Goal: Task Accomplishment & Management: Manage account settings

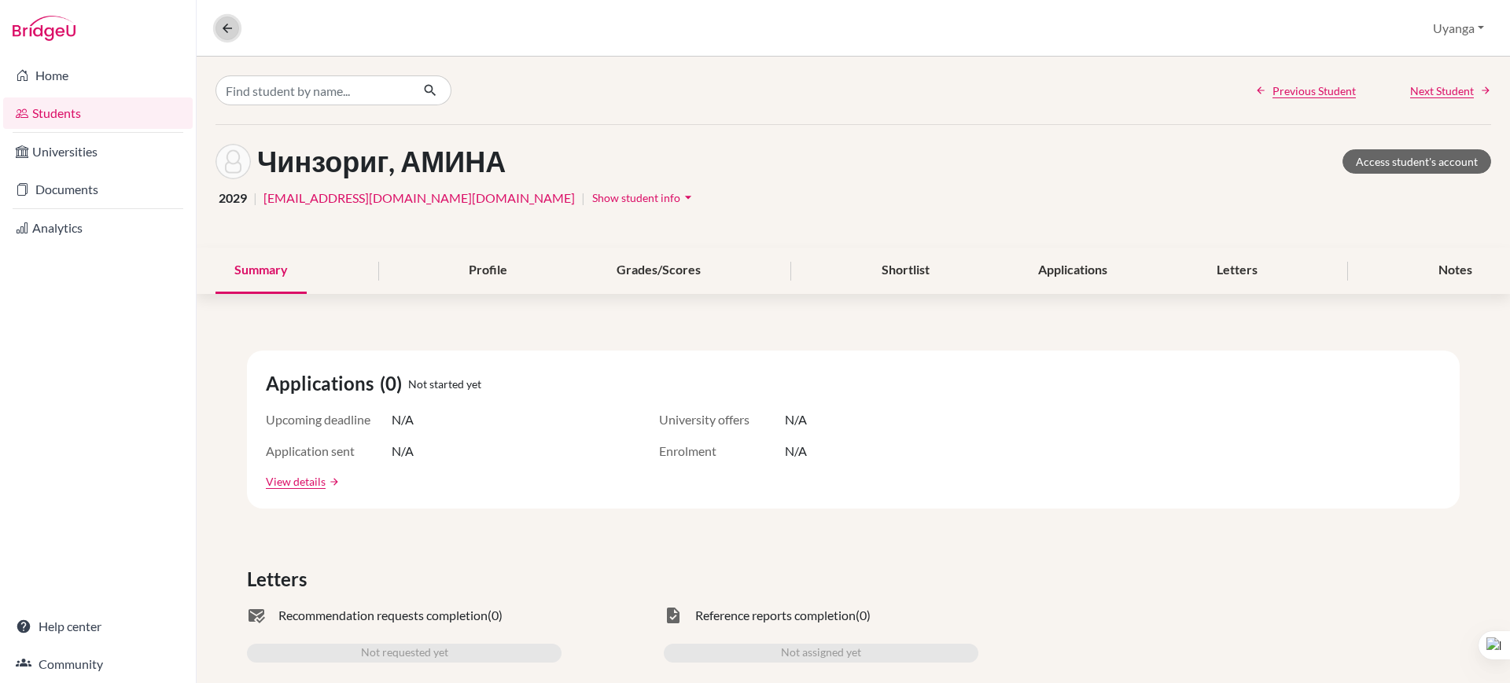
click at [226, 27] on icon at bounding box center [227, 28] width 14 height 14
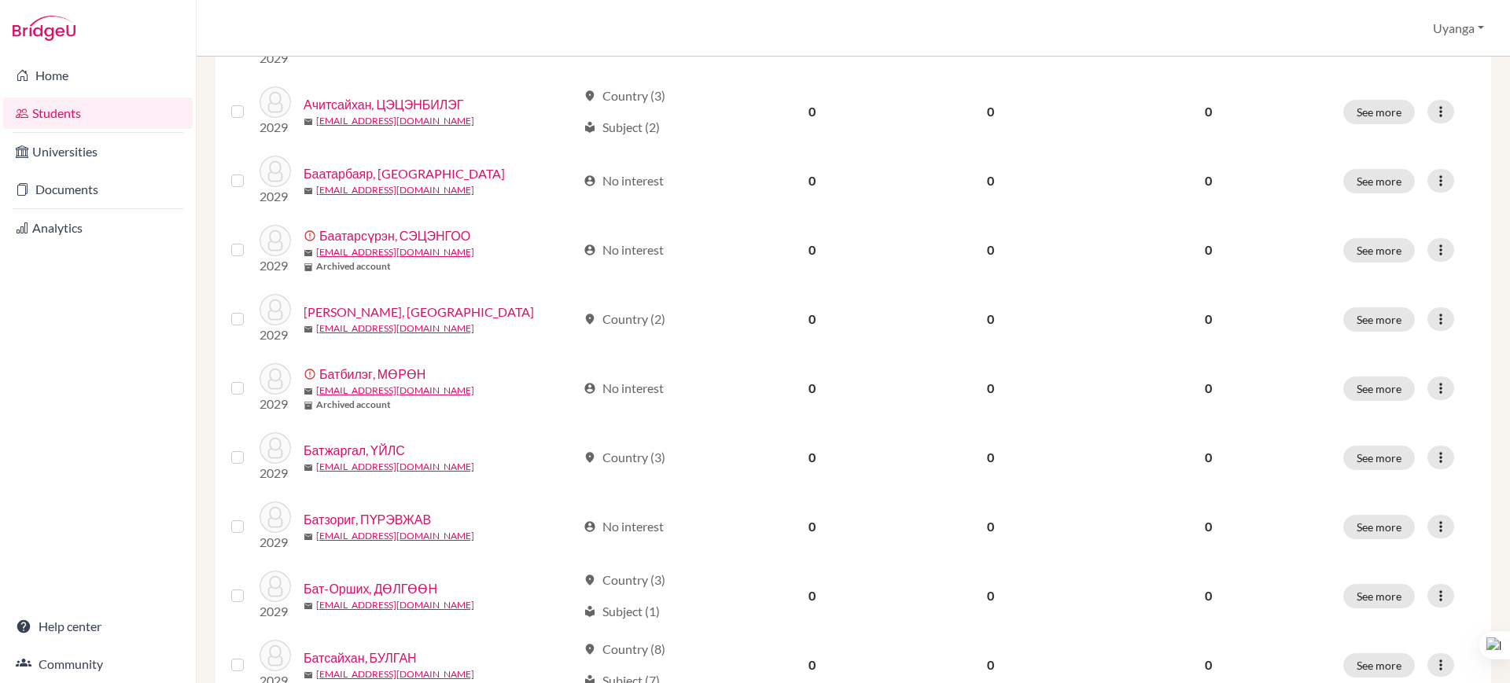
scroll to position [1116, 0]
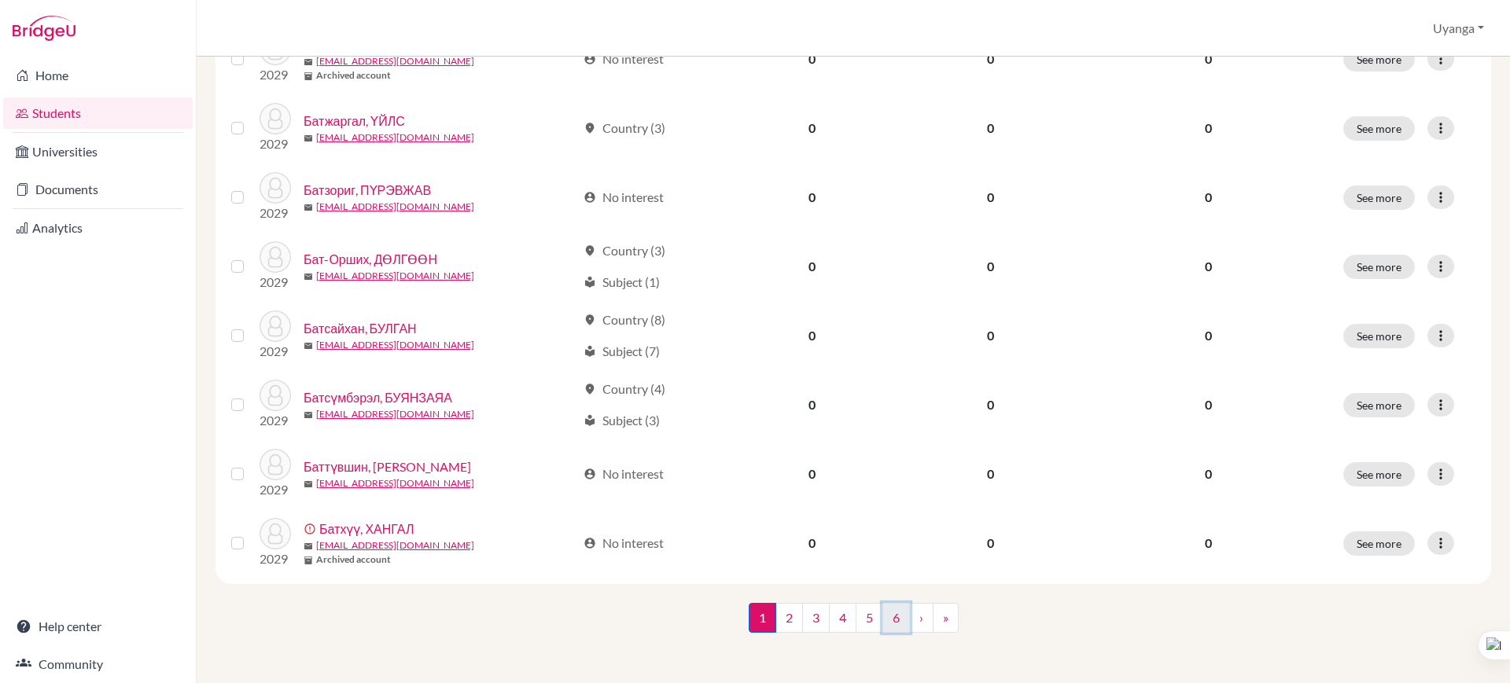
click at [888, 621] on link "6" at bounding box center [896, 618] width 28 height 30
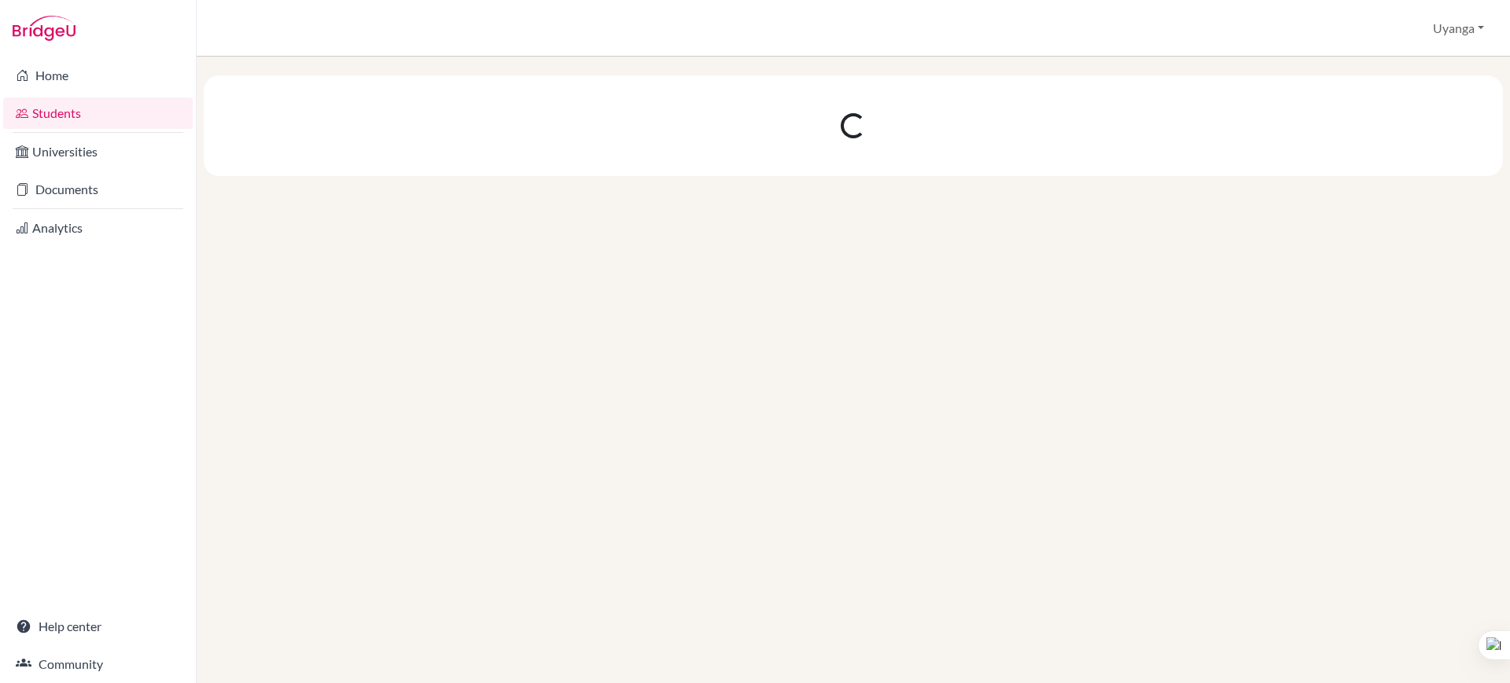
scroll to position [0, 0]
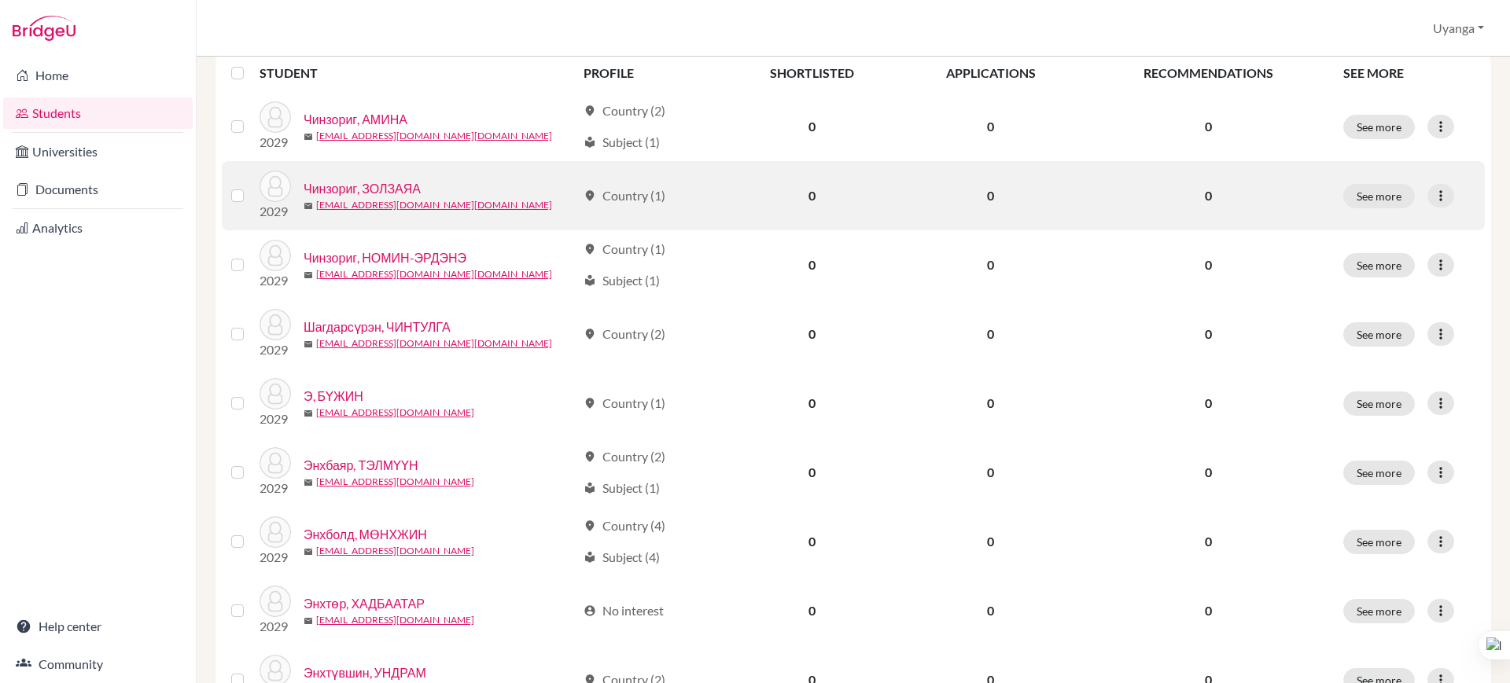
scroll to position [98, 0]
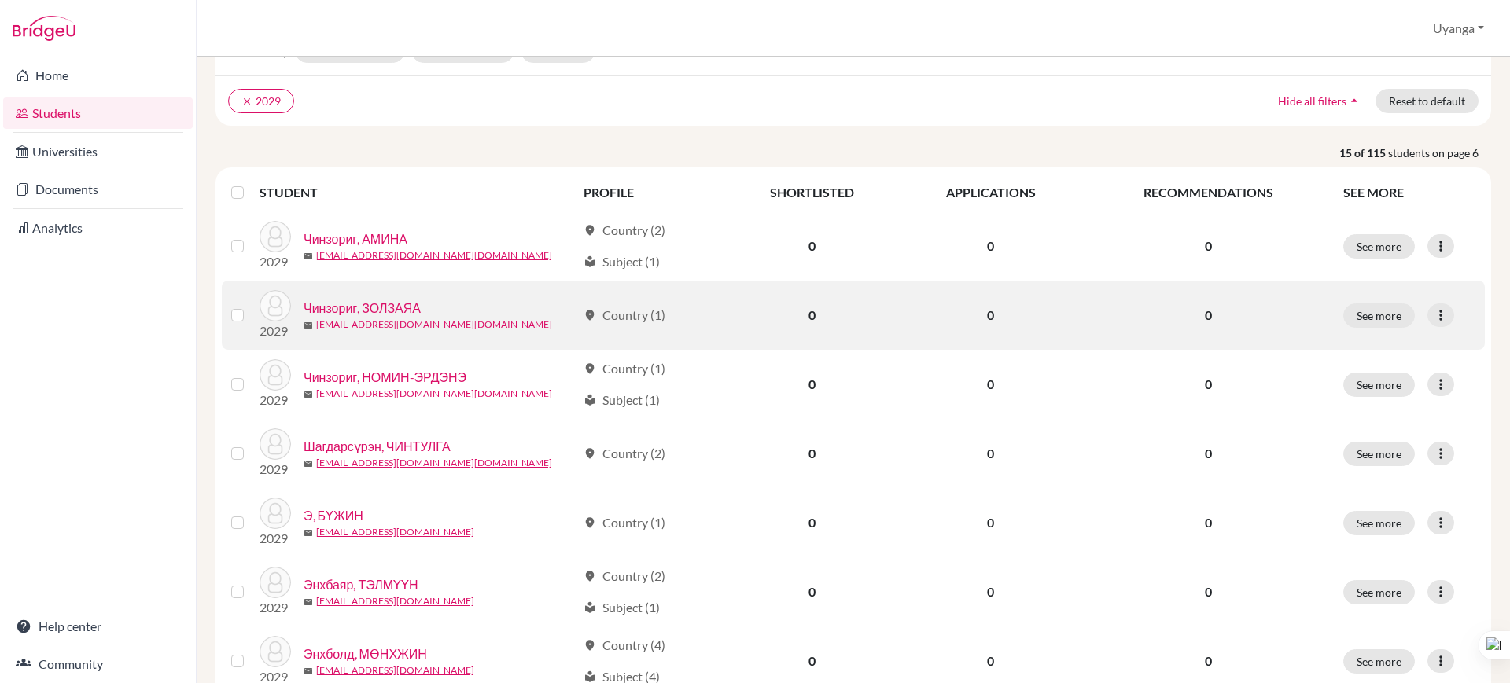
click at [388, 310] on link "Чинзориг, ЗОЛЗАЯА" at bounding box center [361, 308] width 117 height 19
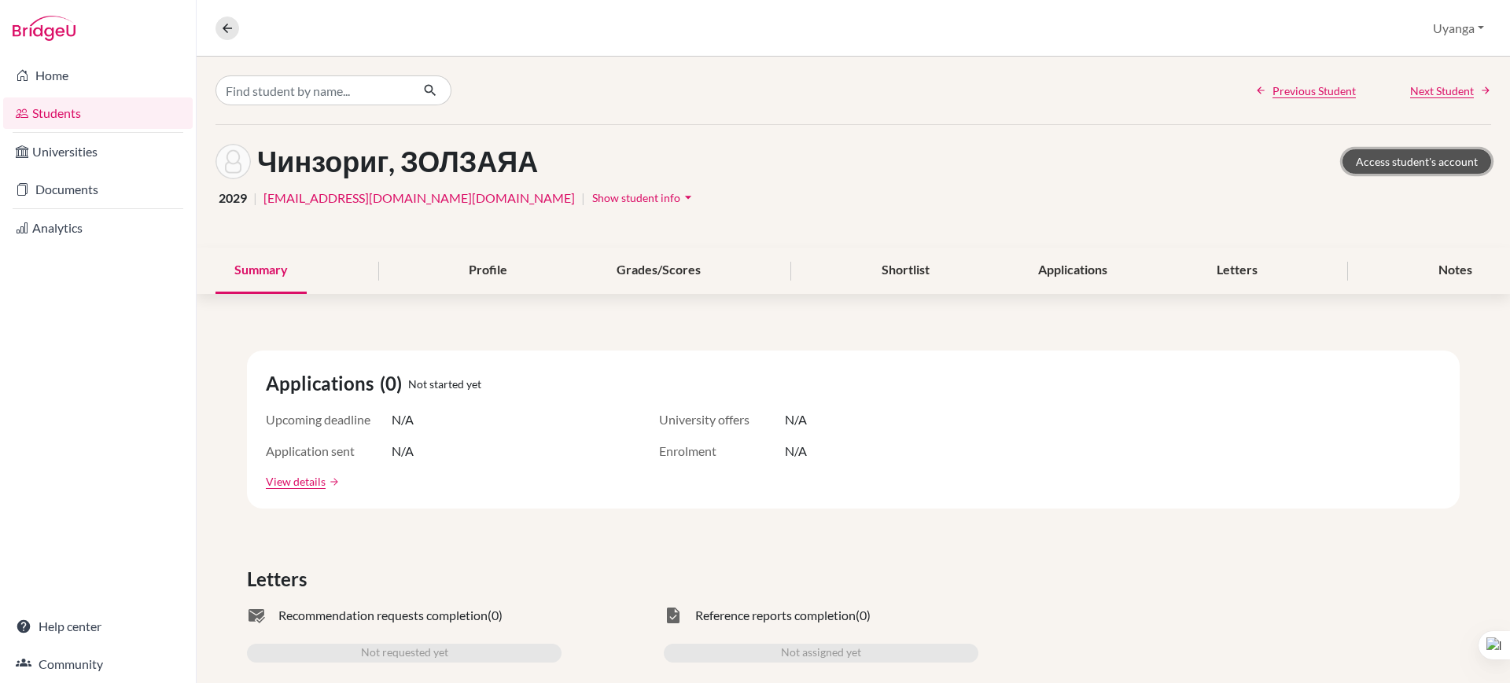
click at [1384, 154] on link "Access student's account" at bounding box center [1416, 161] width 149 height 24
click at [226, 35] on button at bounding box center [227, 29] width 24 height 24
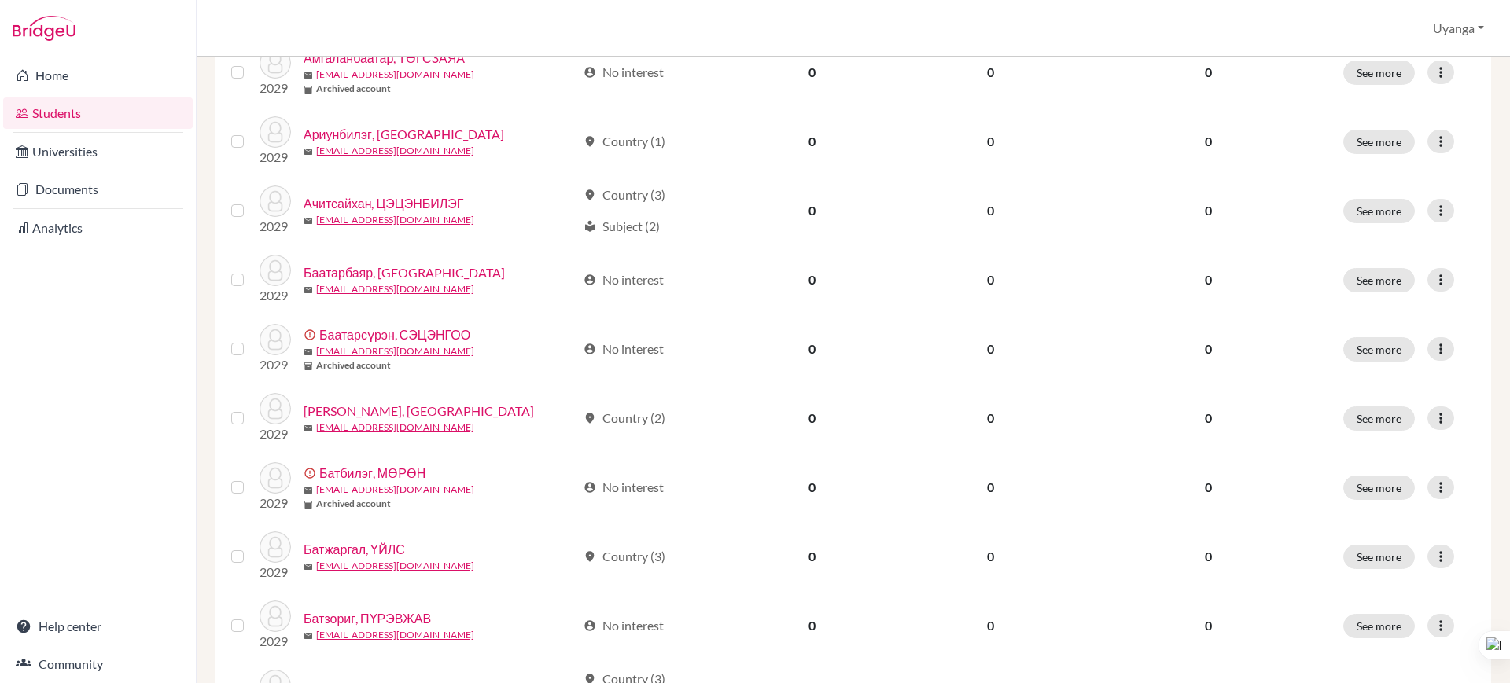
scroll to position [1116, 0]
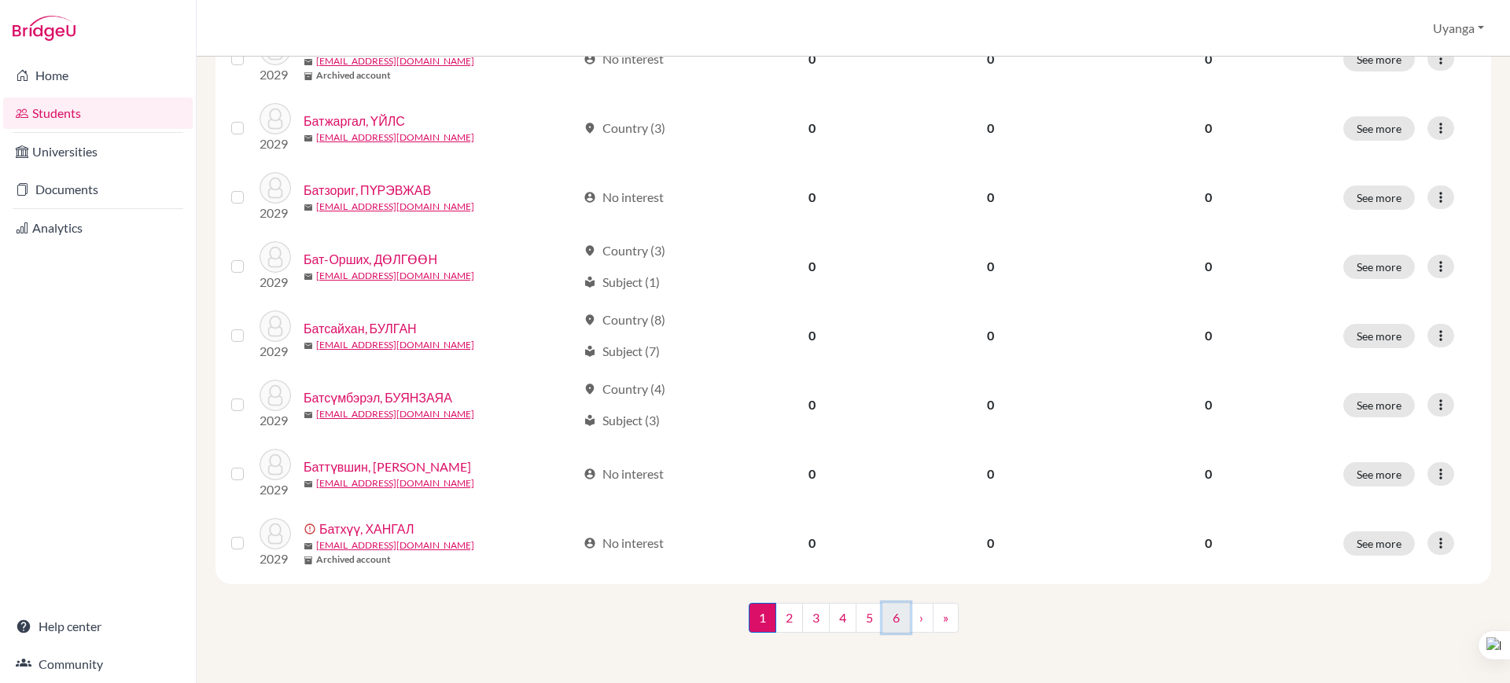
click at [892, 620] on link "6" at bounding box center [896, 618] width 28 height 30
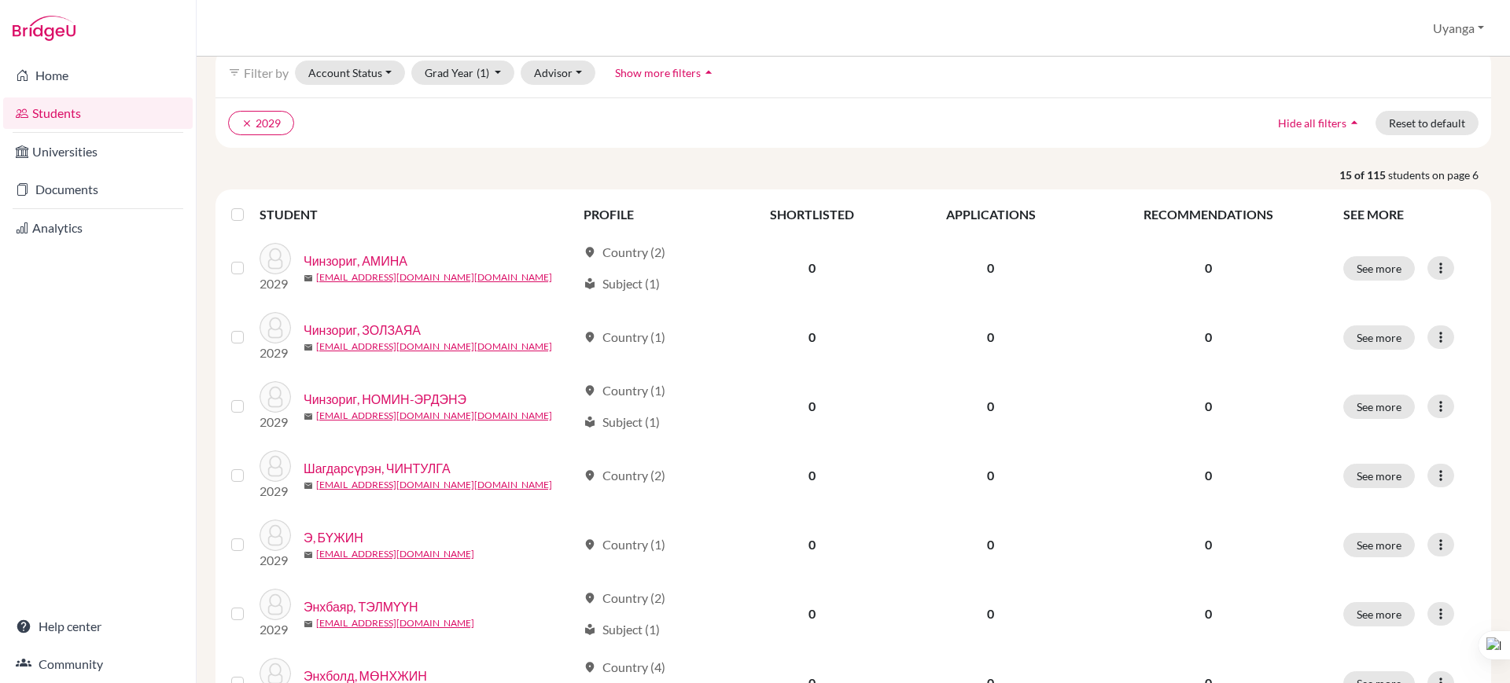
scroll to position [98, 0]
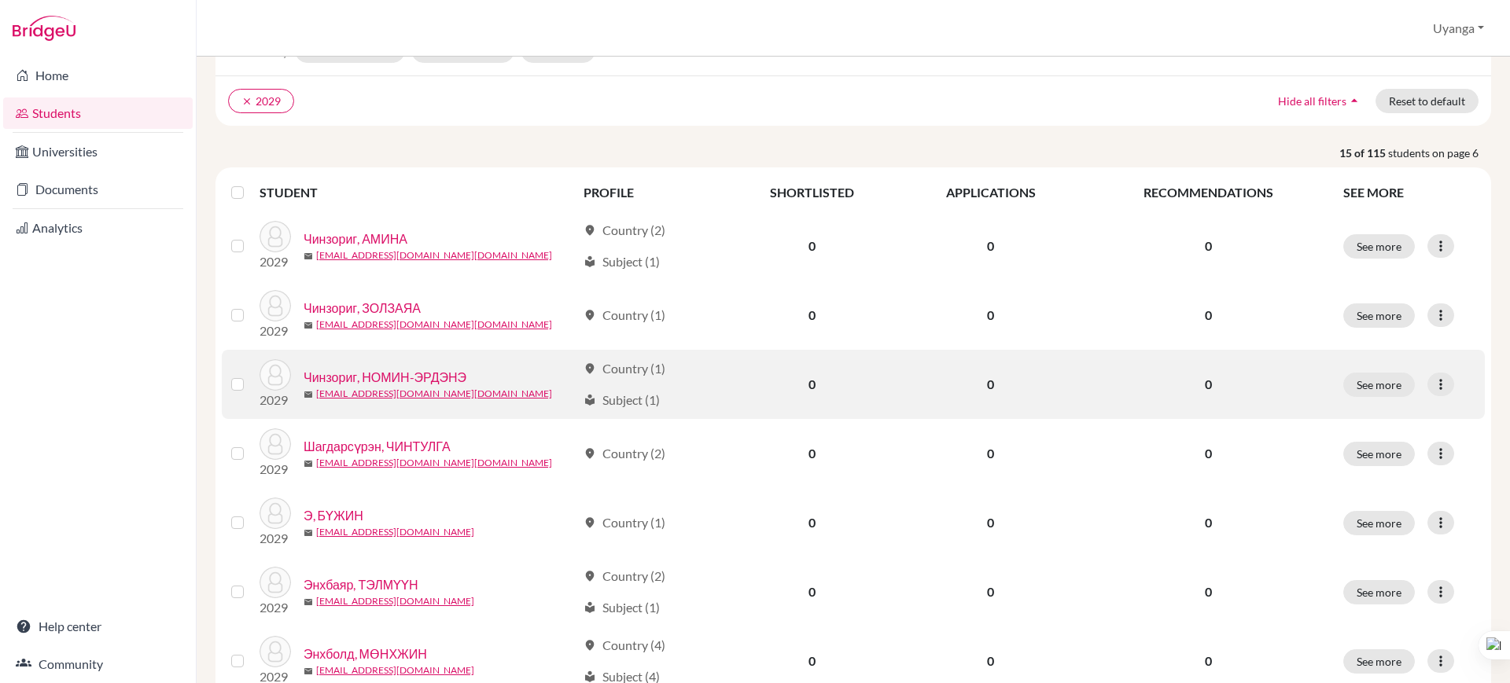
click at [384, 380] on link "Чинзориг, НОМИН-ЭРДЭНЭ" at bounding box center [384, 377] width 163 height 19
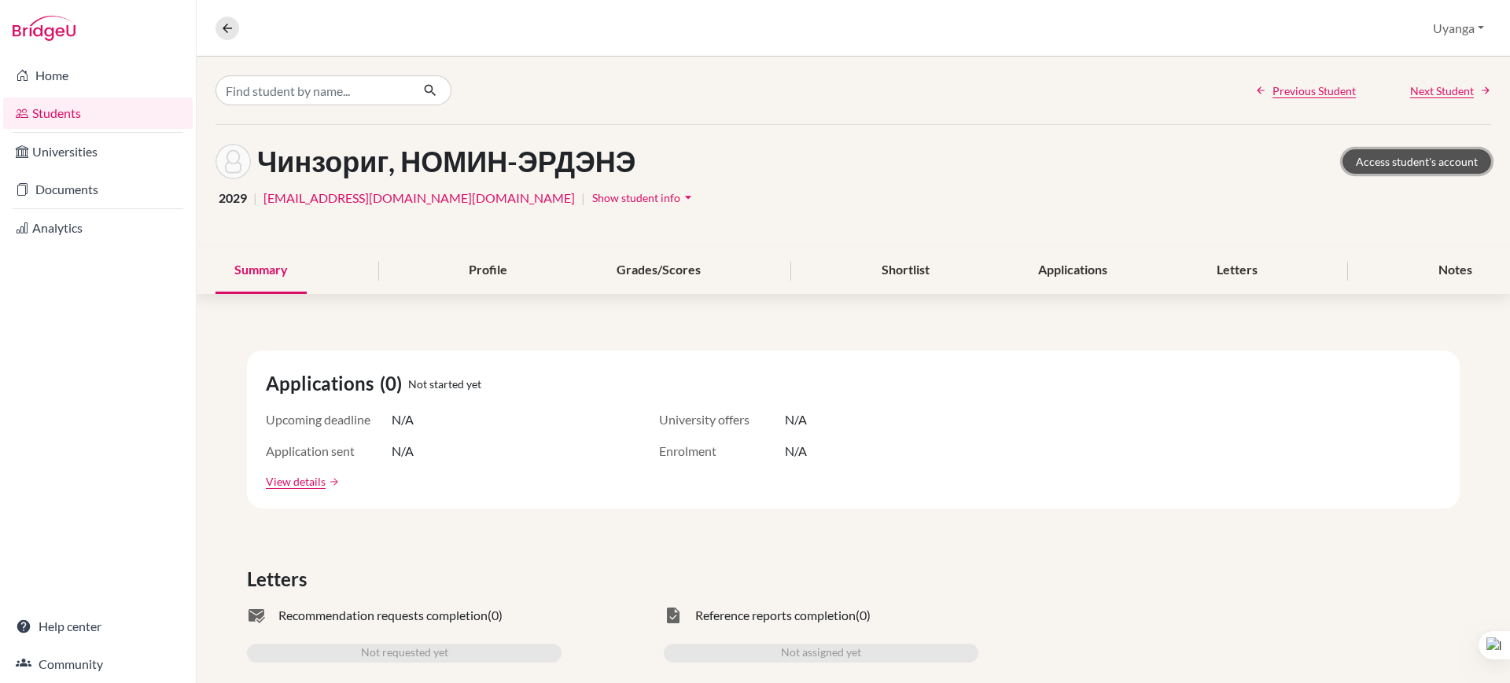
click at [1408, 160] on link "Access student's account" at bounding box center [1416, 161] width 149 height 24
click at [231, 28] on icon at bounding box center [227, 28] width 14 height 14
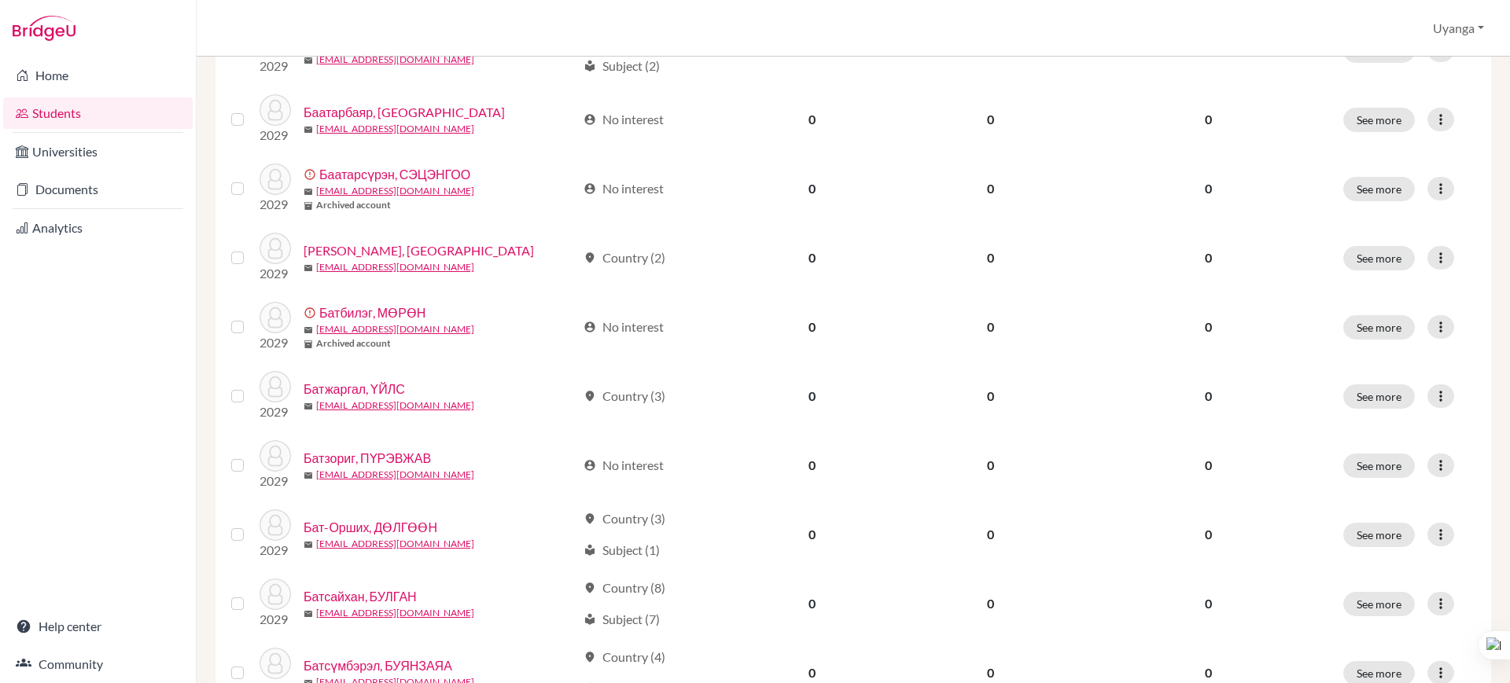
scroll to position [1116, 0]
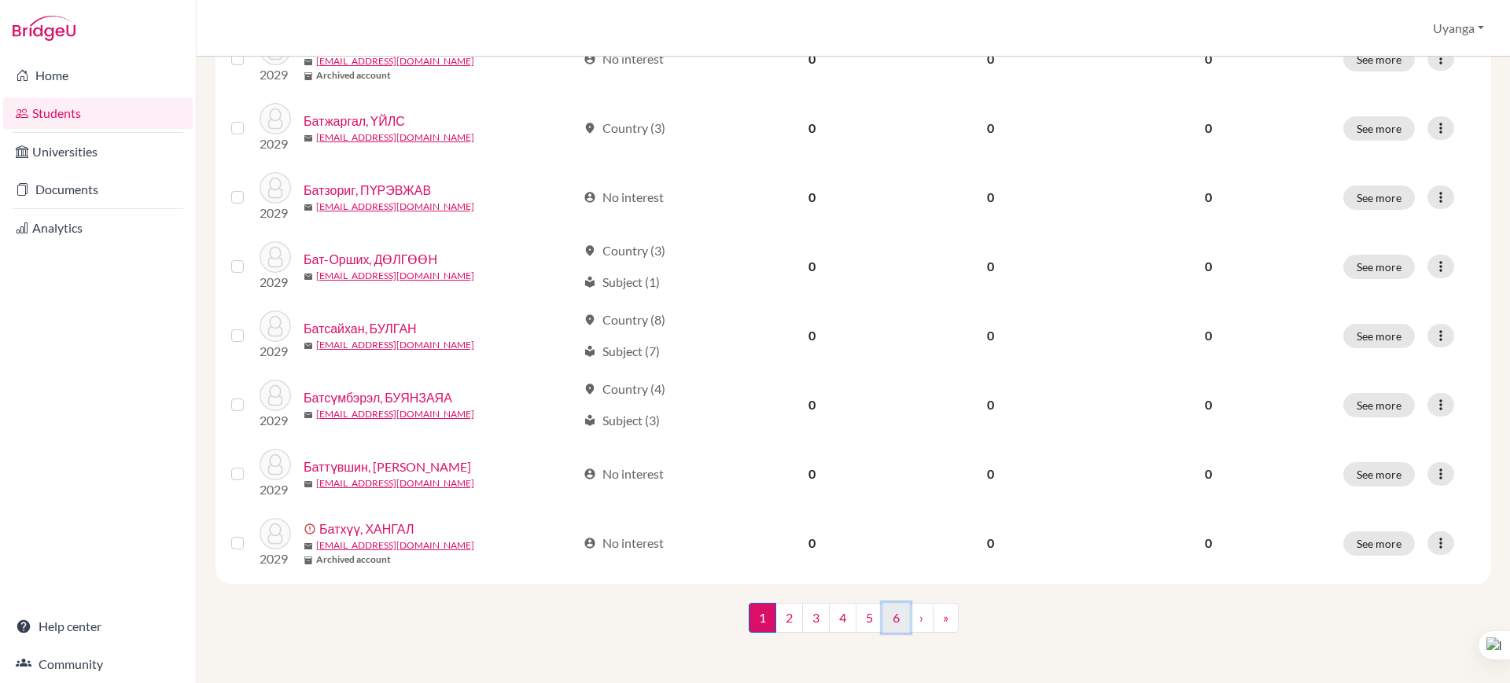
click at [892, 616] on link "6" at bounding box center [896, 618] width 28 height 30
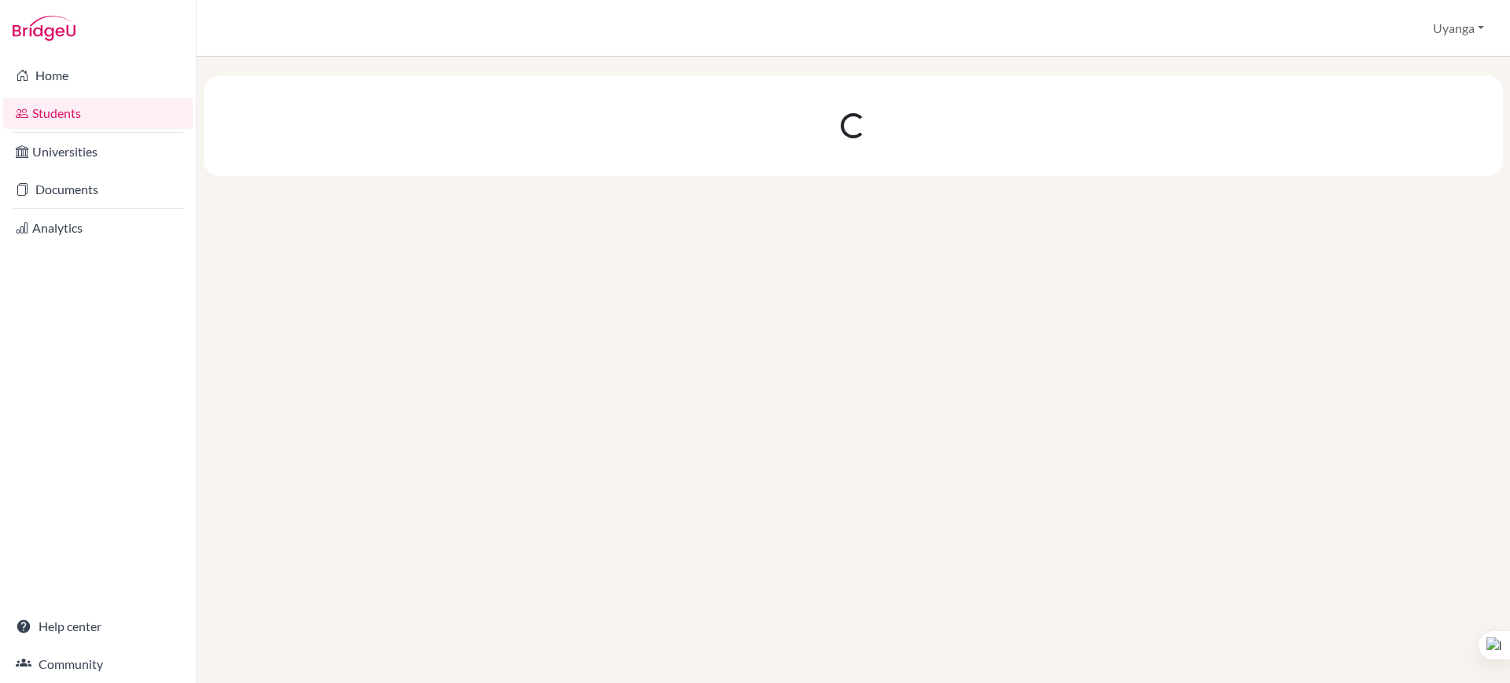
scroll to position [0, 0]
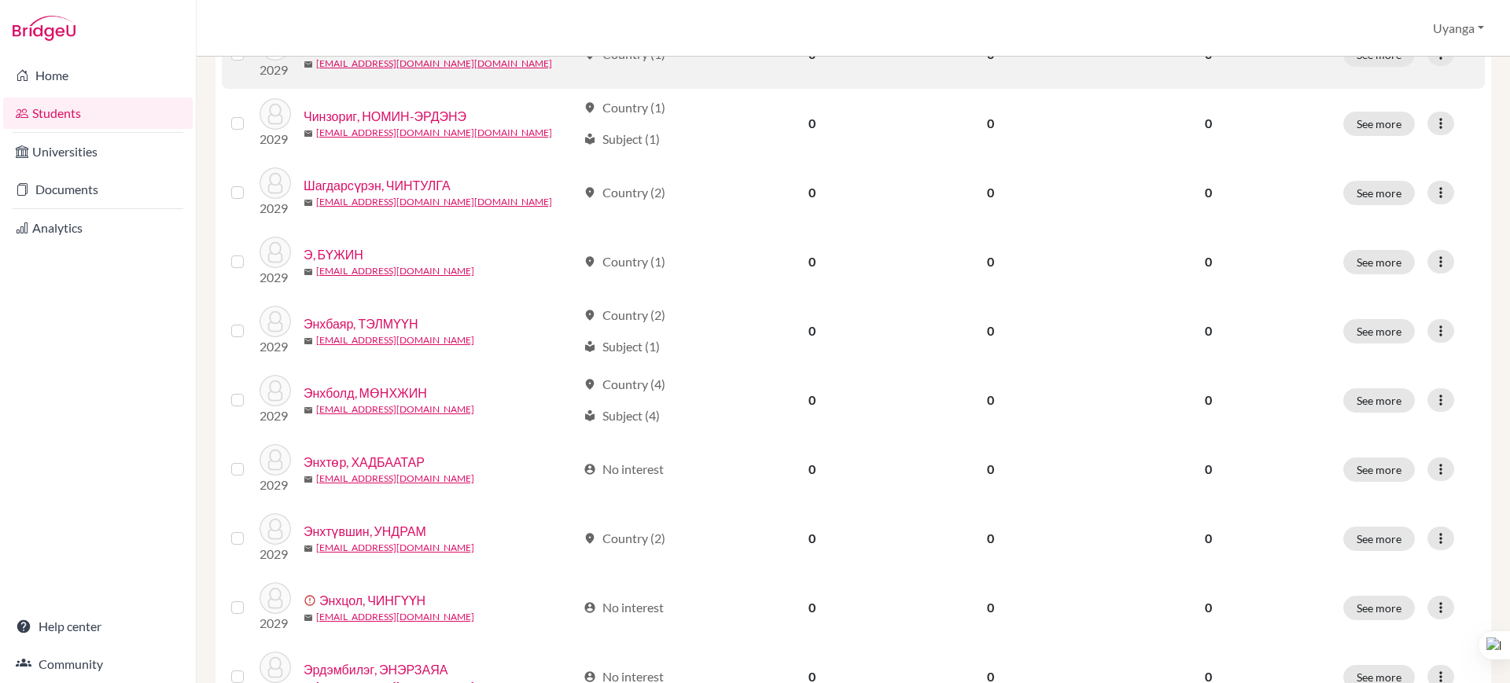
scroll to position [393, 0]
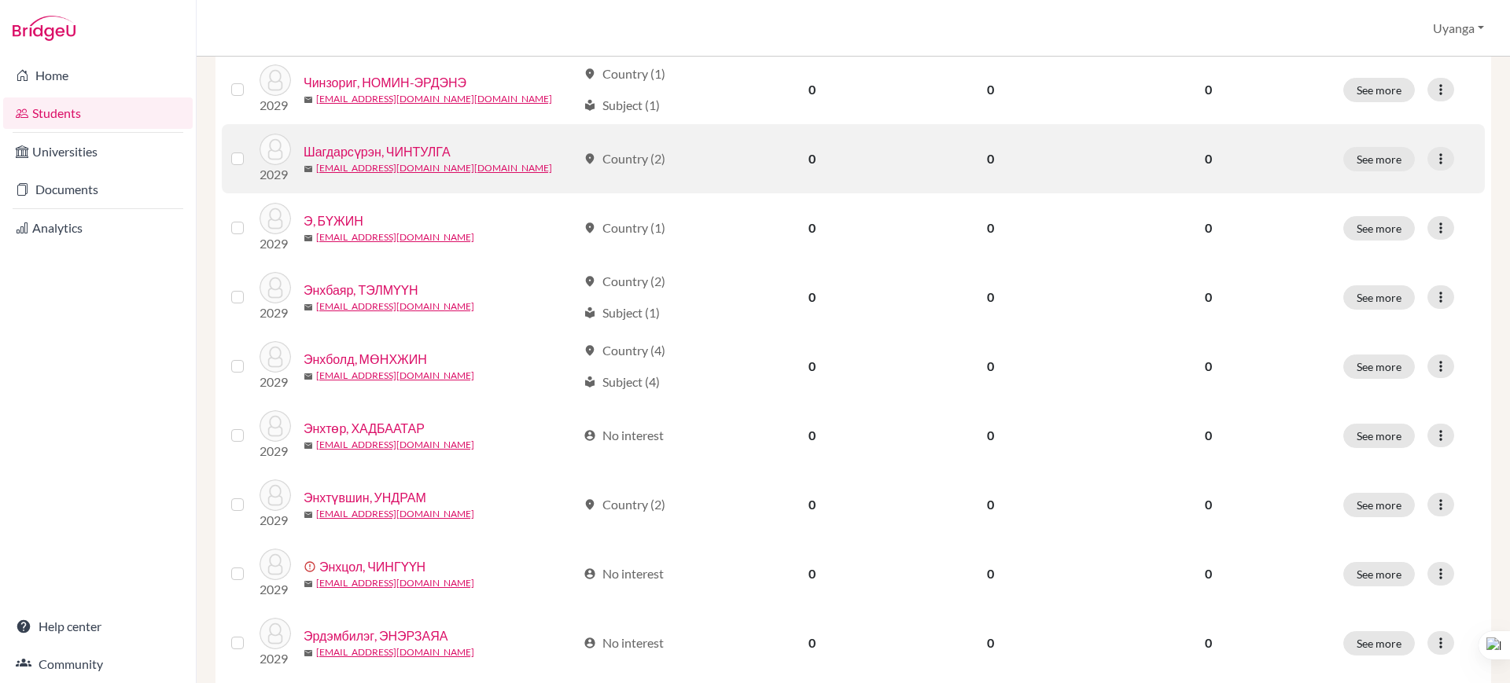
click at [410, 148] on link "Шагдарсүрэн, ЧИНТУЛГА" at bounding box center [376, 151] width 147 height 19
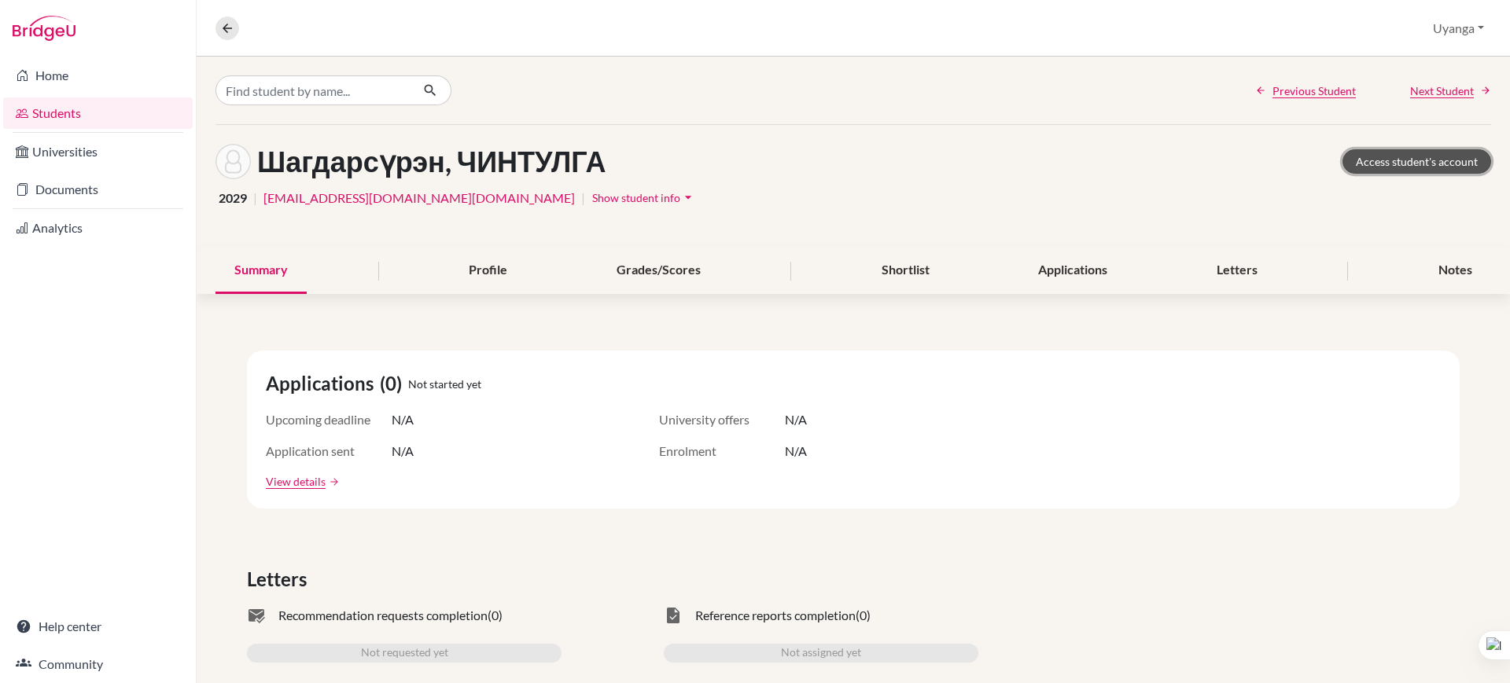
click at [1427, 160] on link "Access student's account" at bounding box center [1416, 161] width 149 height 24
click at [226, 24] on icon at bounding box center [227, 28] width 14 height 14
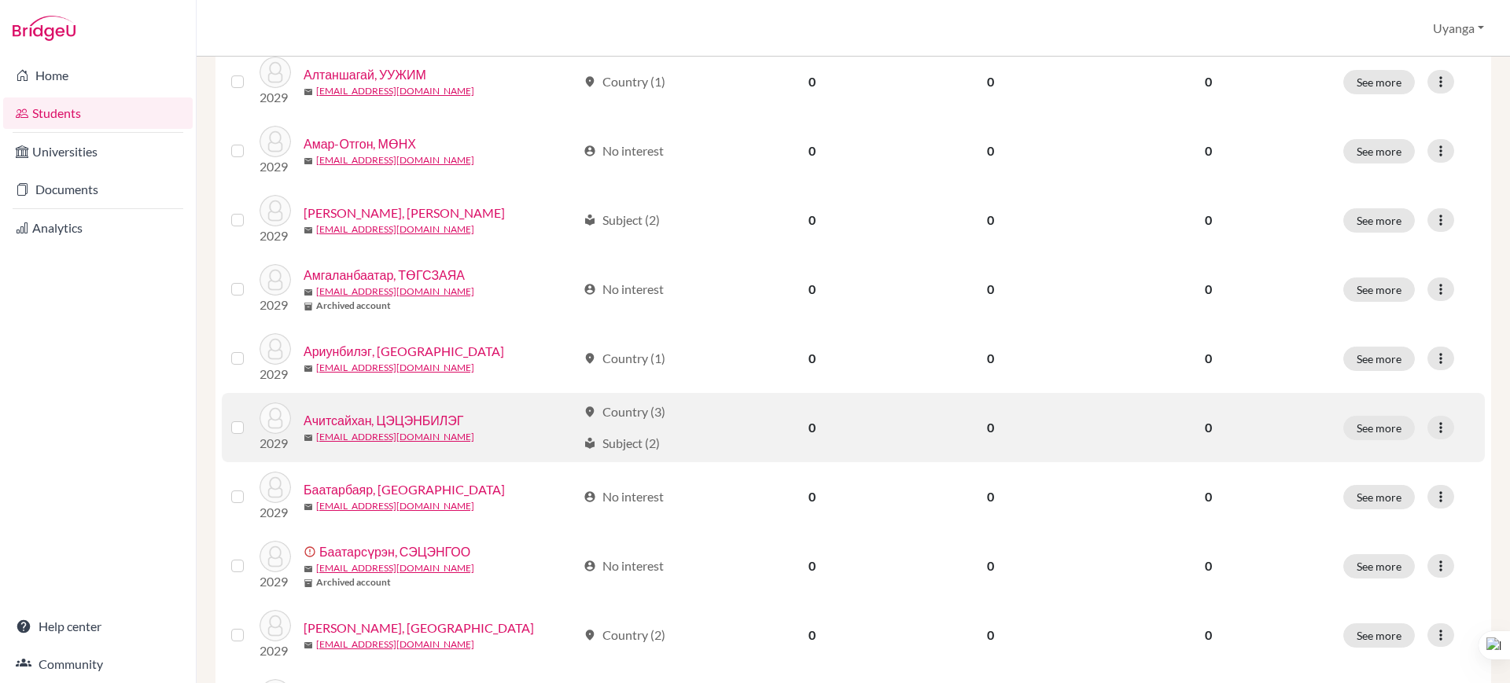
scroll to position [590, 0]
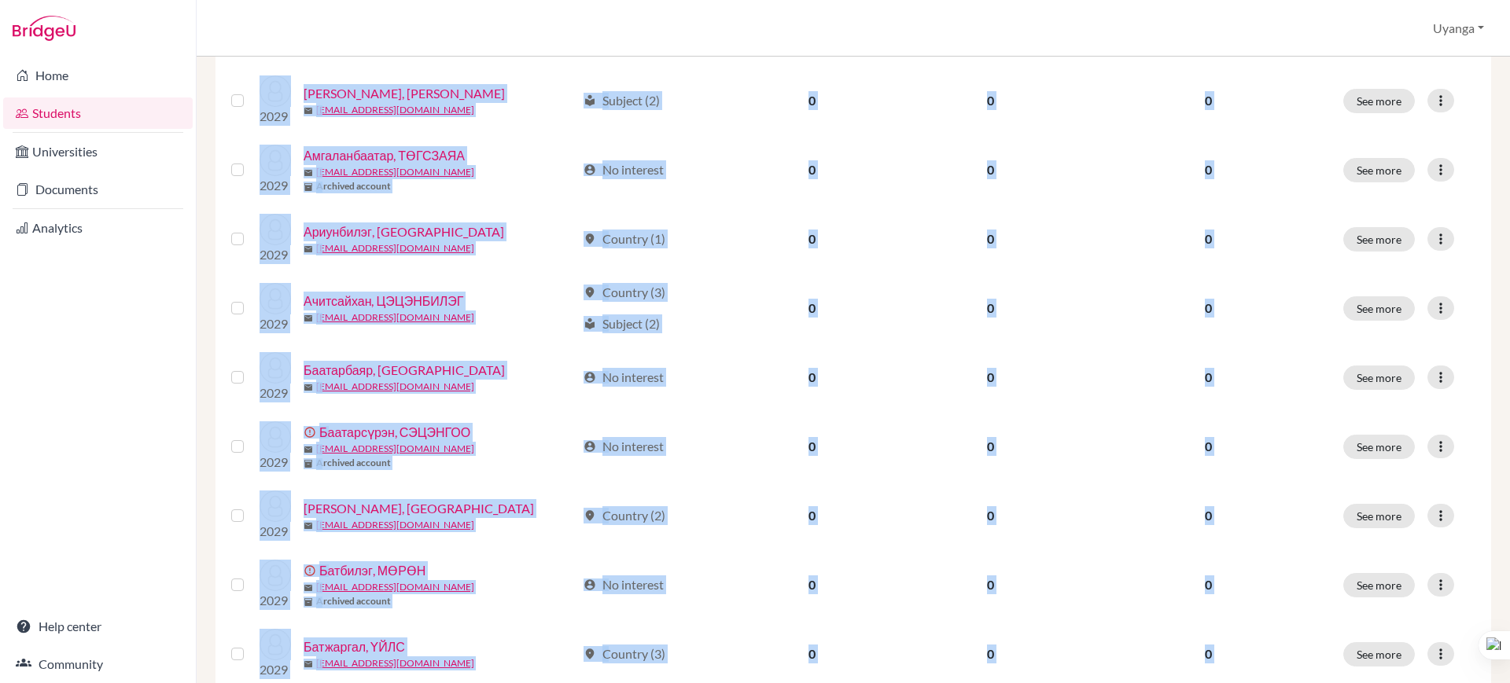
drag, startPoint x: 1494, startPoint y: 319, endPoint x: 1493, endPoint y: 489, distance: 169.8
click at [1509, 627] on html "Home Students Universities Documents Analytics Help center Community Students o…" at bounding box center [755, 341] width 1510 height 683
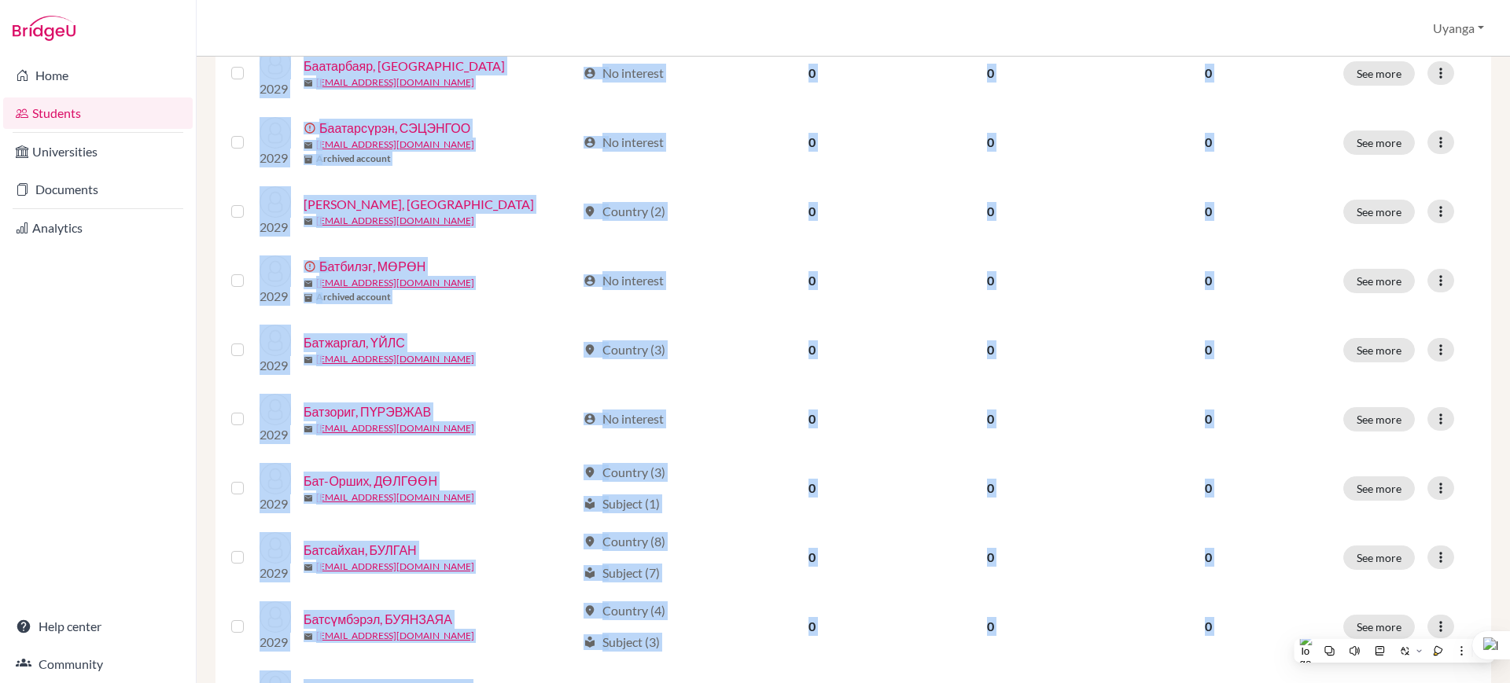
scroll to position [1116, 0]
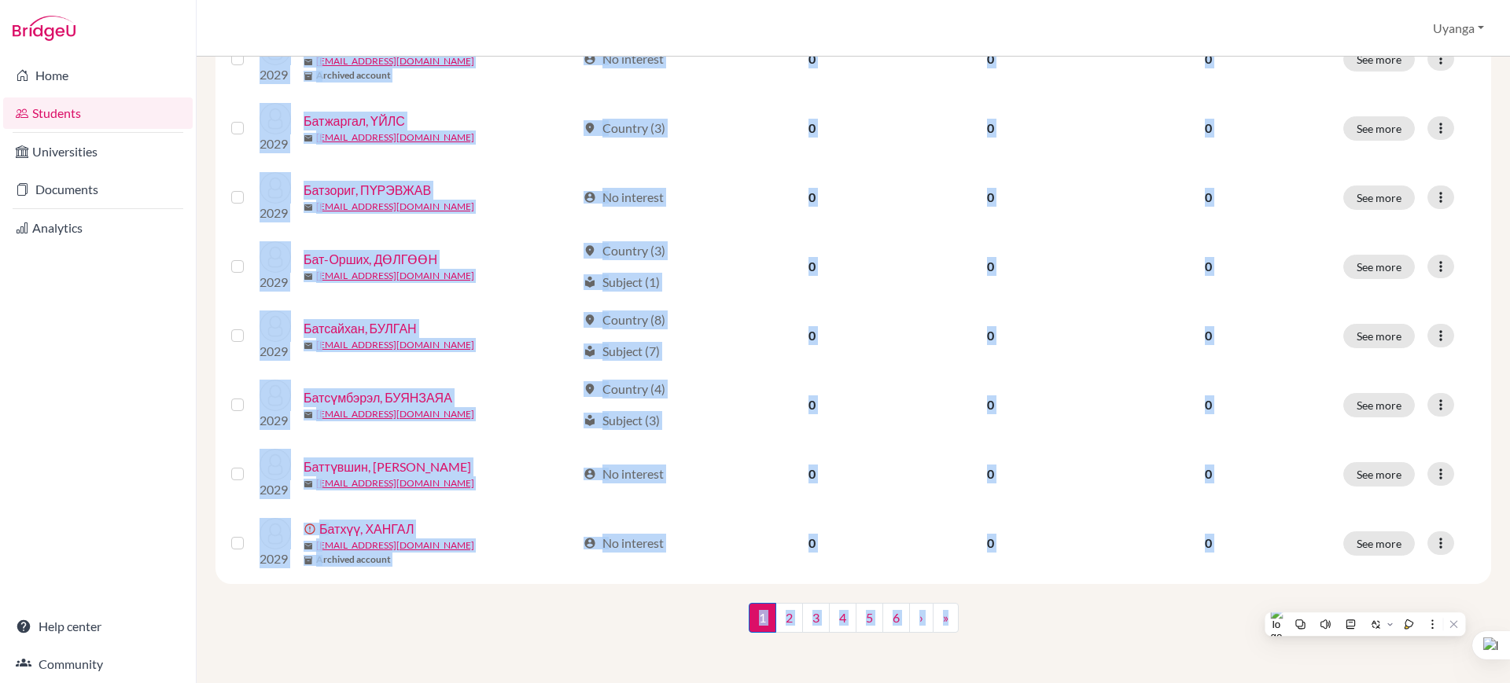
click at [859, 642] on nav "1 (current) 2 3 4 5 6 › »" at bounding box center [853, 624] width 210 height 42
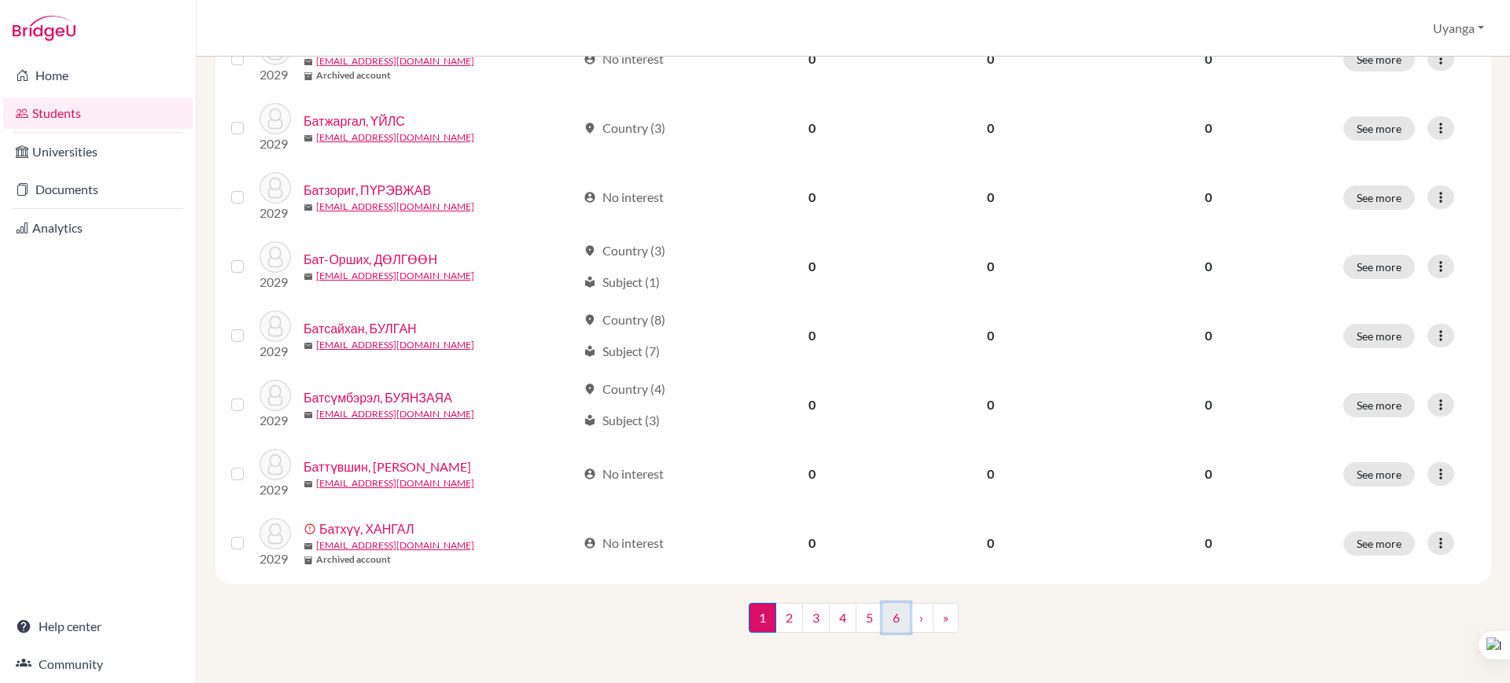
click at [889, 620] on link "6" at bounding box center [896, 618] width 28 height 30
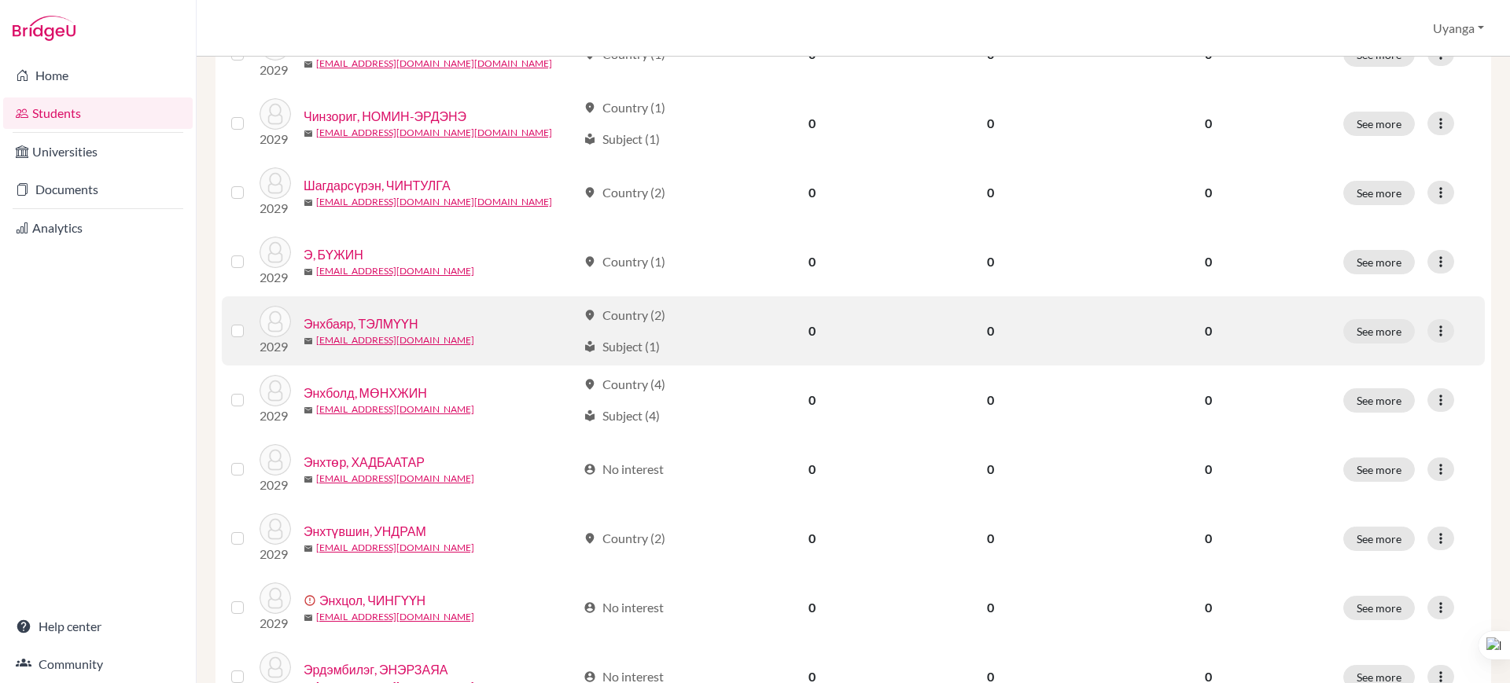
scroll to position [393, 0]
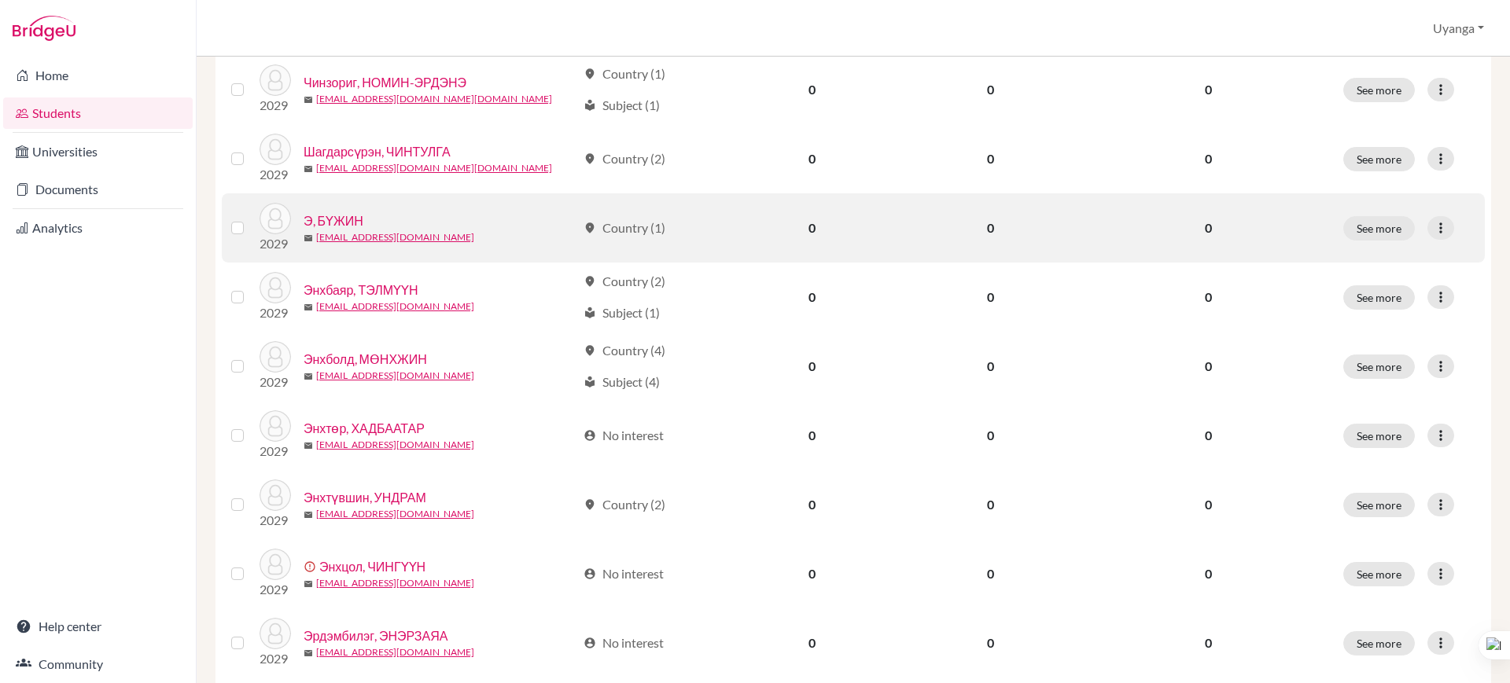
click at [339, 221] on link "Э, БҮЖИН" at bounding box center [333, 220] width 60 height 19
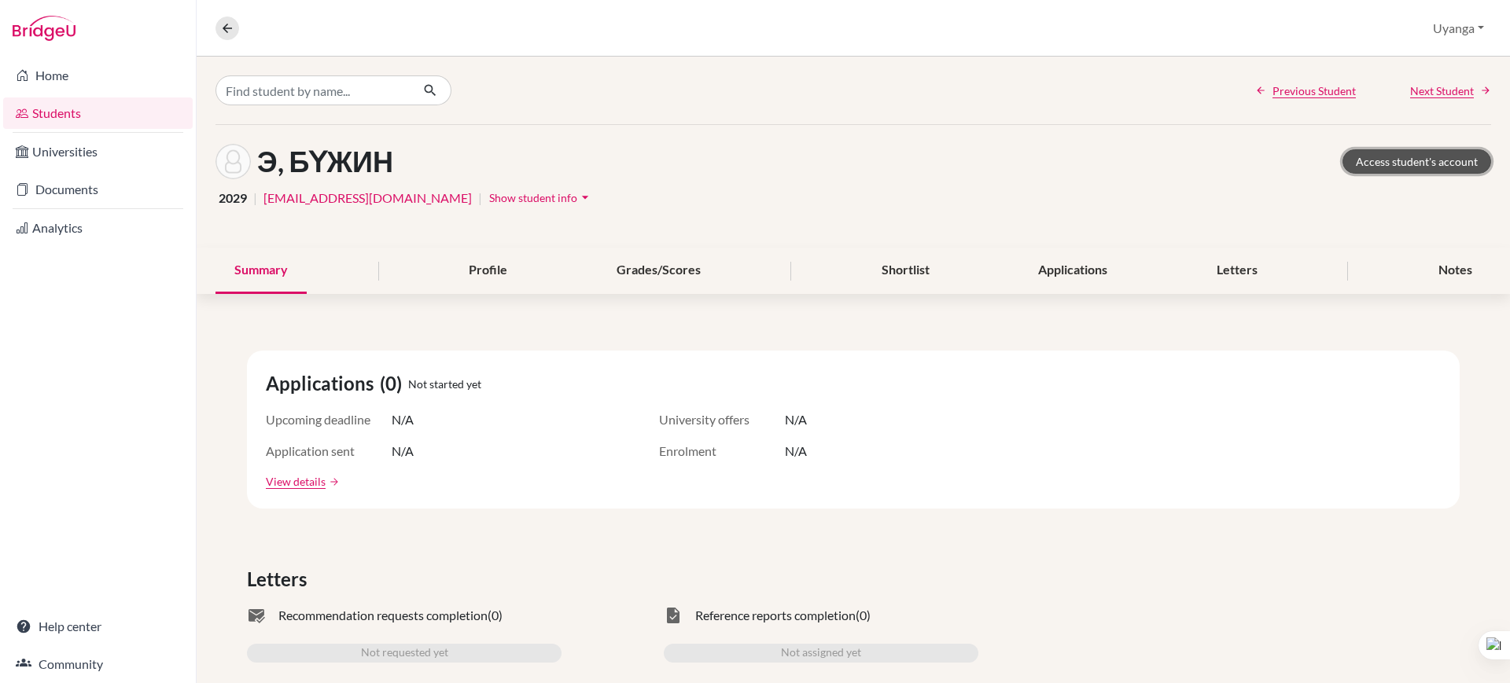
click at [1383, 166] on link "Access student's account" at bounding box center [1416, 161] width 149 height 24
click at [1375, 157] on link "Access student's account" at bounding box center [1416, 161] width 149 height 24
click at [230, 26] on icon at bounding box center [227, 28] width 14 height 14
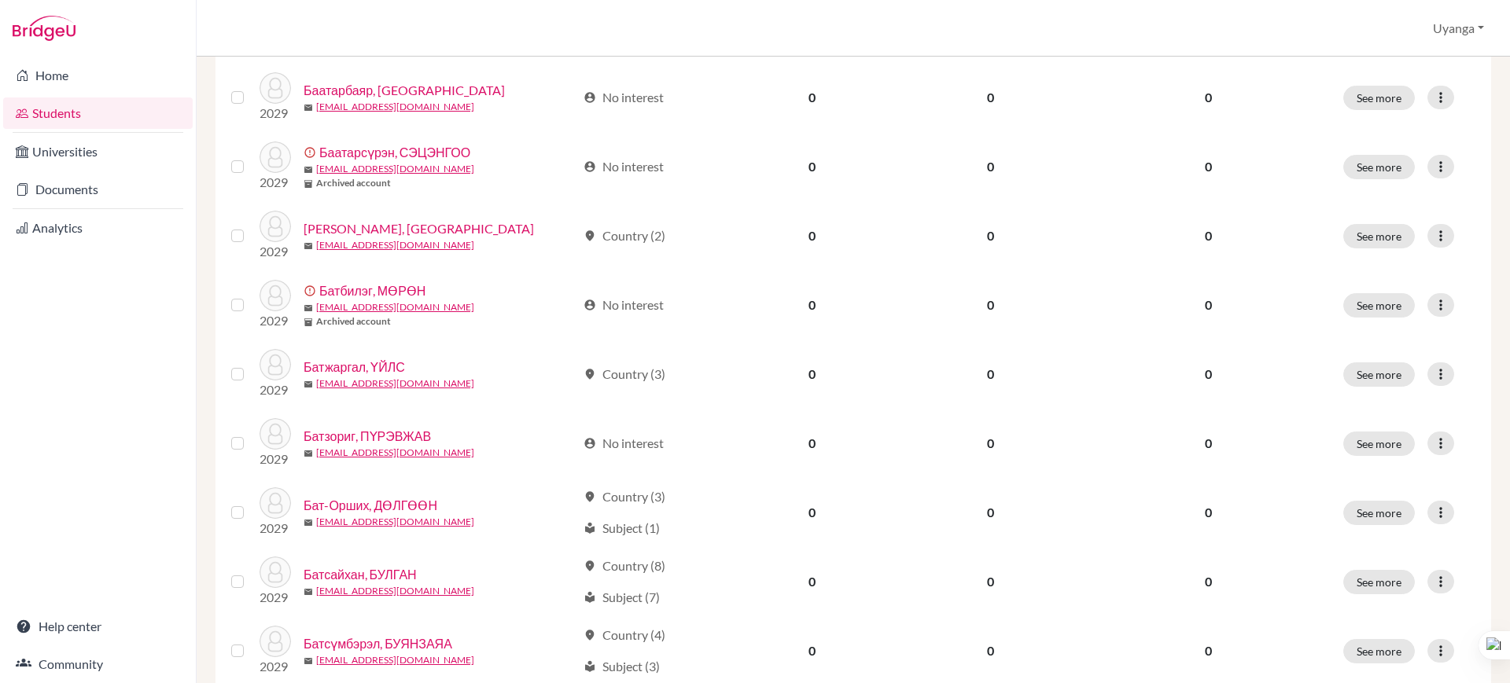
scroll to position [1116, 0]
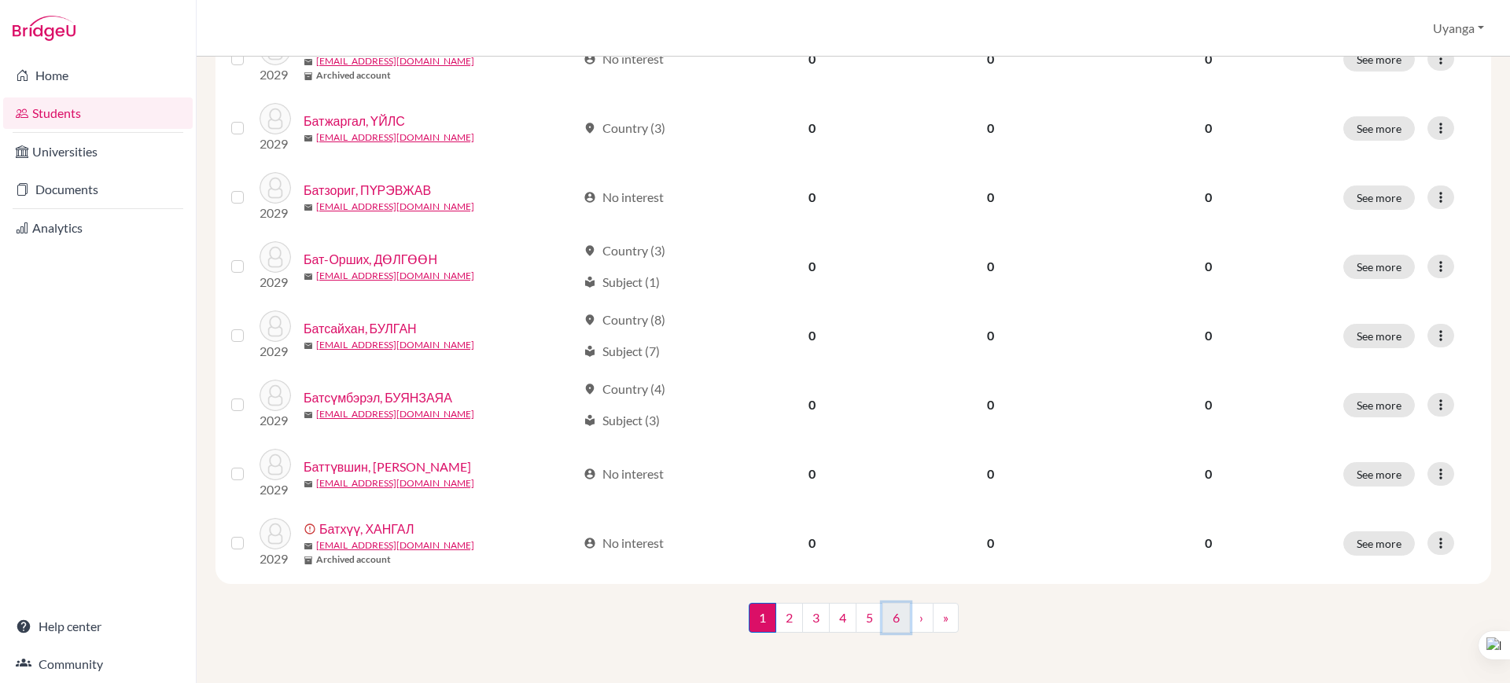
click at [892, 626] on link "6" at bounding box center [896, 618] width 28 height 30
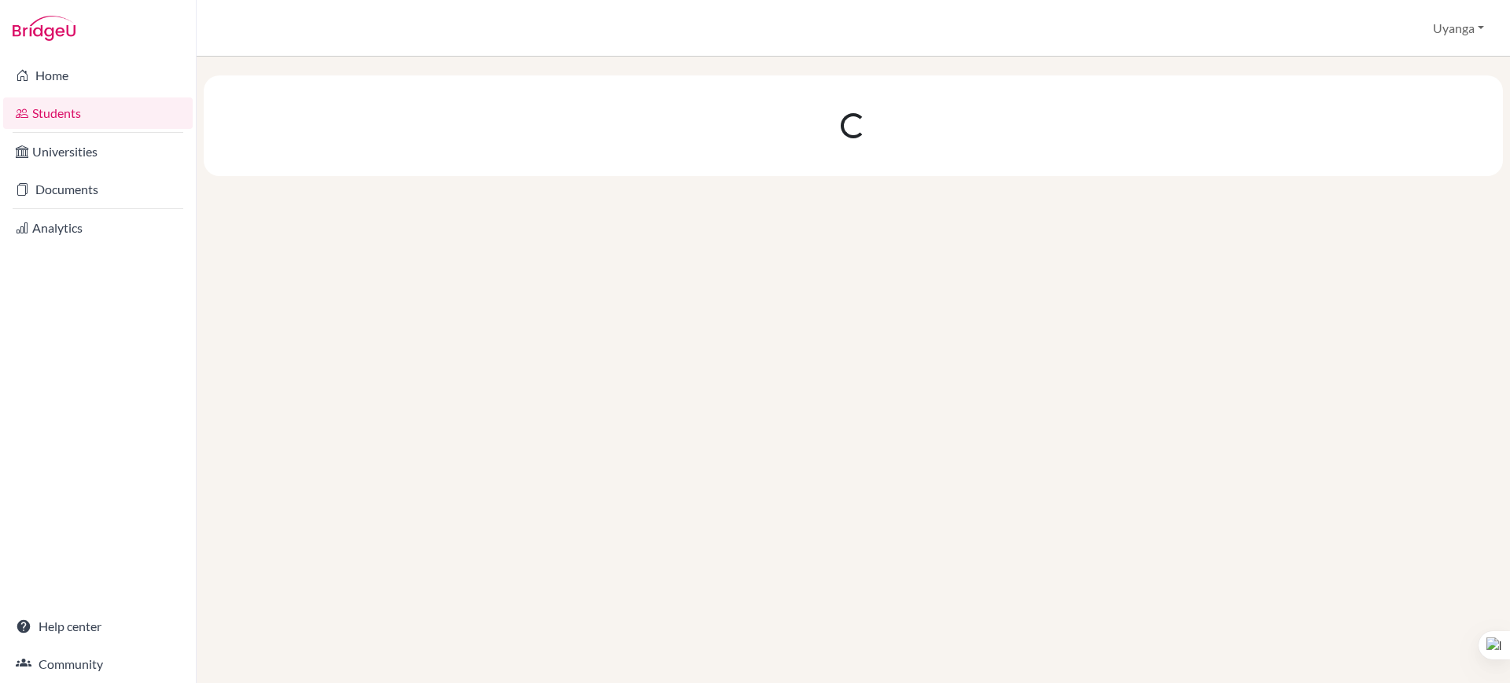
scroll to position [0, 0]
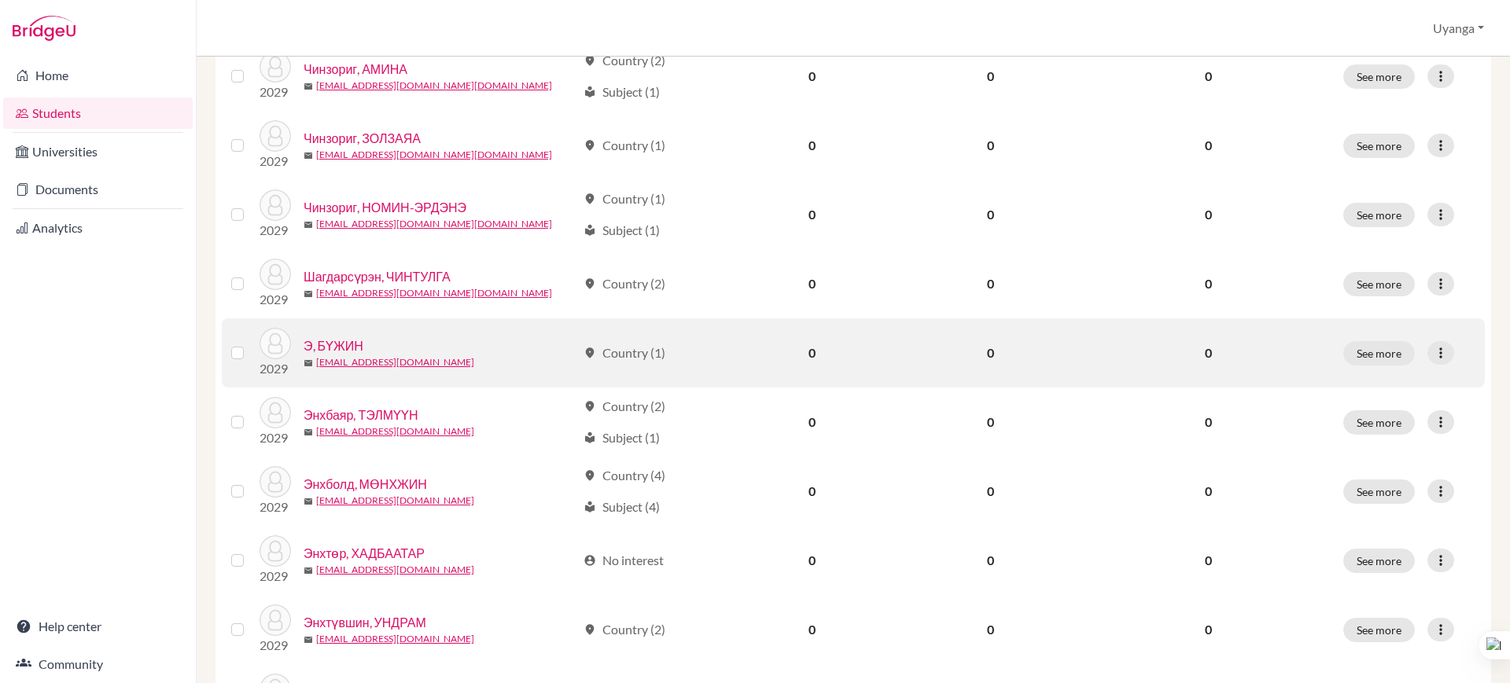
scroll to position [295, 0]
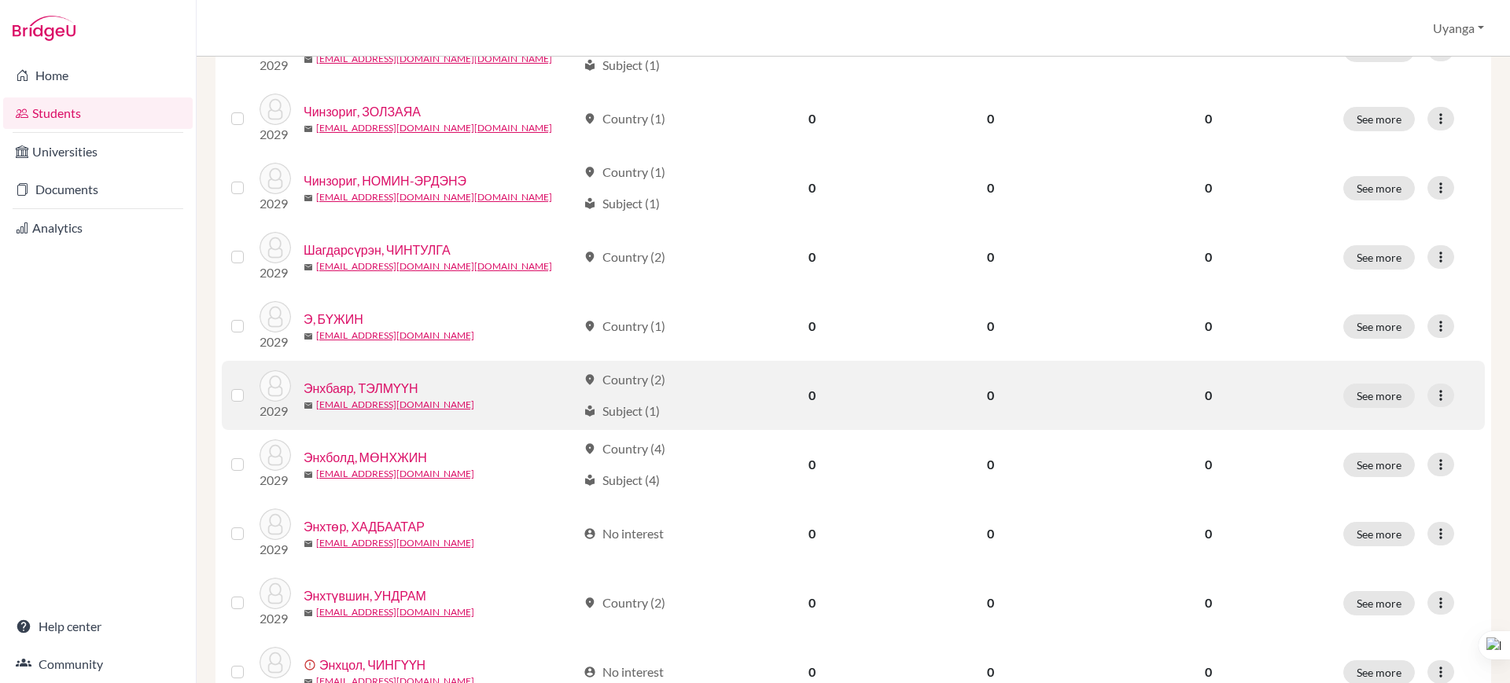
click at [379, 382] on link "Энхбаяр, ТЭЛМҮҮН" at bounding box center [360, 388] width 115 height 19
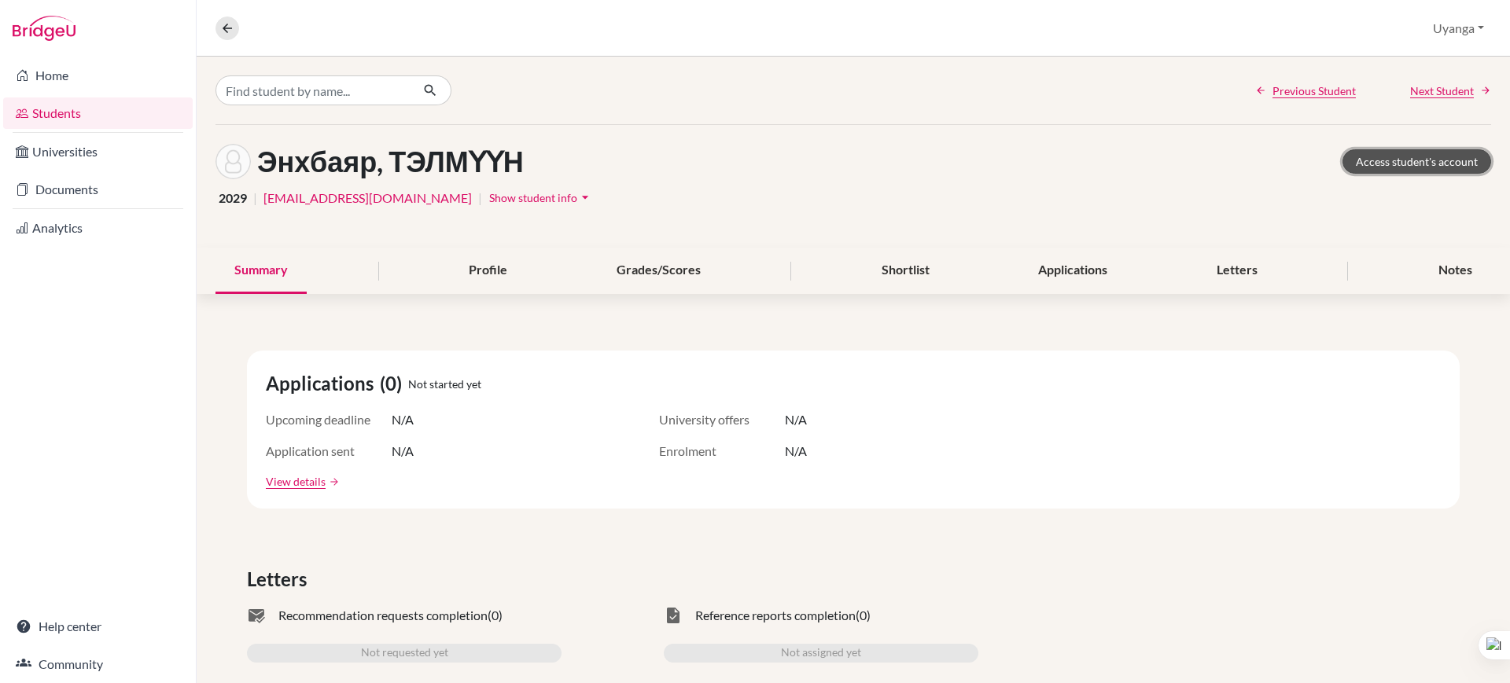
click at [1379, 166] on link "Access student's account" at bounding box center [1416, 161] width 149 height 24
click at [222, 28] on icon at bounding box center [227, 28] width 14 height 14
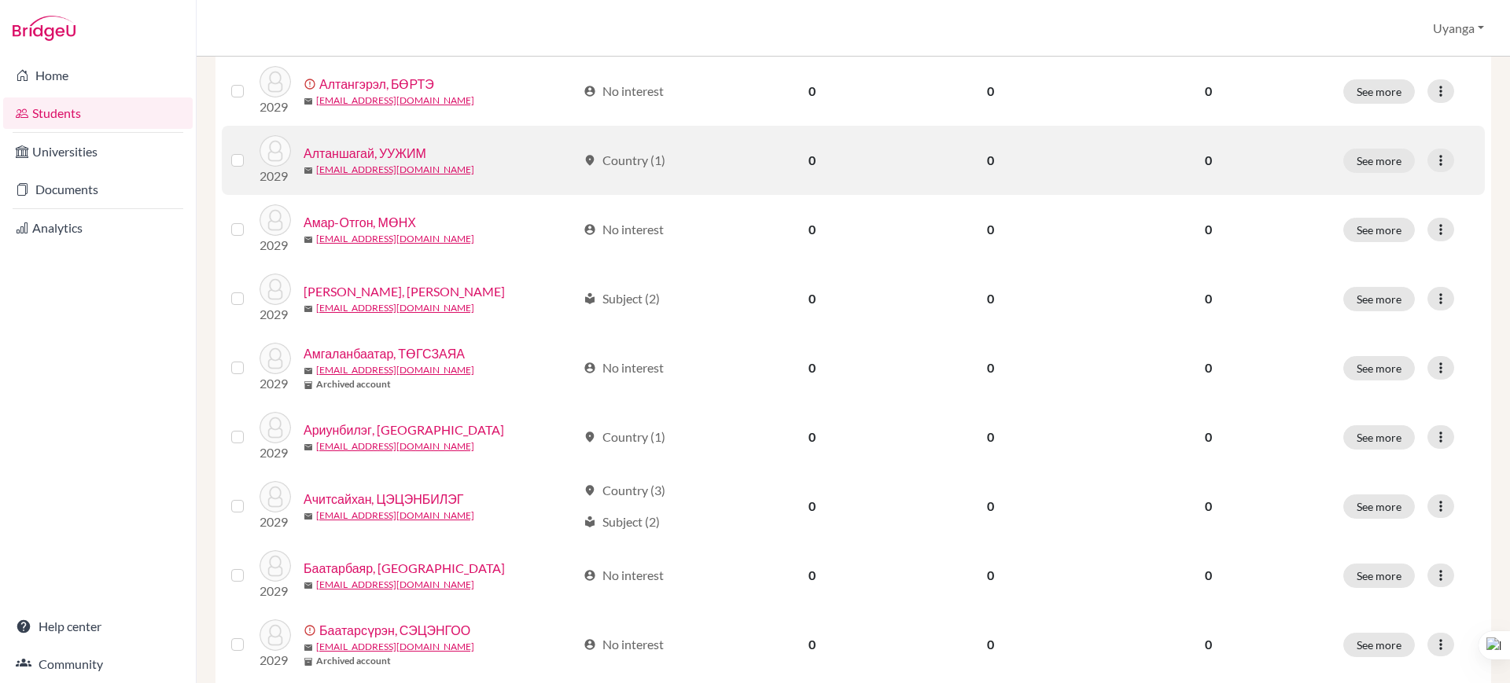
scroll to position [393, 0]
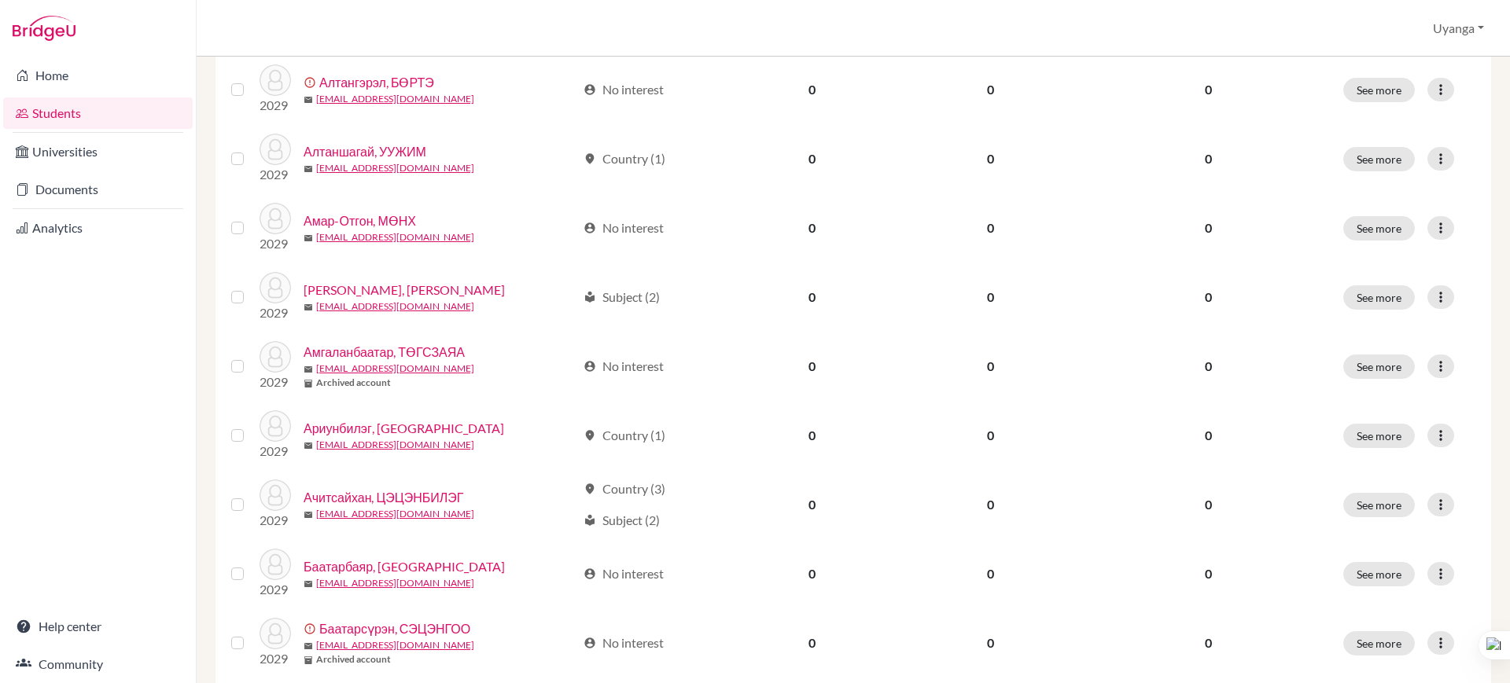
drag, startPoint x: 1509, startPoint y: 246, endPoint x: 1509, endPoint y: 483, distance: 236.7
click at [1509, 483] on div at bounding box center [1509, 341] width 1 height 683
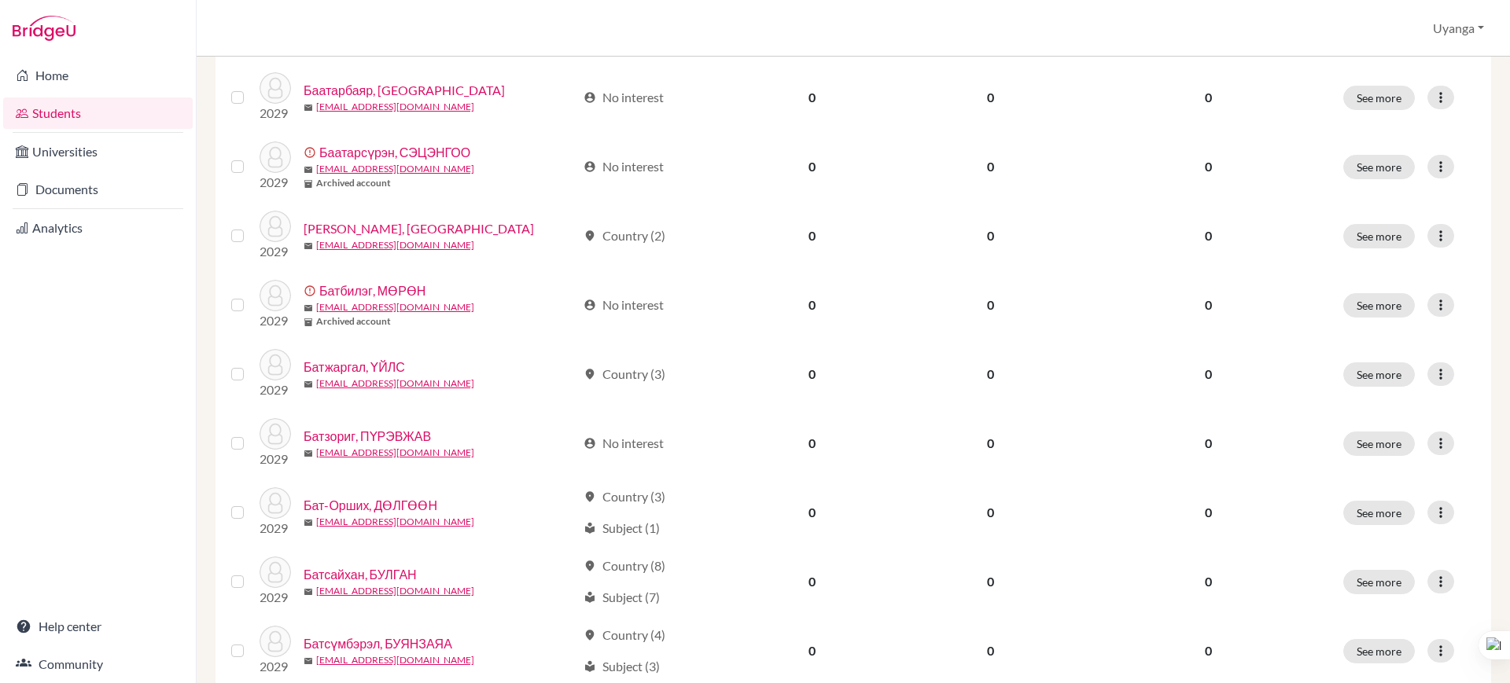
scroll to position [1116, 0]
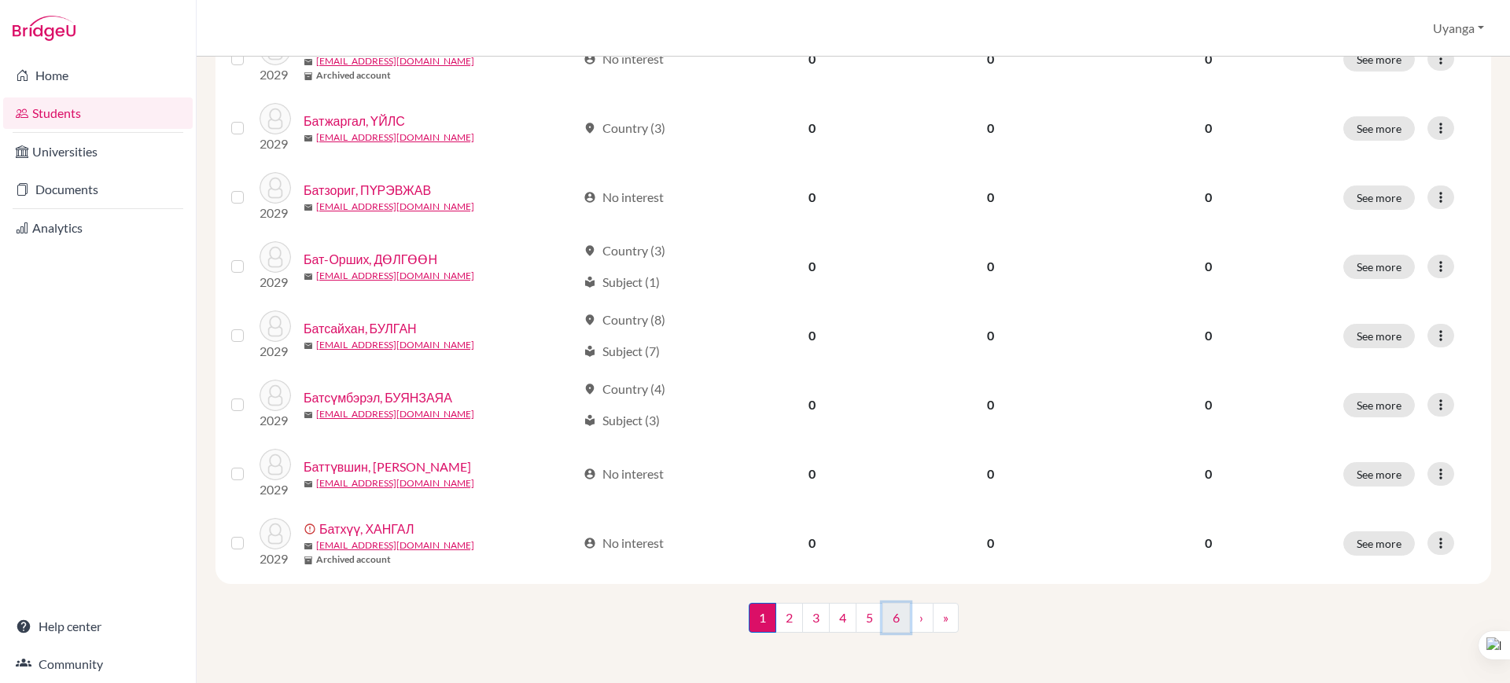
click at [893, 617] on link "6" at bounding box center [896, 618] width 28 height 30
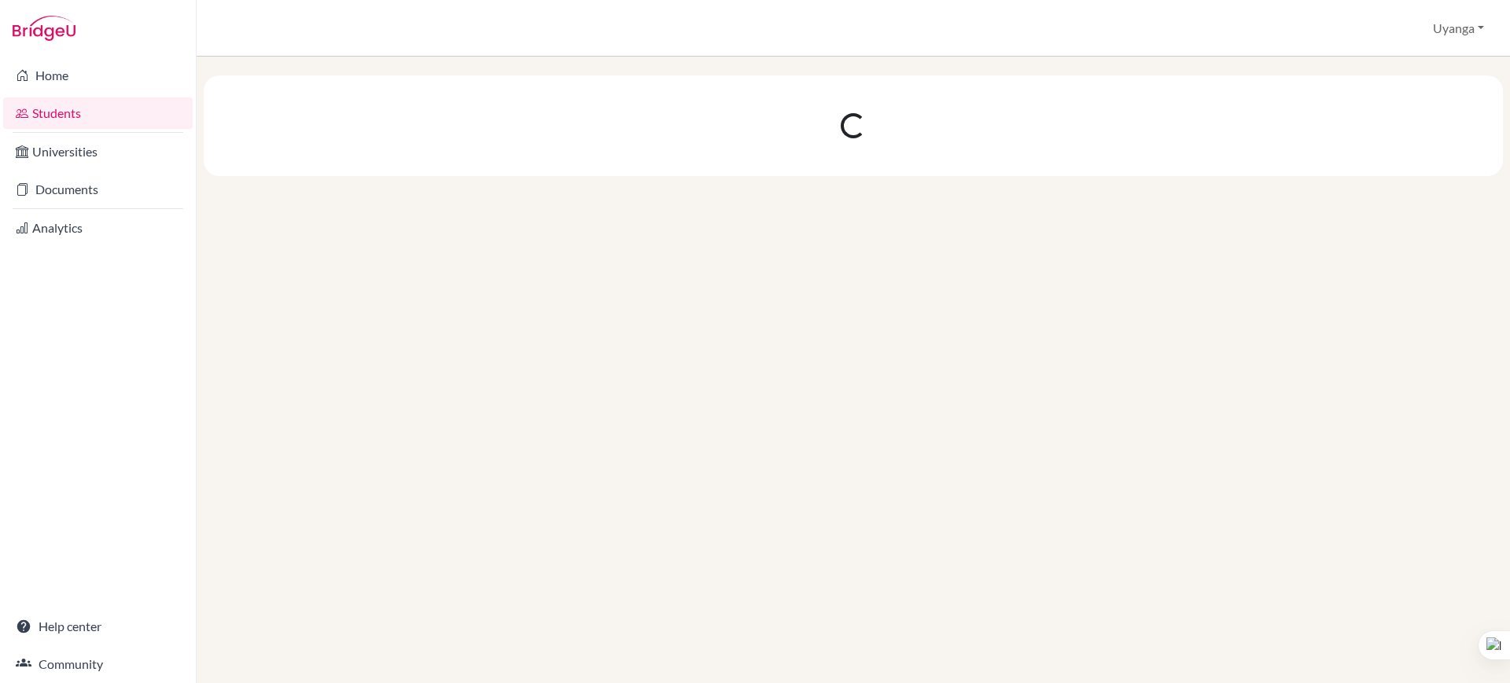
scroll to position [0, 0]
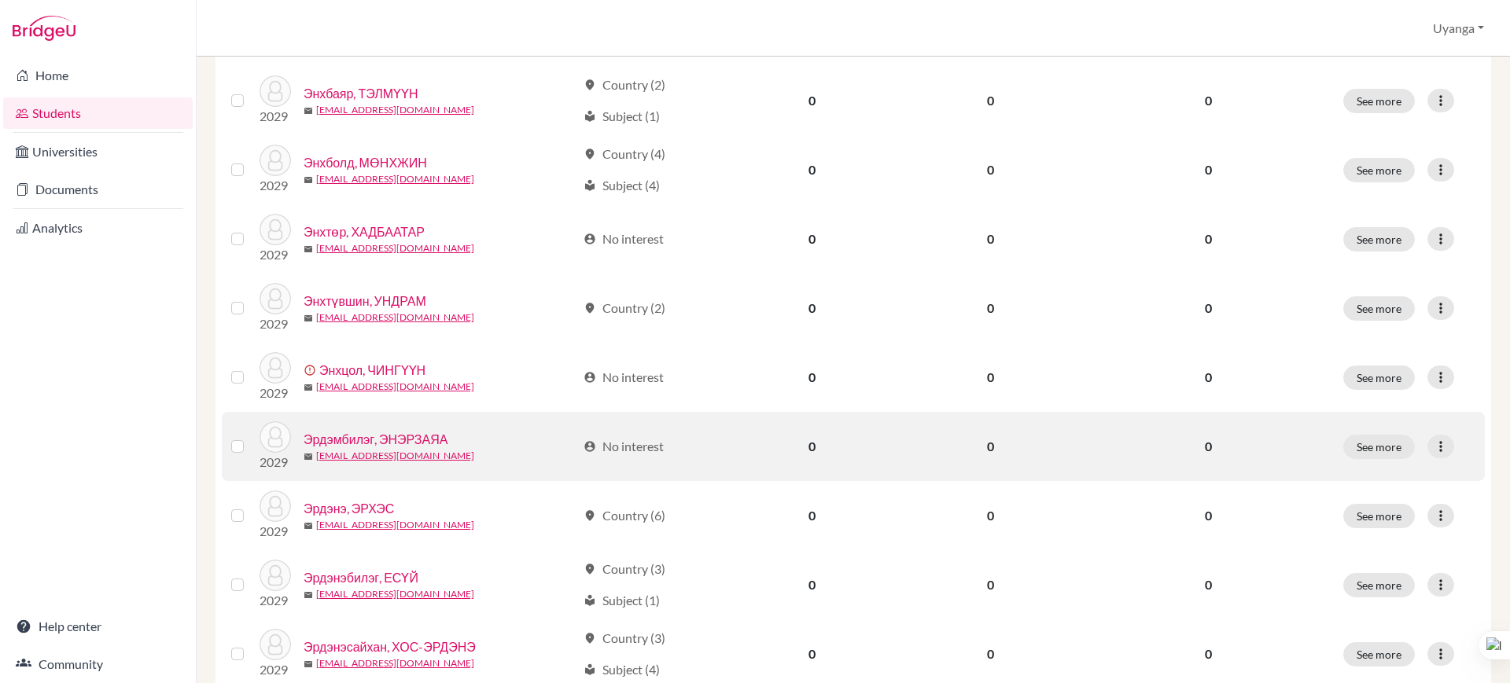
scroll to position [688, 0]
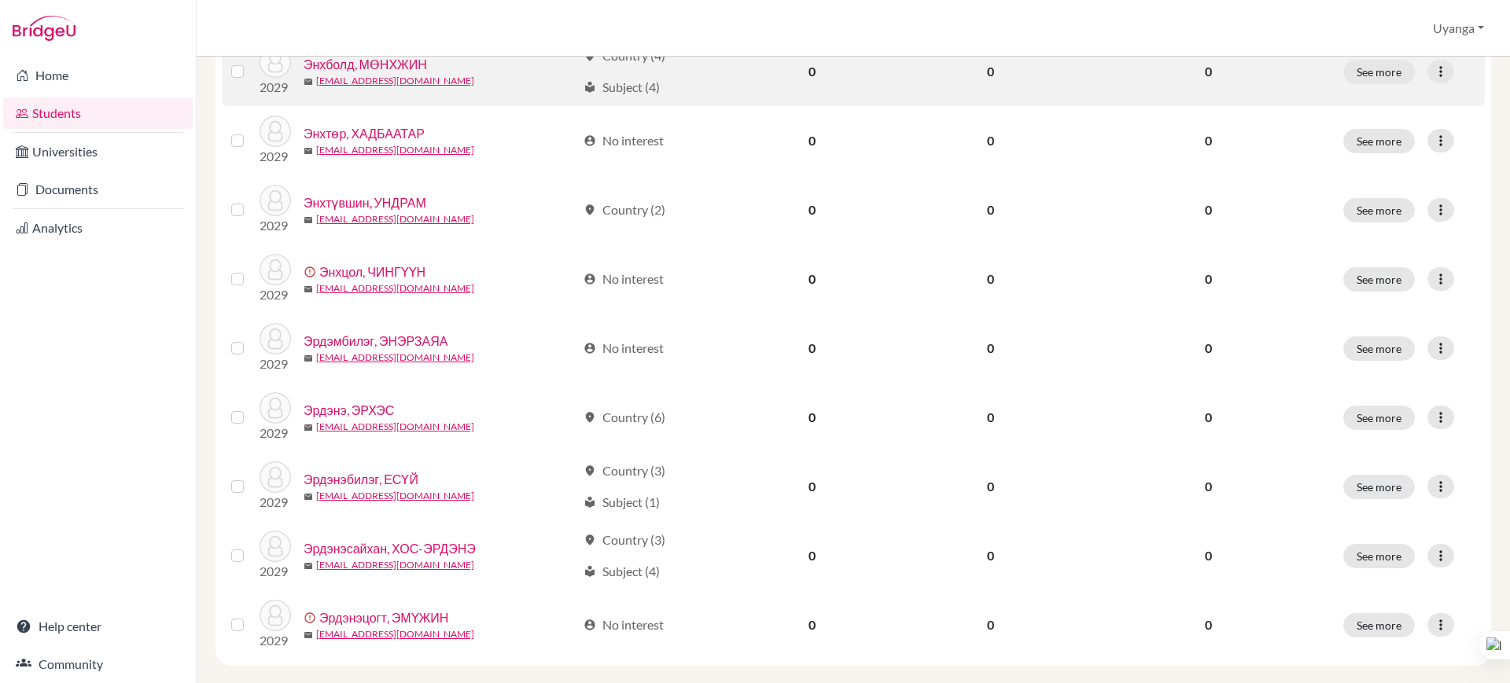
click at [391, 68] on link "Энхболд, МӨНХЖИН" at bounding box center [364, 64] width 123 height 19
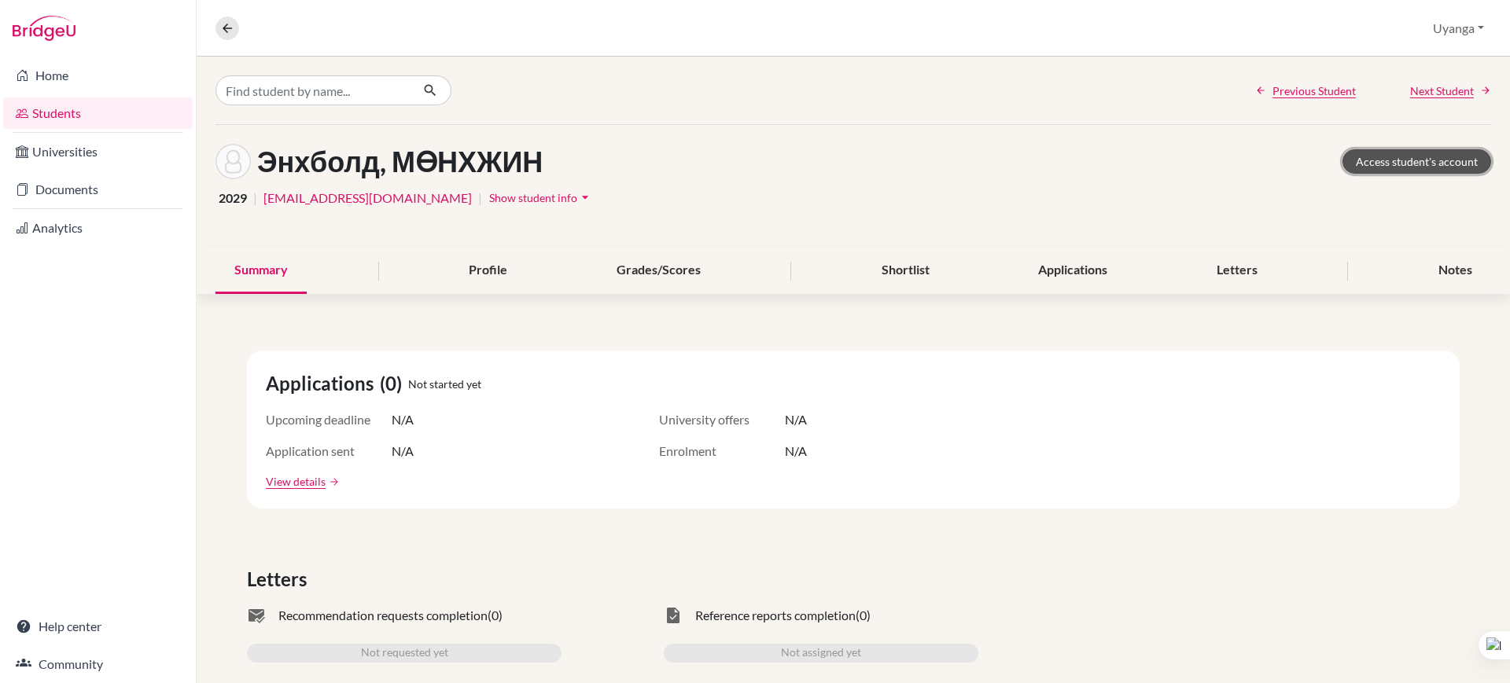
click at [1379, 151] on link "Access student's account" at bounding box center [1416, 161] width 149 height 24
click at [219, 22] on button at bounding box center [227, 29] width 24 height 24
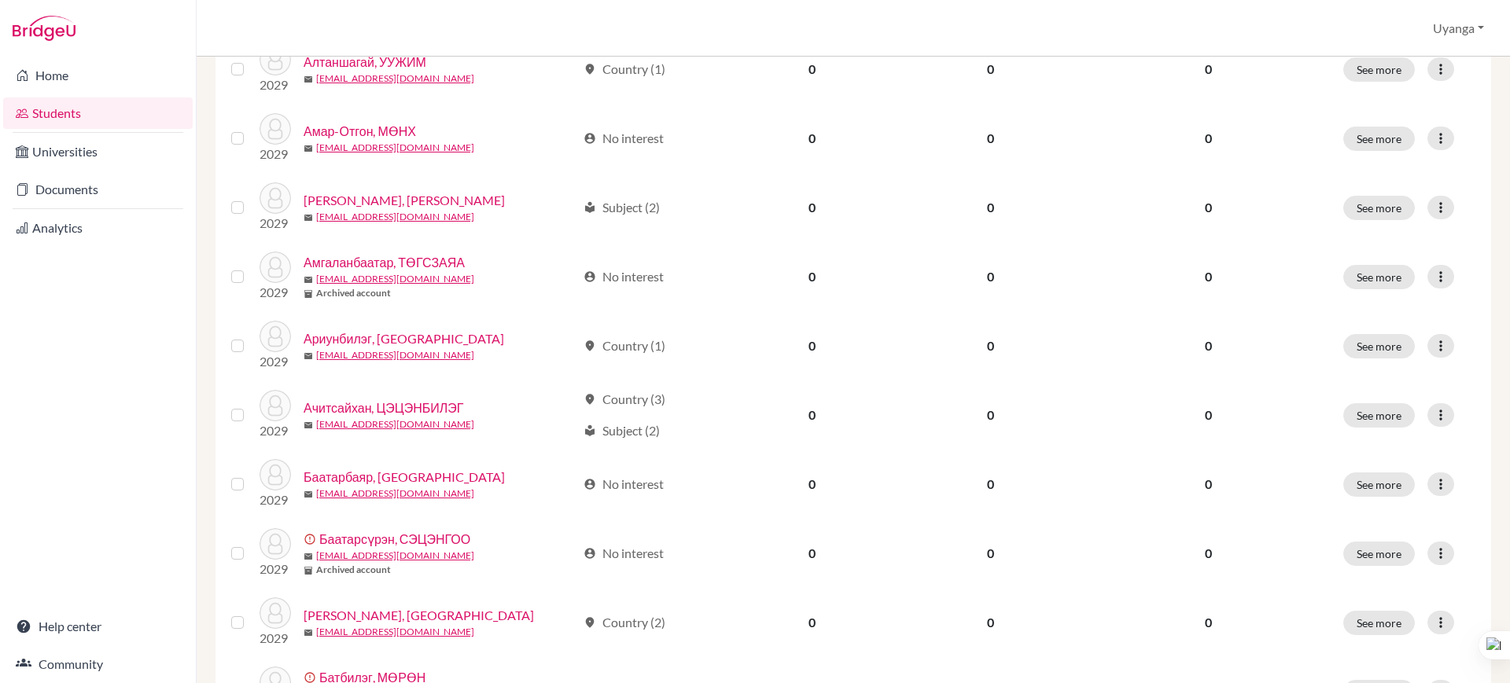
scroll to position [1116, 0]
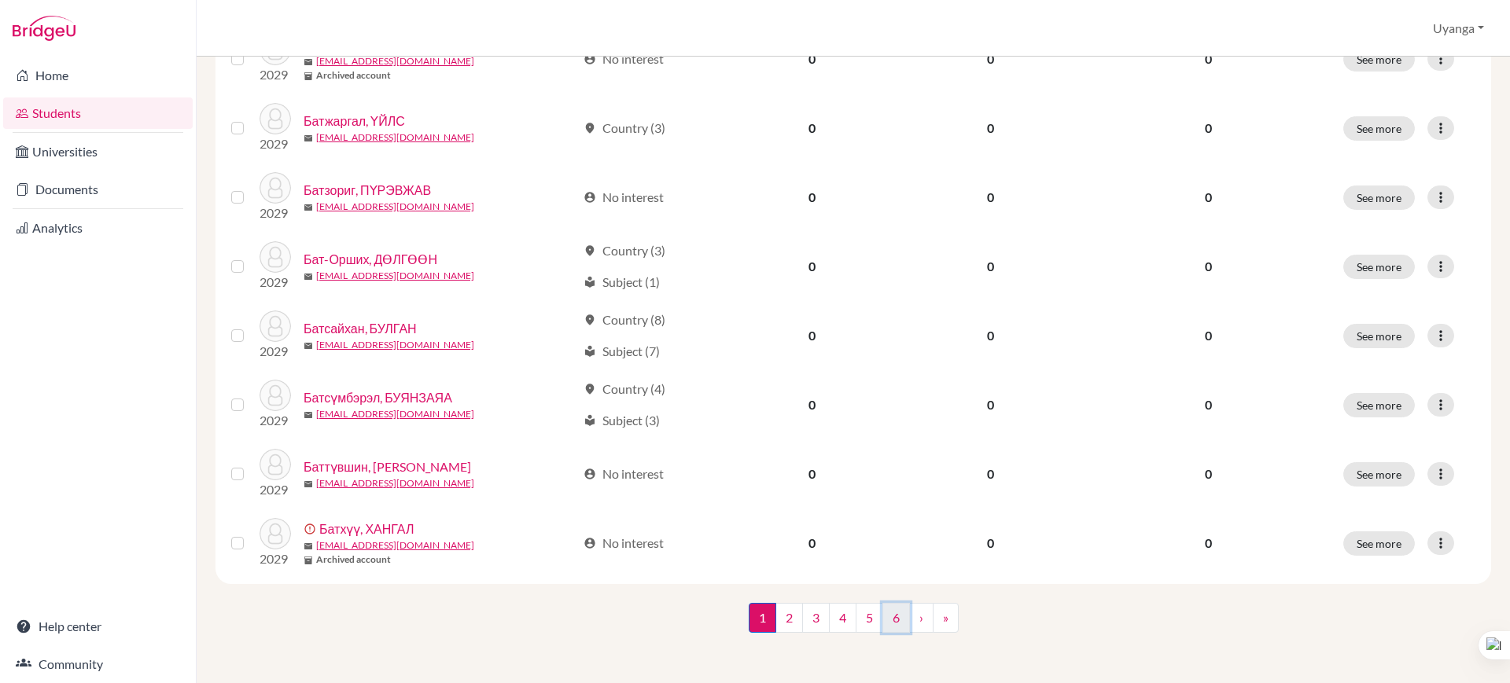
click at [882, 619] on link "6" at bounding box center [896, 618] width 28 height 30
click at [880, 619] on div "Add student filter_list Filter by Account Status Active accounts Archived accou…" at bounding box center [853, 370] width 1313 height 627
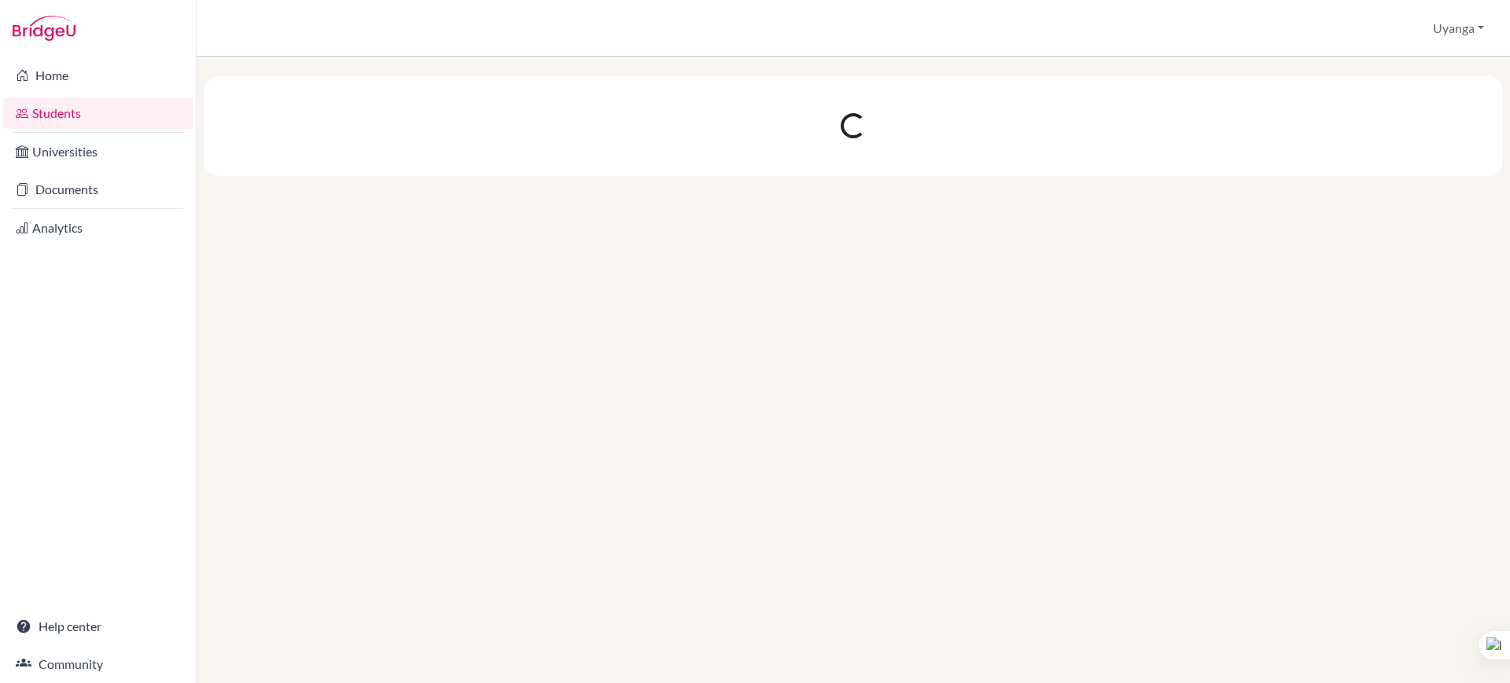
click at [880, 619] on div at bounding box center [853, 370] width 1313 height 627
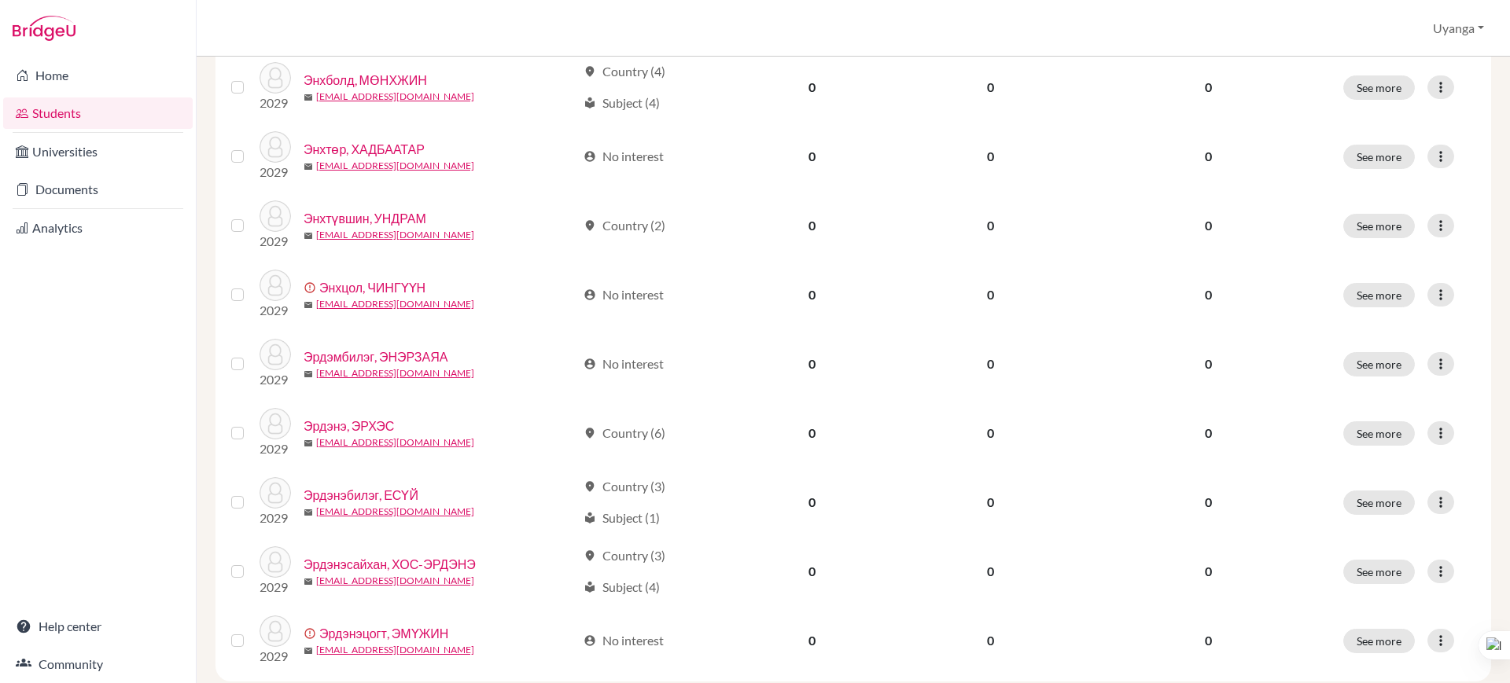
scroll to position [671, 0]
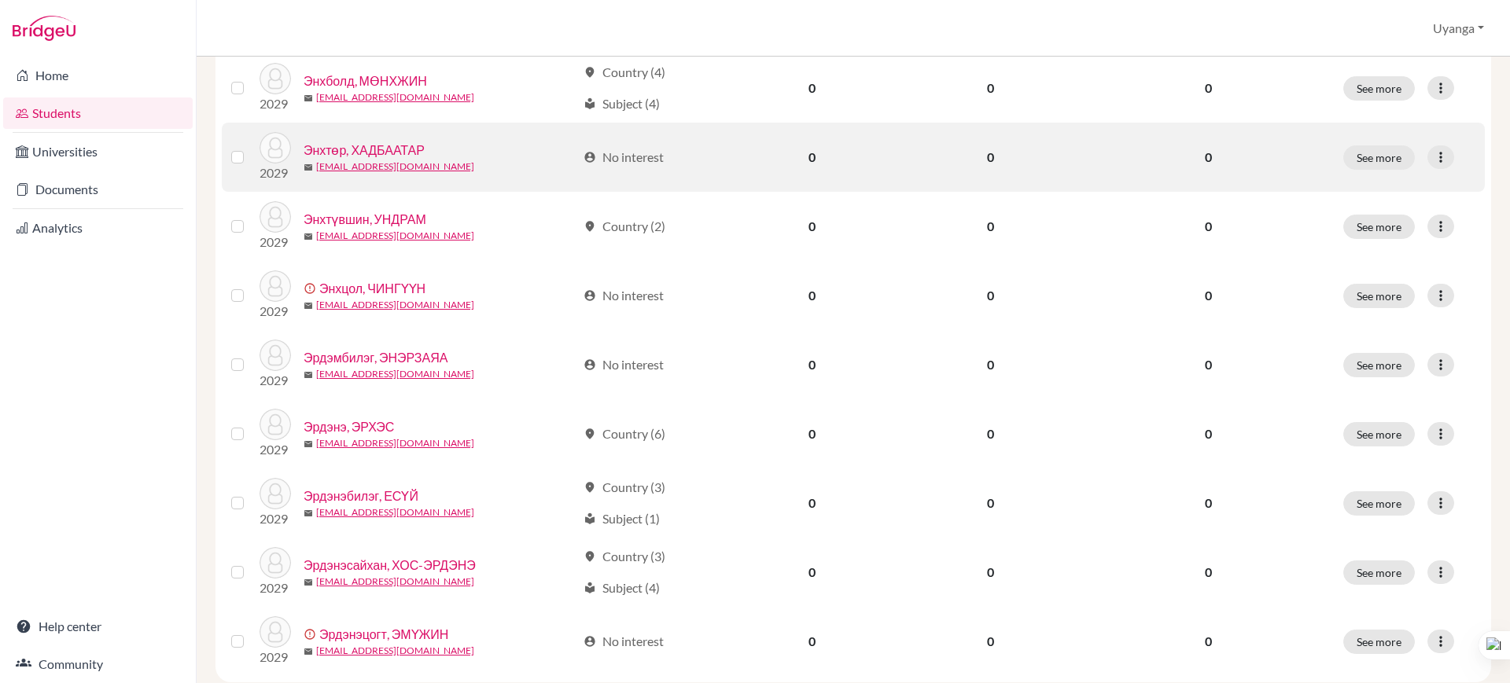
click at [392, 144] on link "Энхтөр, ХАДБААТАР" at bounding box center [363, 150] width 121 height 19
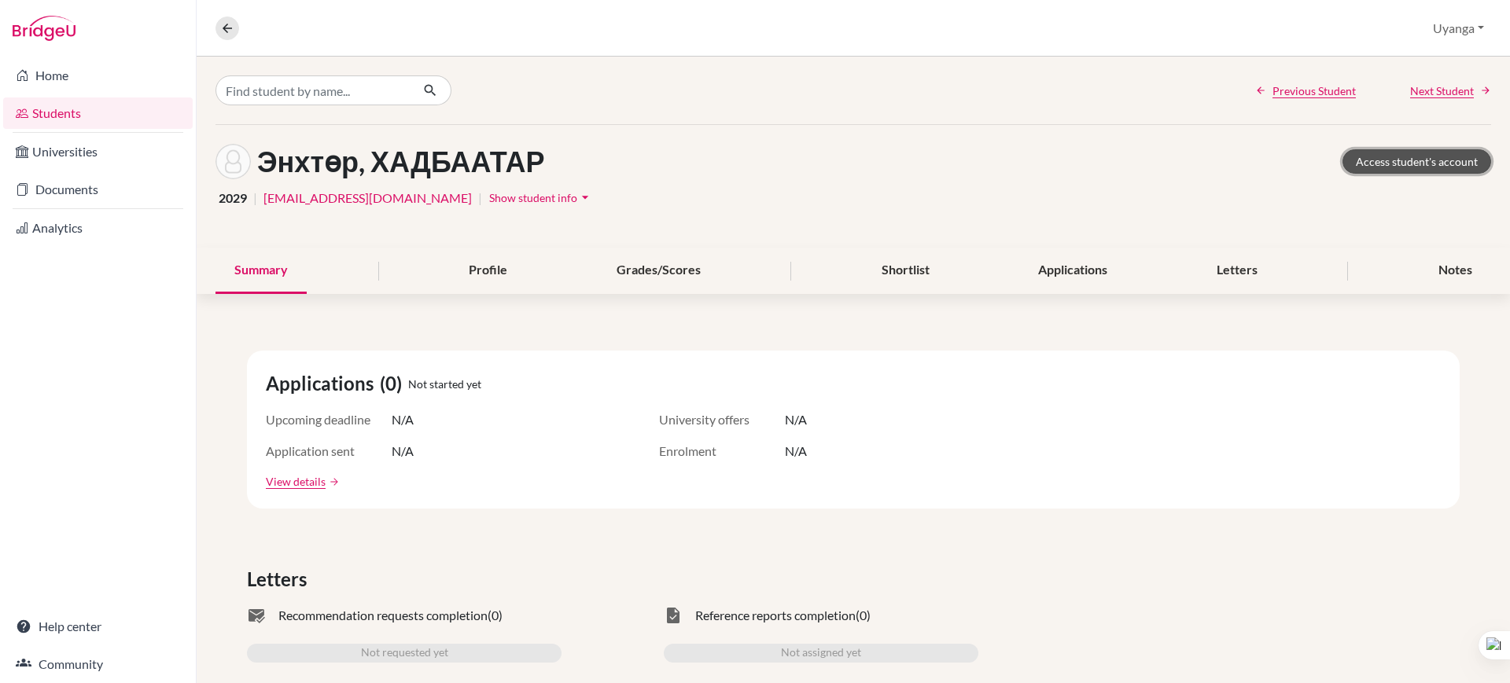
click at [1370, 153] on link "Access student's account" at bounding box center [1416, 161] width 149 height 24
click at [226, 21] on icon at bounding box center [227, 28] width 14 height 14
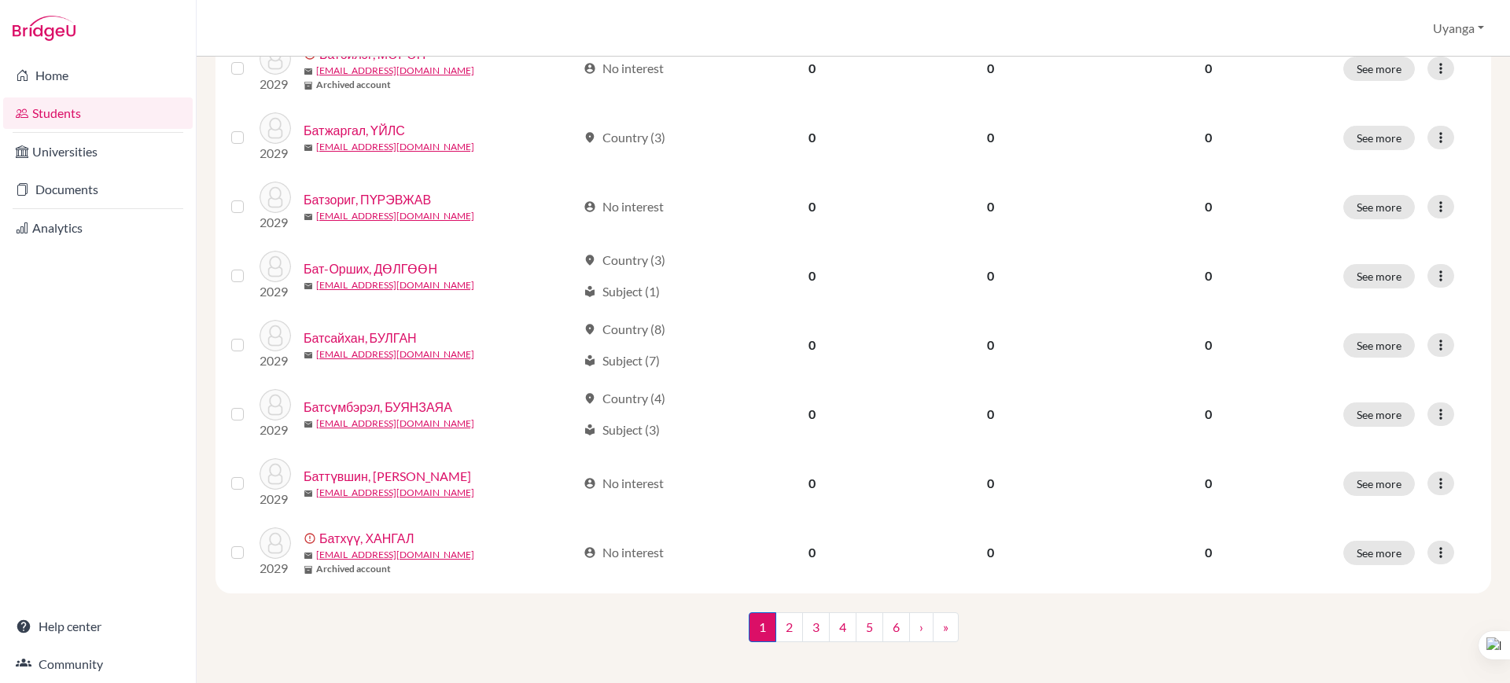
scroll to position [1116, 0]
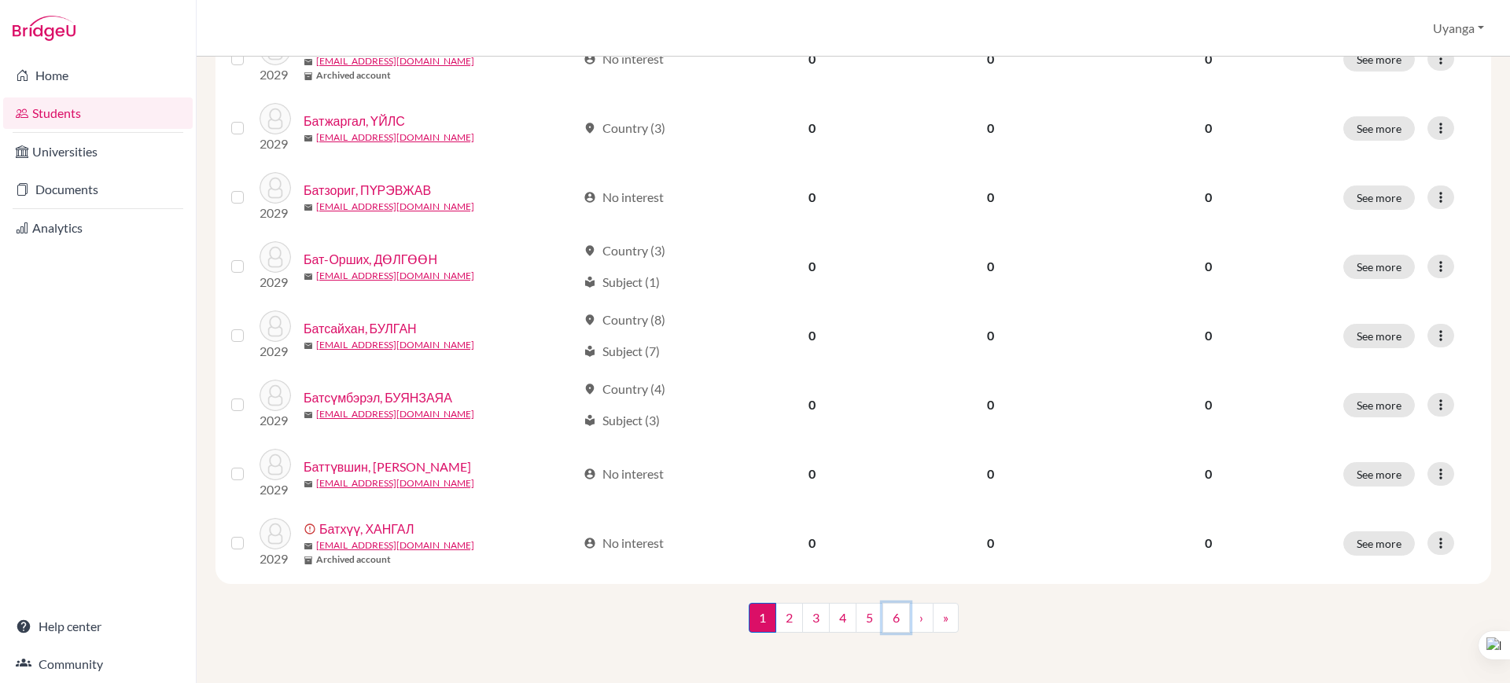
click at [890, 618] on link "6" at bounding box center [896, 618] width 28 height 30
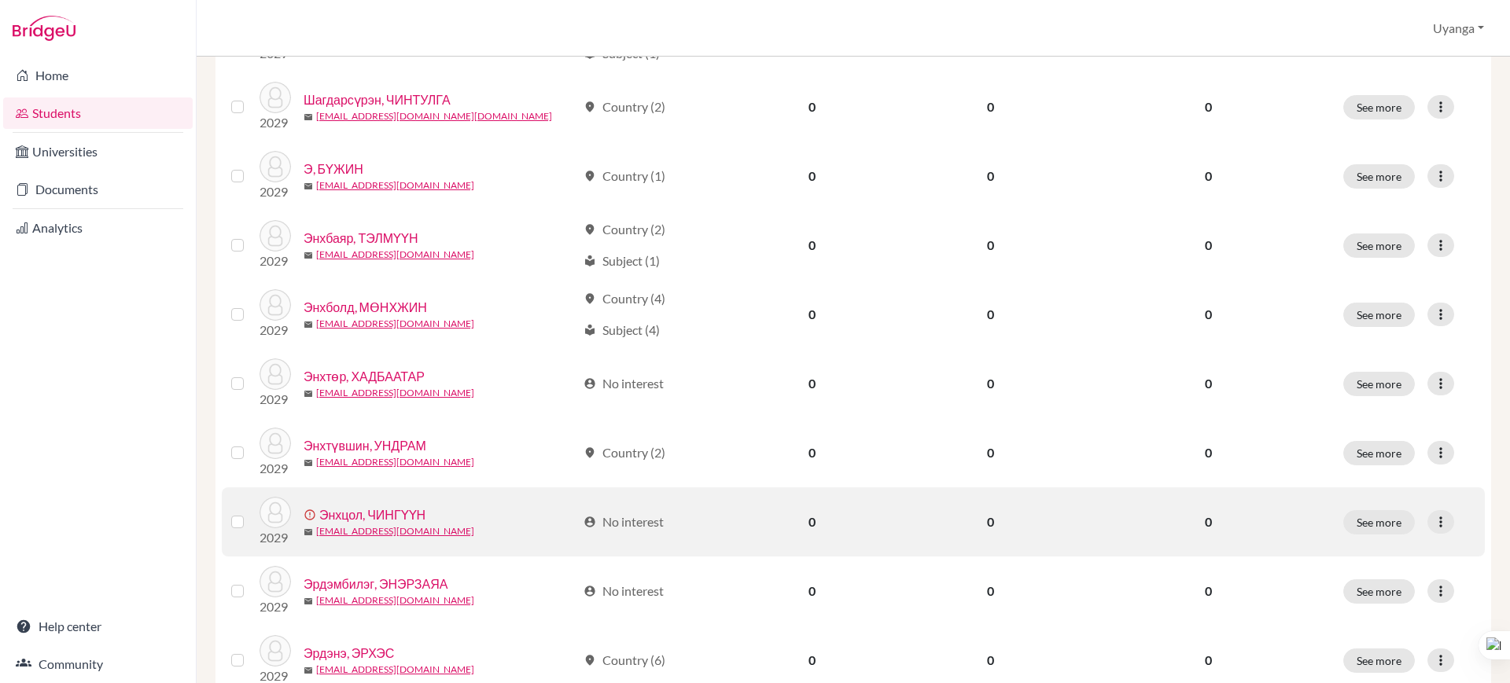
scroll to position [491, 0]
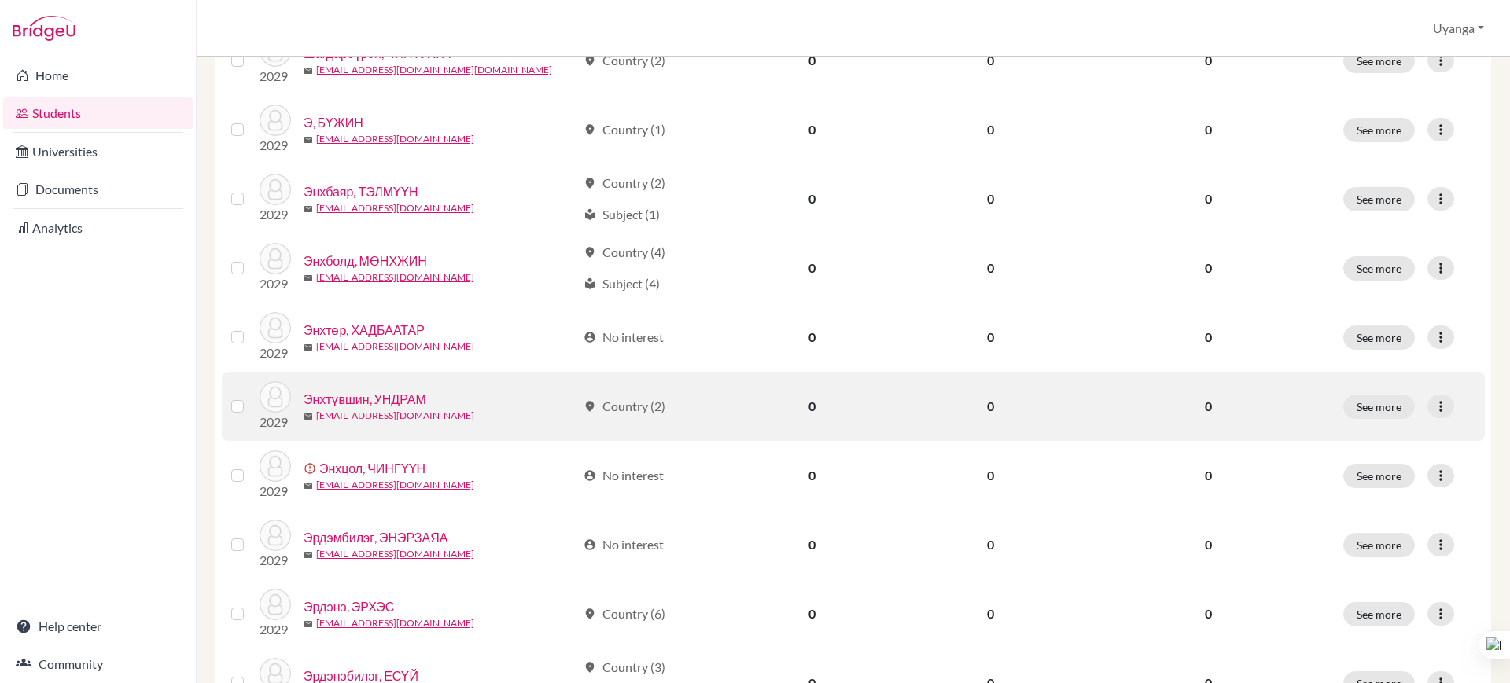
click at [397, 402] on link "Энхтүвшин, УНДРАМ" at bounding box center [364, 399] width 123 height 19
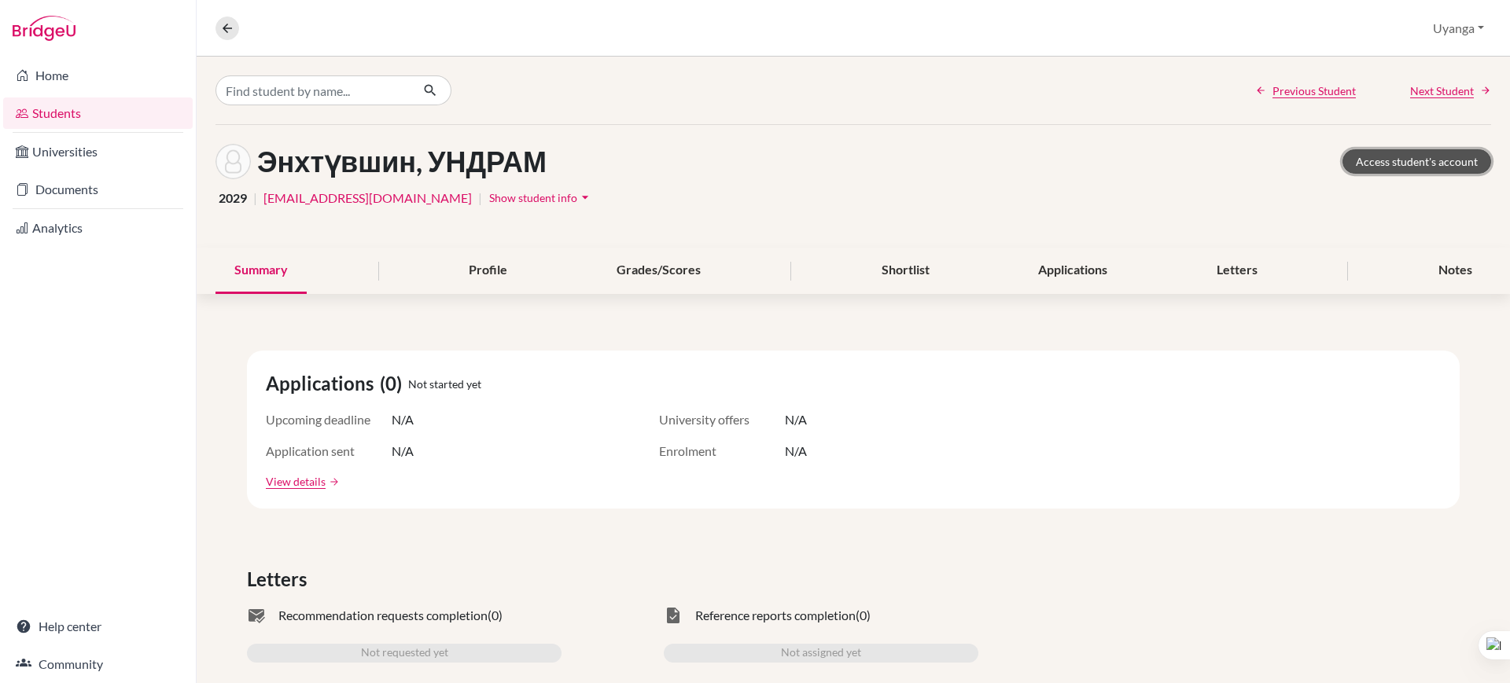
click at [1352, 164] on link "Access student's account" at bounding box center [1416, 161] width 149 height 24
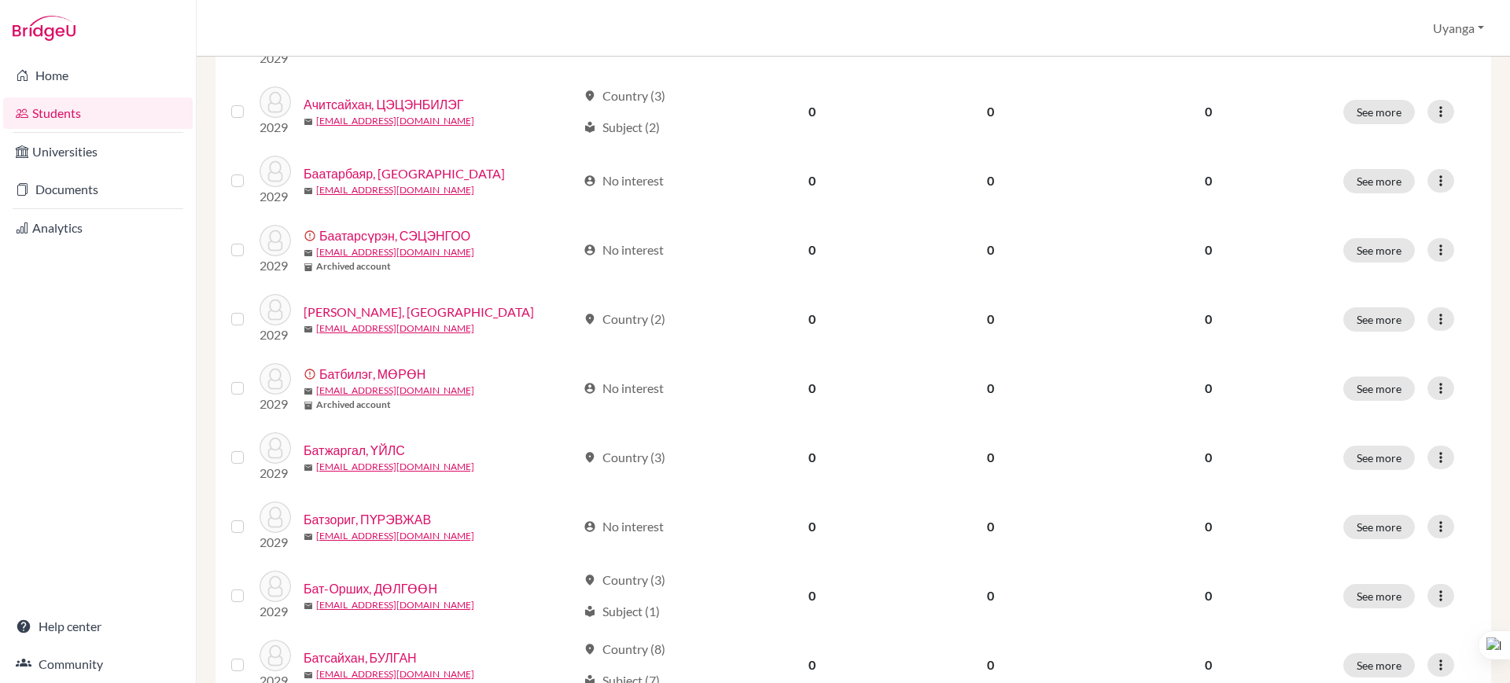
scroll to position [1116, 0]
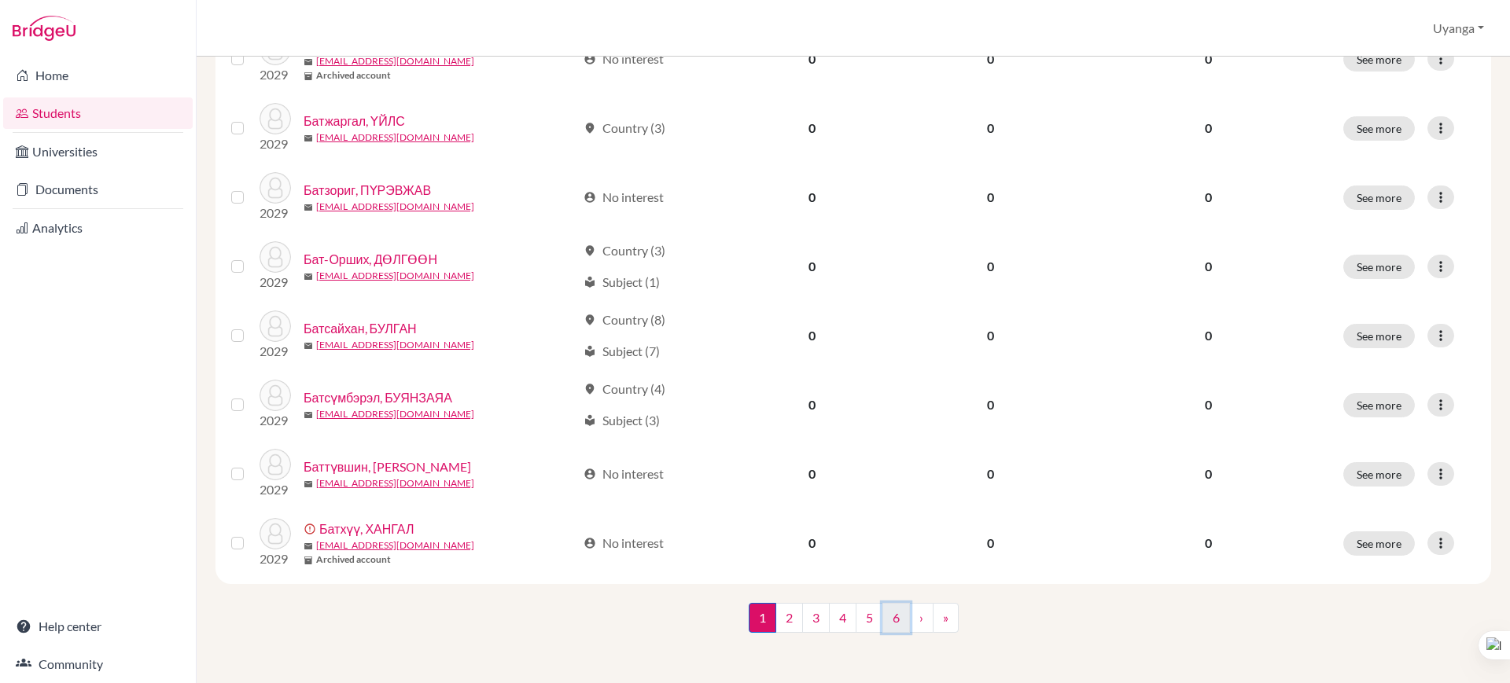
click at [883, 618] on link "6" at bounding box center [896, 618] width 28 height 30
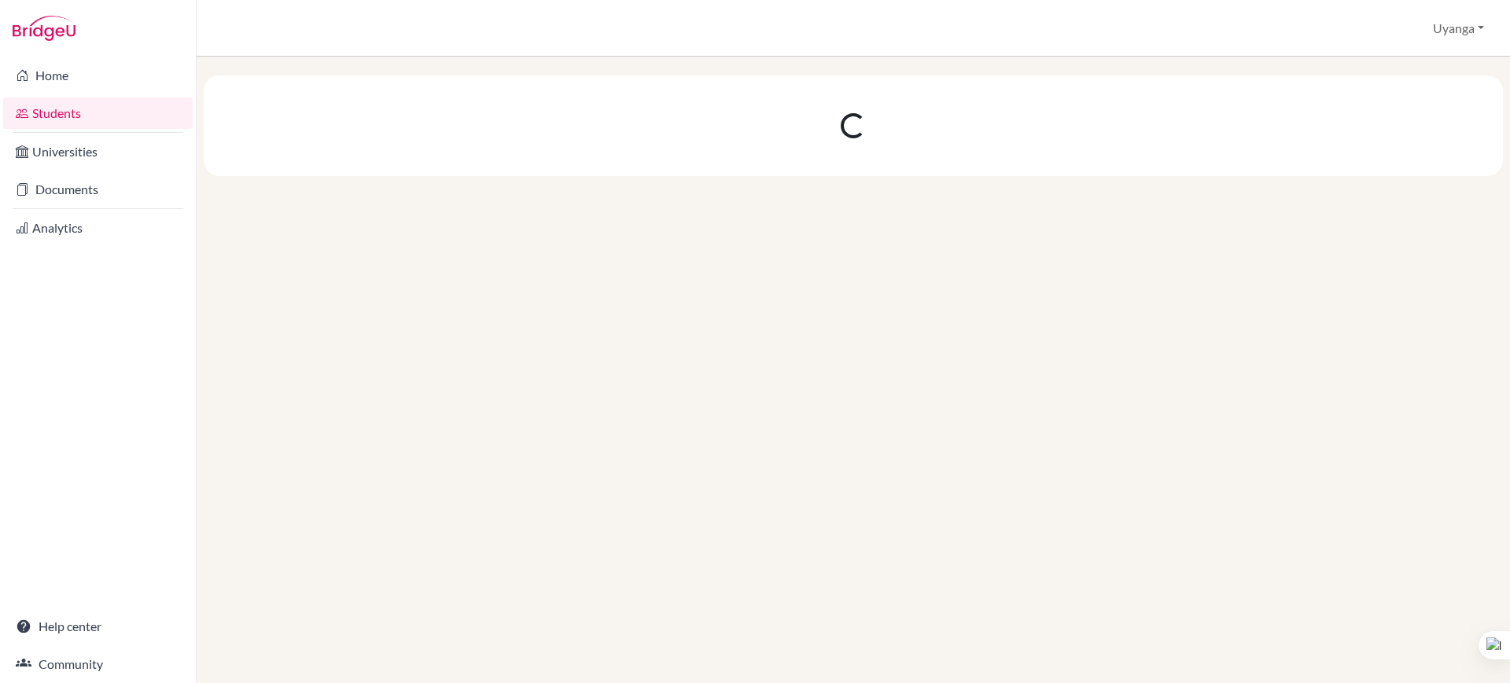
scroll to position [0, 0]
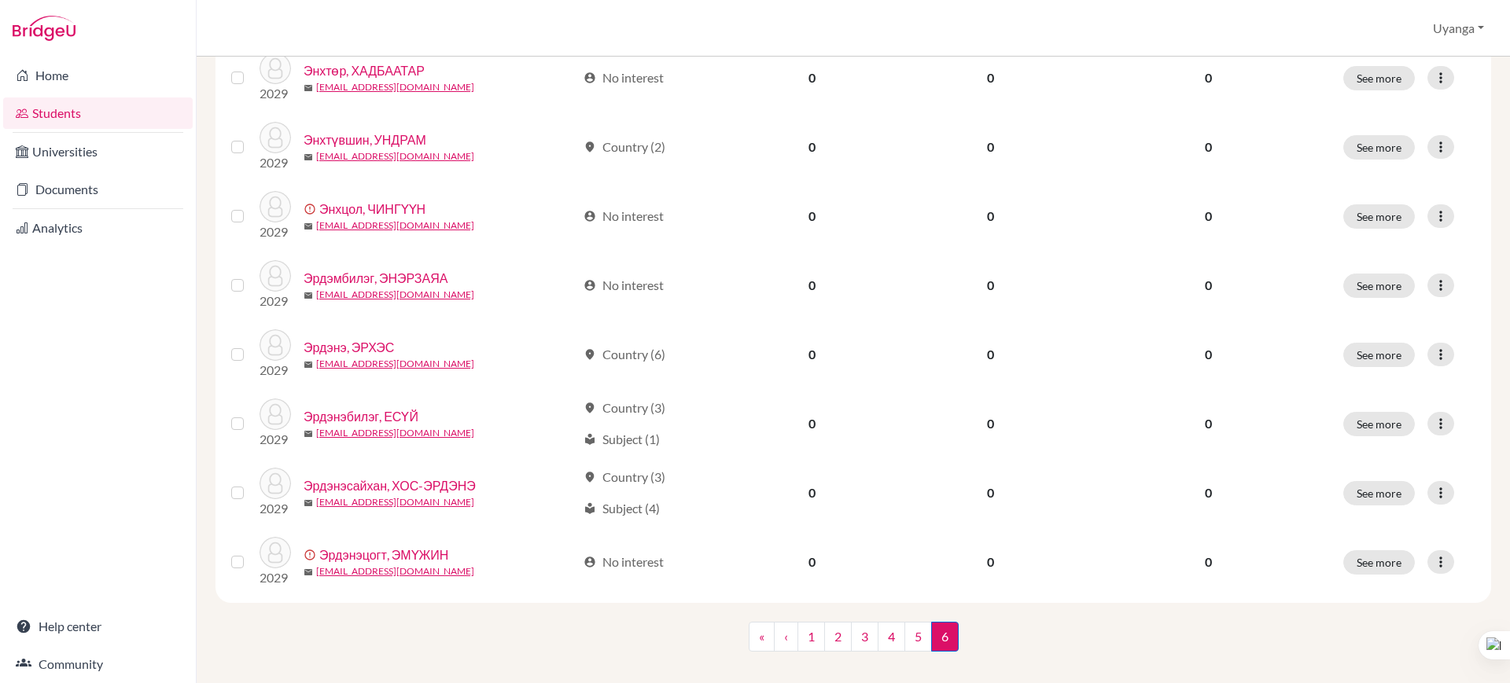
scroll to position [770, 0]
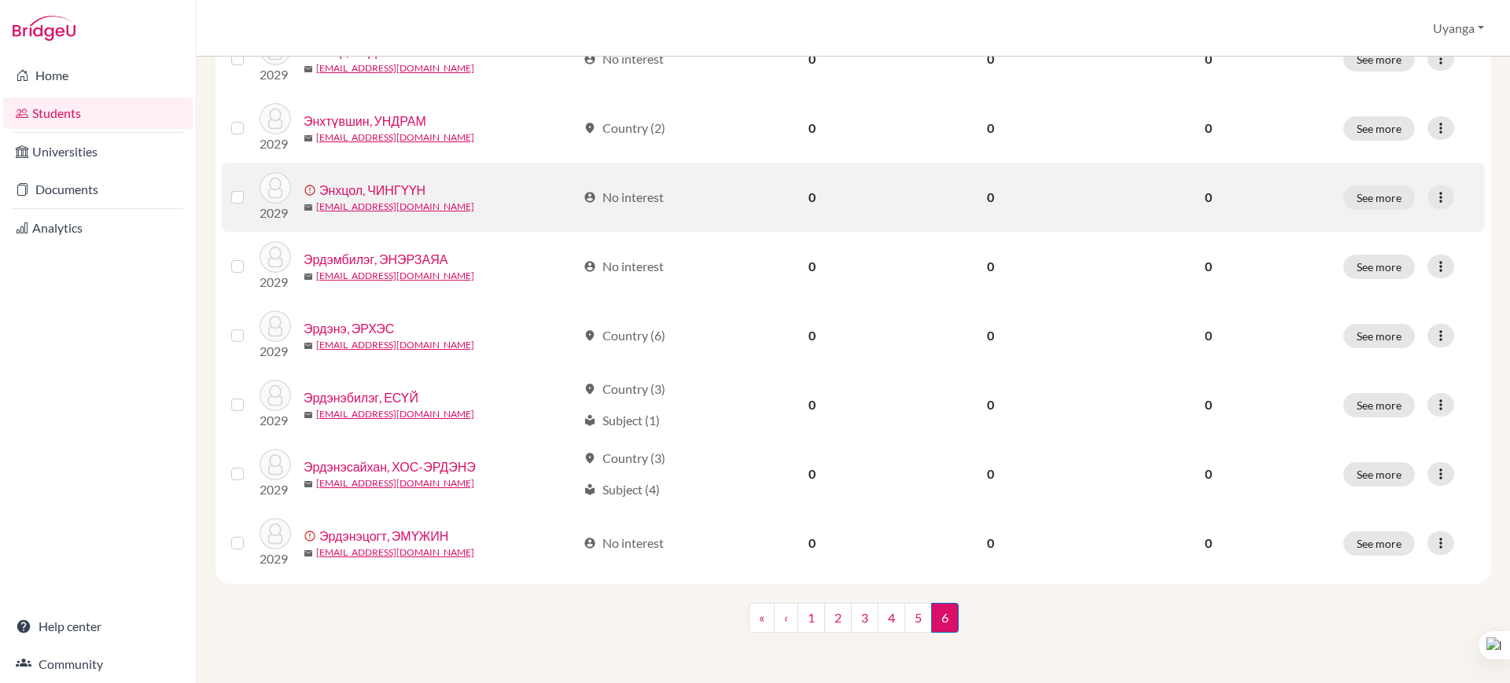
click at [250, 188] on label at bounding box center [250, 188] width 0 height 0
click at [0, 0] on input "checkbox" at bounding box center [0, 0] width 0 height 0
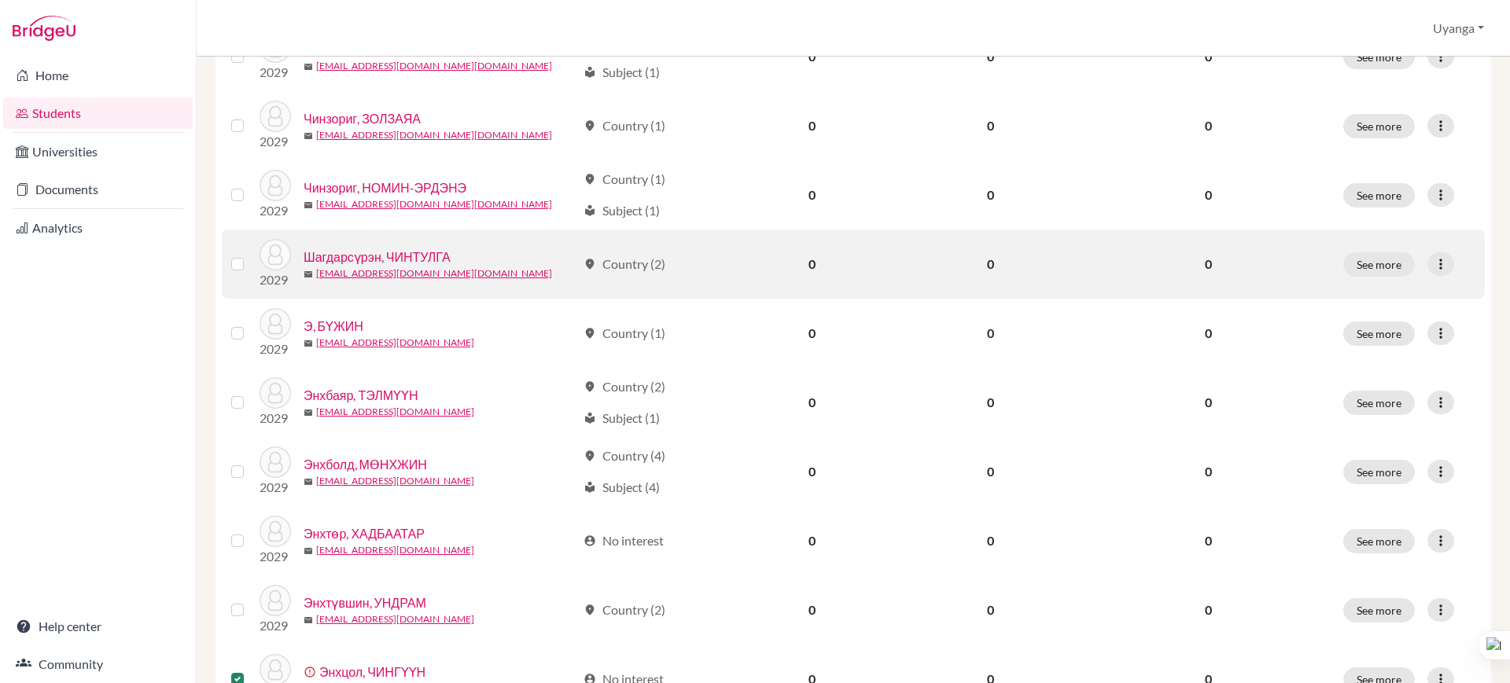
scroll to position [329, 0]
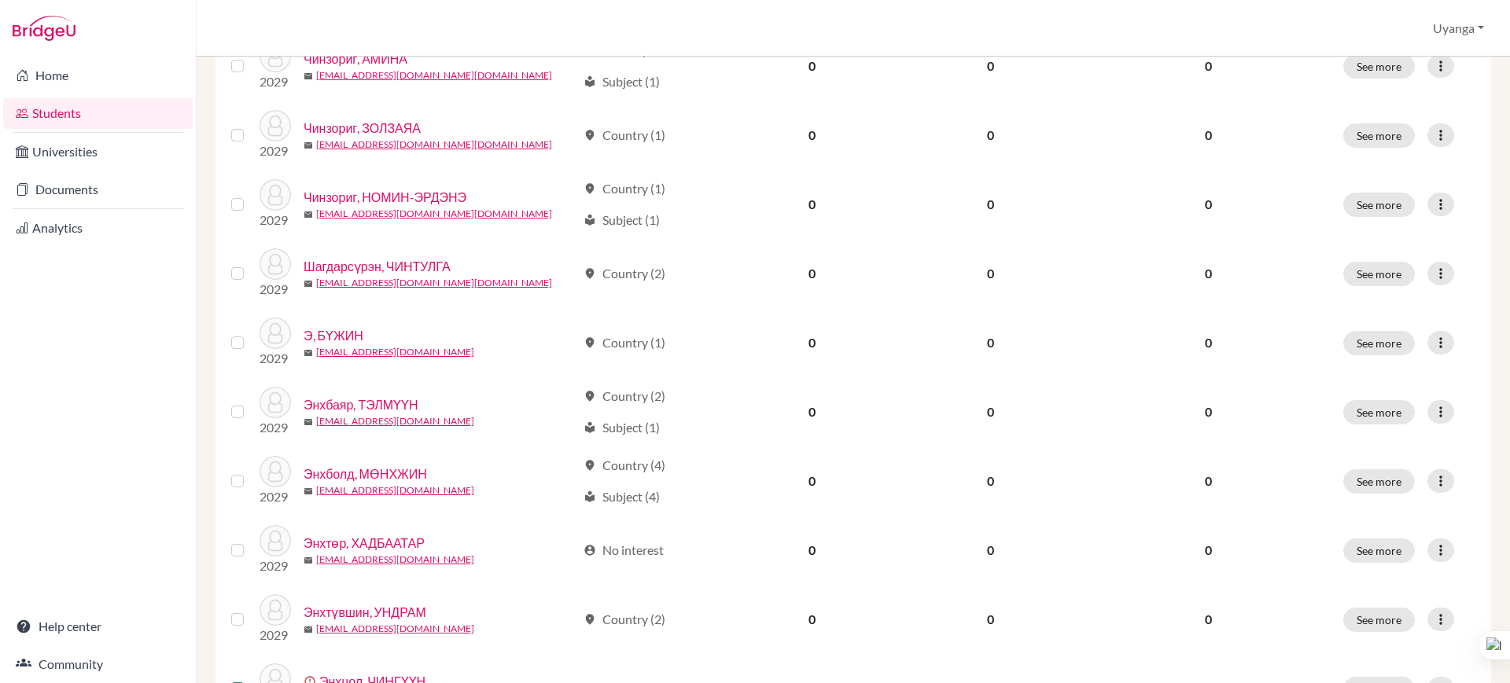
drag, startPoint x: 1509, startPoint y: 295, endPoint x: 1445, endPoint y: -13, distance: 313.9
click at [1445, 0] on html "Home Students Universities Documents Analytics Help center Community Students o…" at bounding box center [755, 341] width 1510 height 683
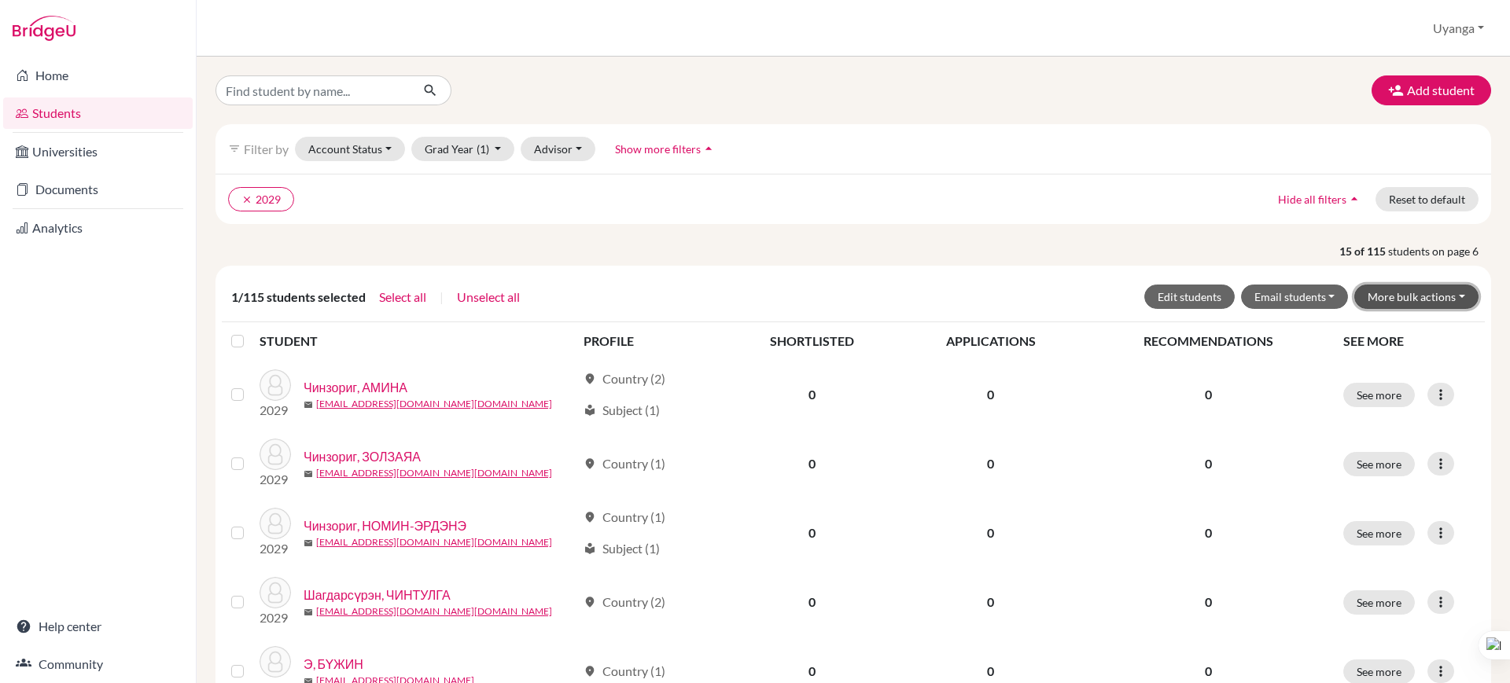
click at [1396, 295] on button "More bulk actions" at bounding box center [1416, 297] width 124 height 24
click at [1363, 331] on button "Archive" at bounding box center [1406, 330] width 142 height 25
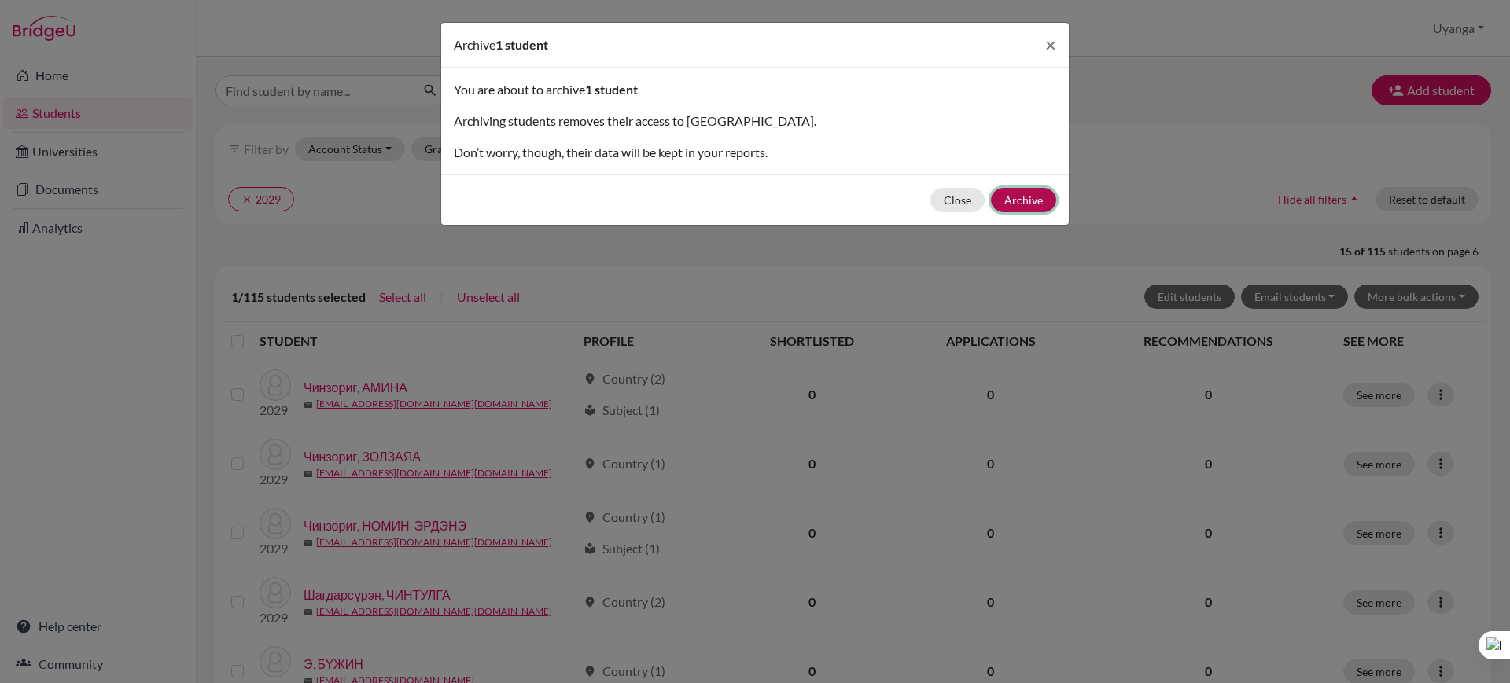
click at [1034, 204] on button "Archive" at bounding box center [1023, 200] width 65 height 24
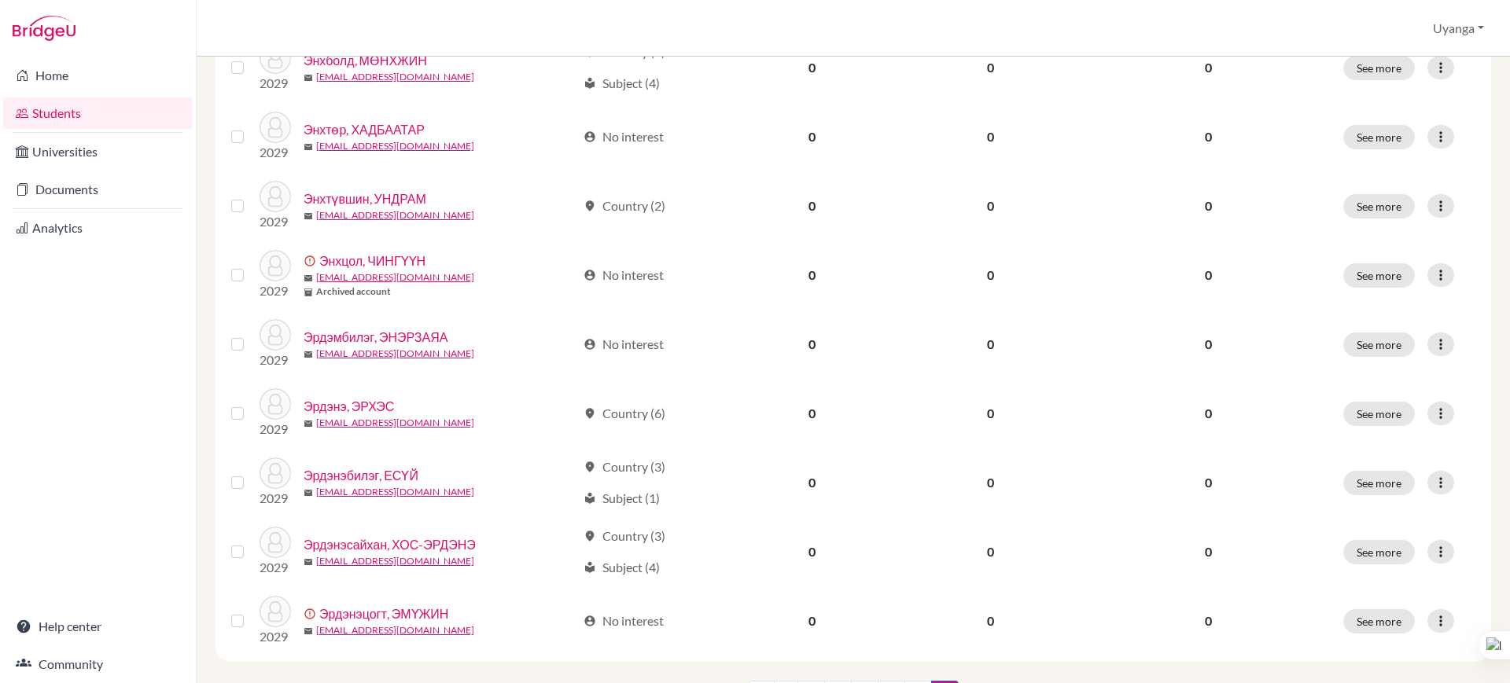
scroll to position [826, 0]
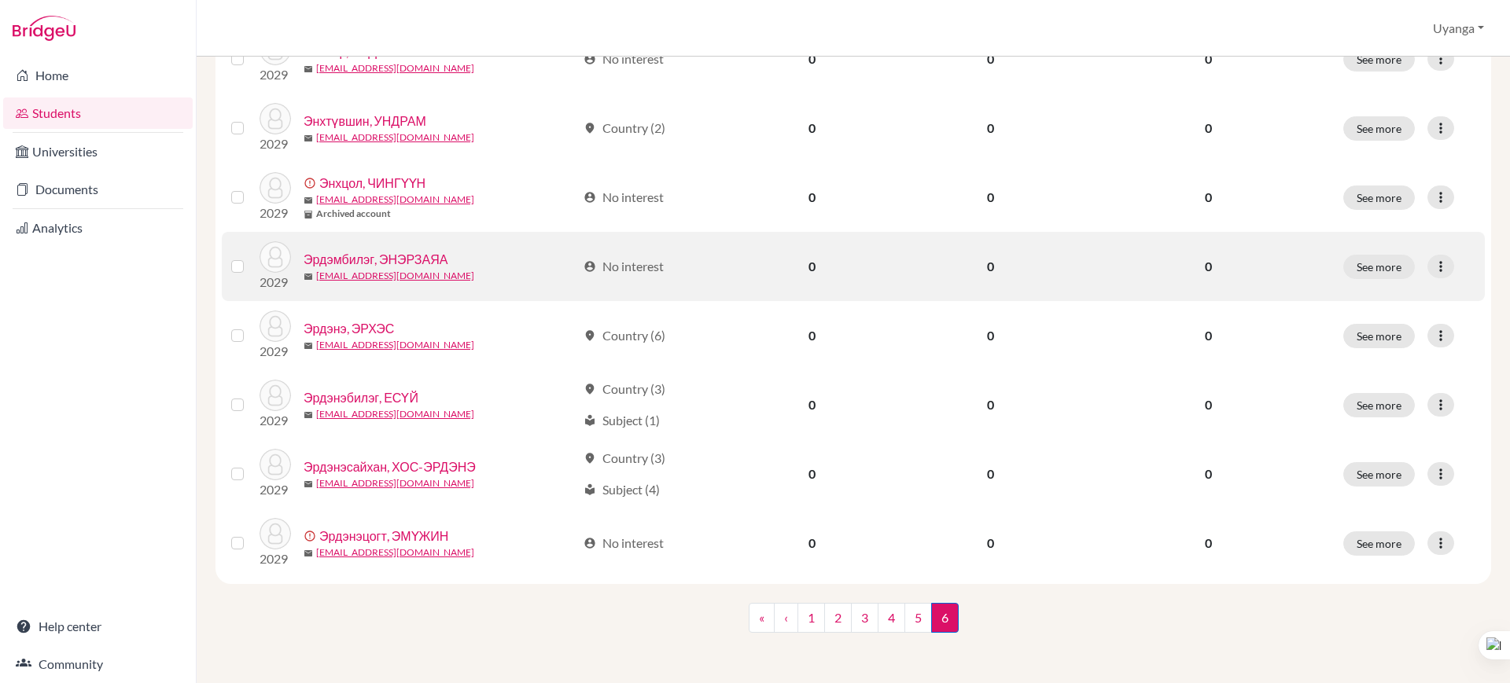
click at [408, 252] on link "Эрдэмбилэг, ЭНЭРЗАЯА" at bounding box center [375, 259] width 144 height 19
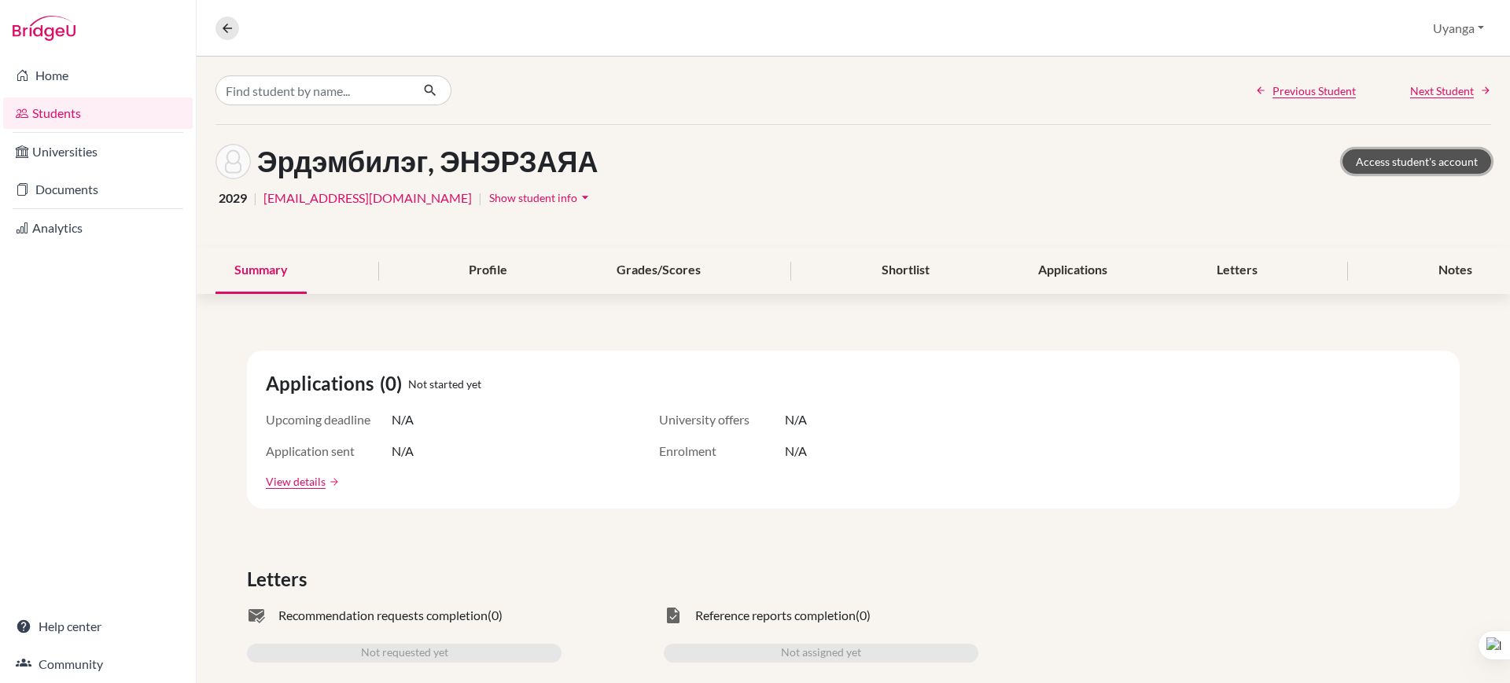
click at [1421, 157] on link "Access student's account" at bounding box center [1416, 161] width 149 height 24
click at [227, 23] on icon at bounding box center [227, 28] width 14 height 14
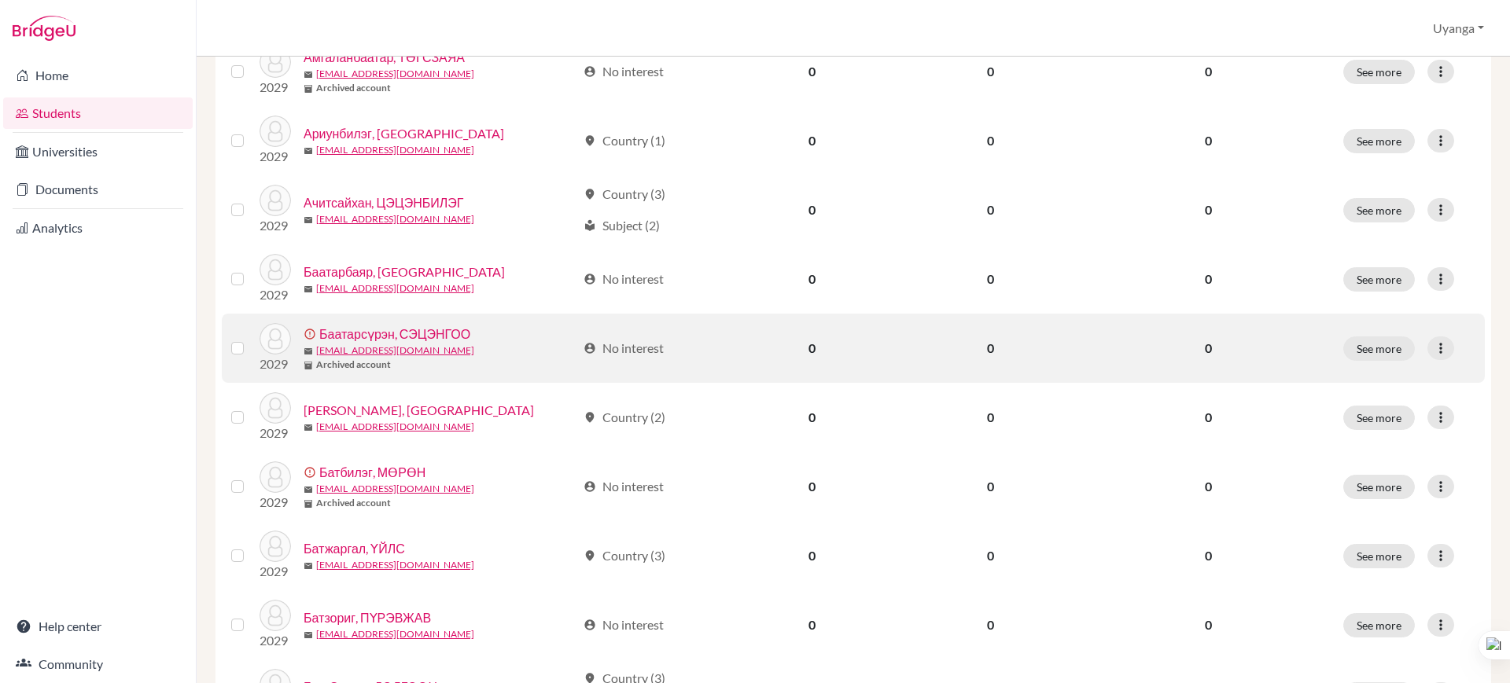
scroll to position [1116, 0]
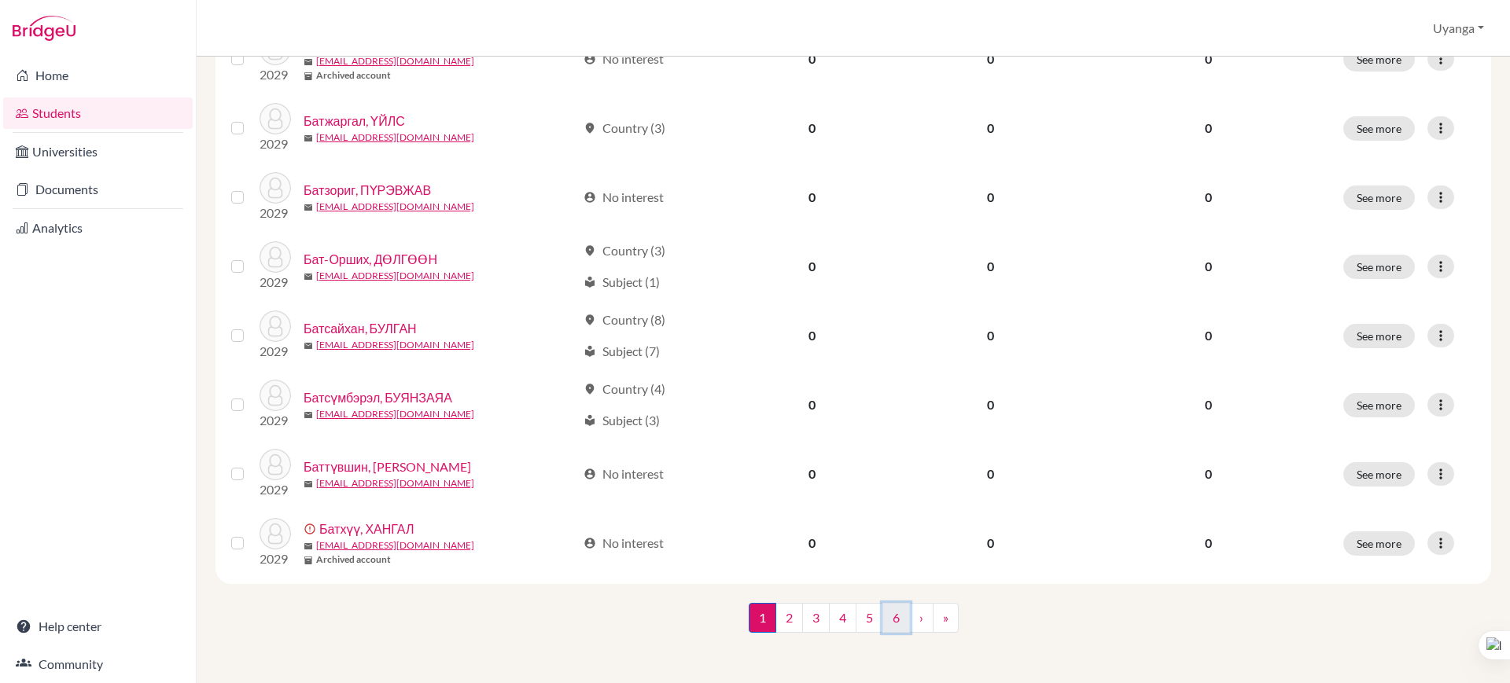
click at [893, 622] on link "6" at bounding box center [896, 618] width 28 height 30
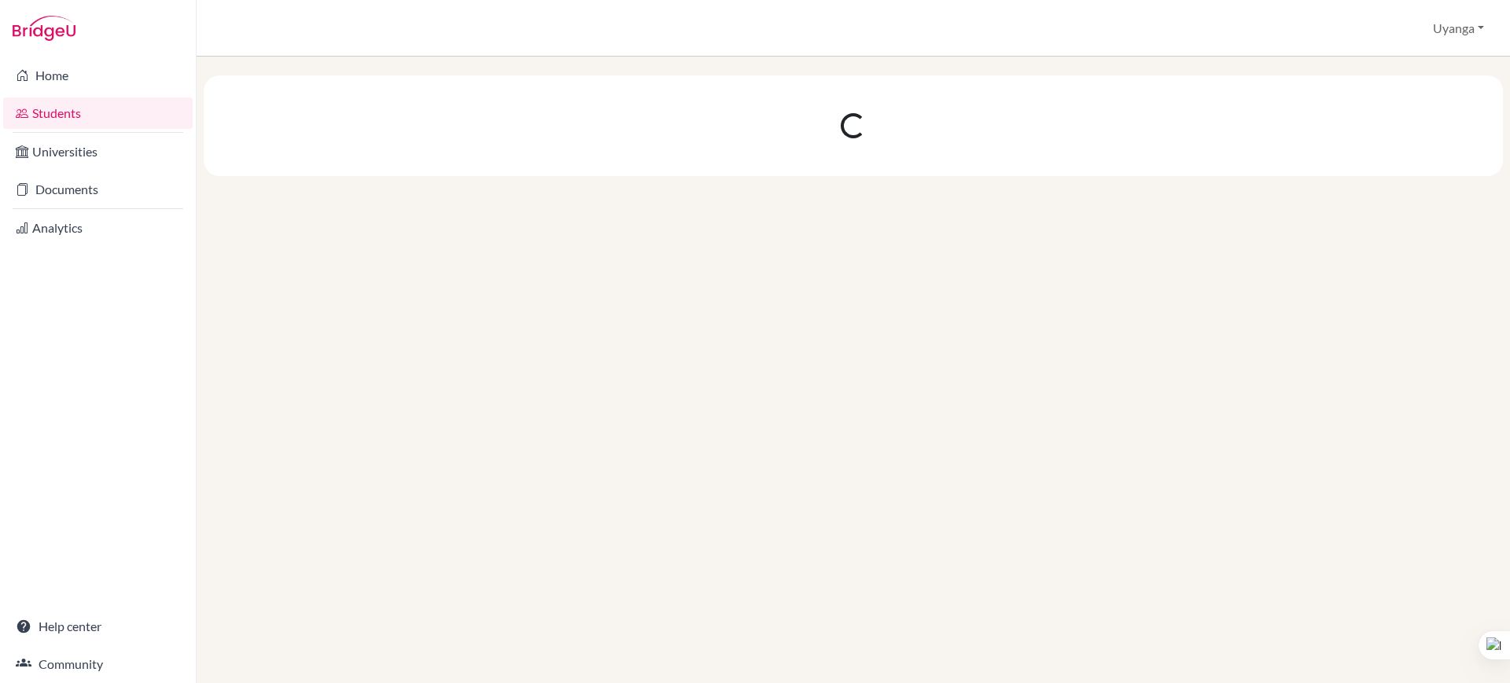
scroll to position [0, 0]
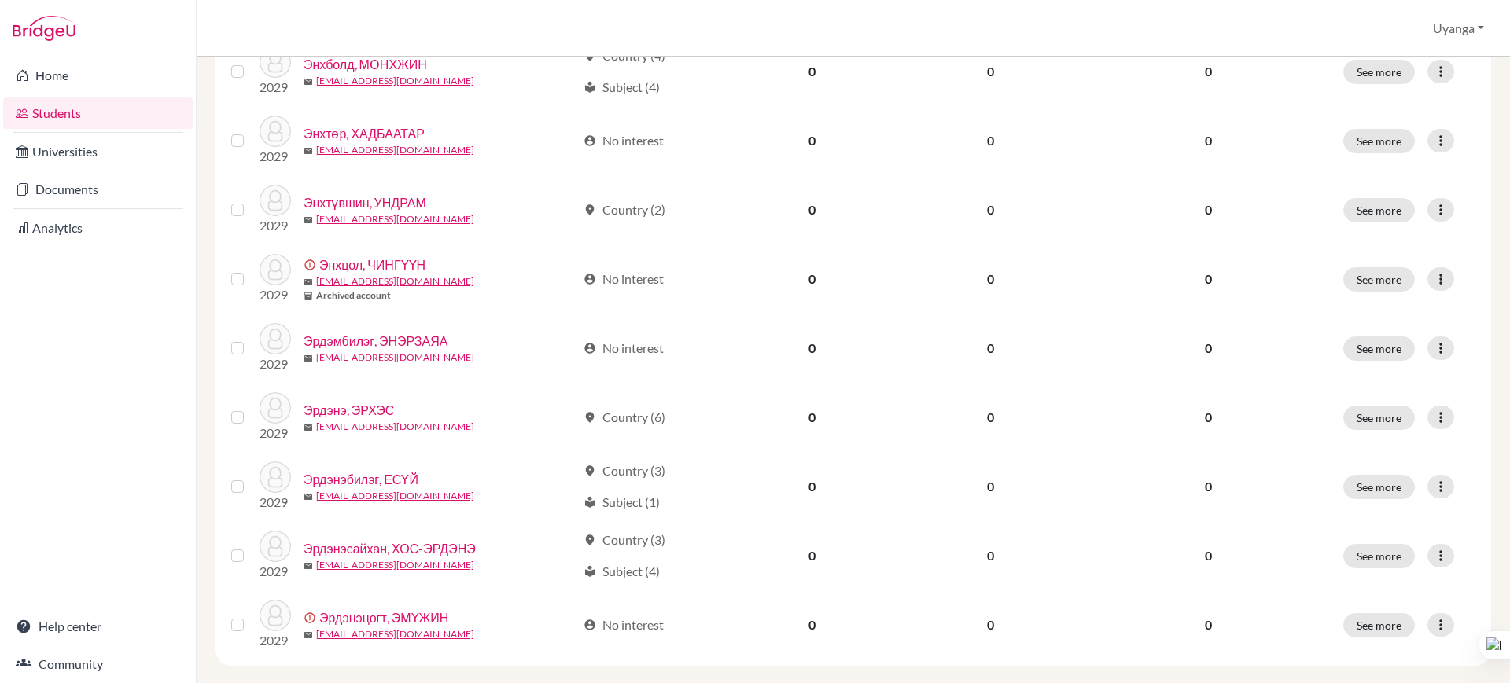
scroll to position [770, 0]
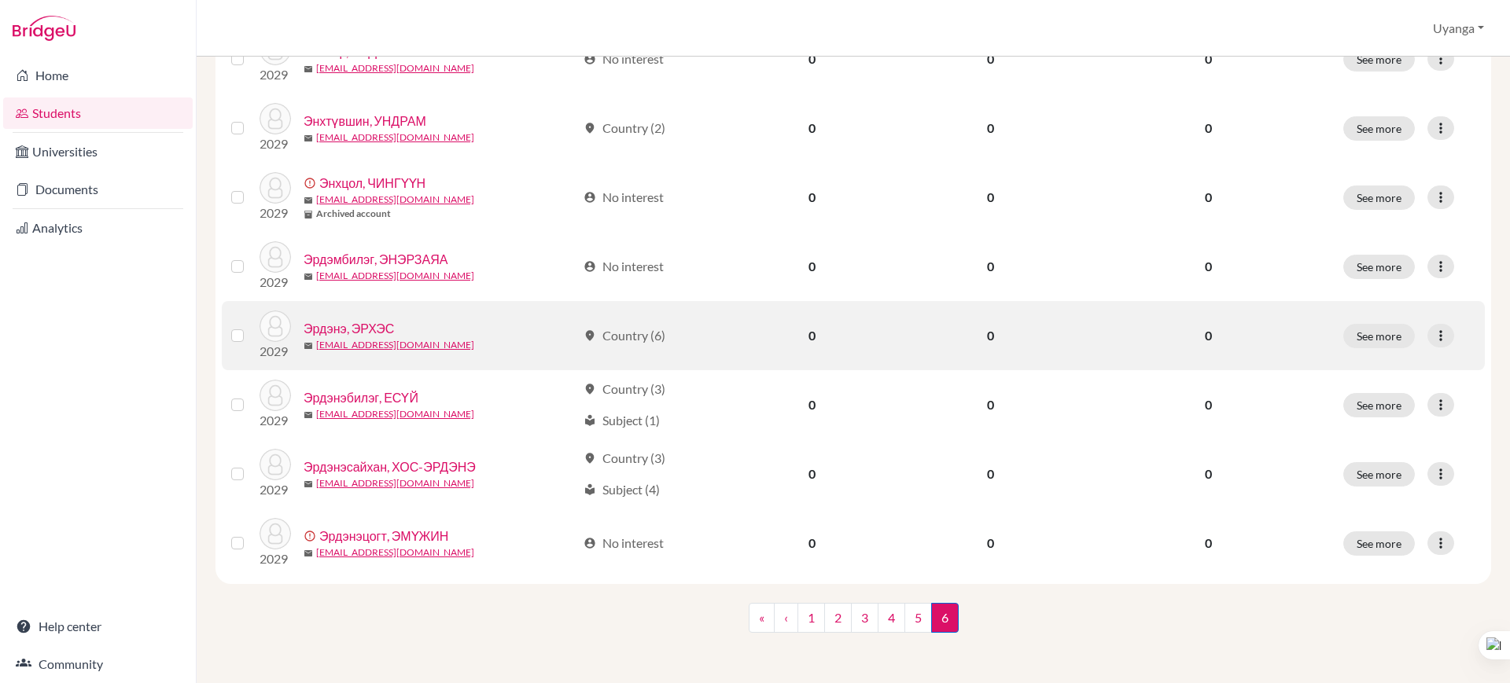
click at [371, 324] on link "Эрдэнэ, ЭРХЭС" at bounding box center [348, 328] width 90 height 19
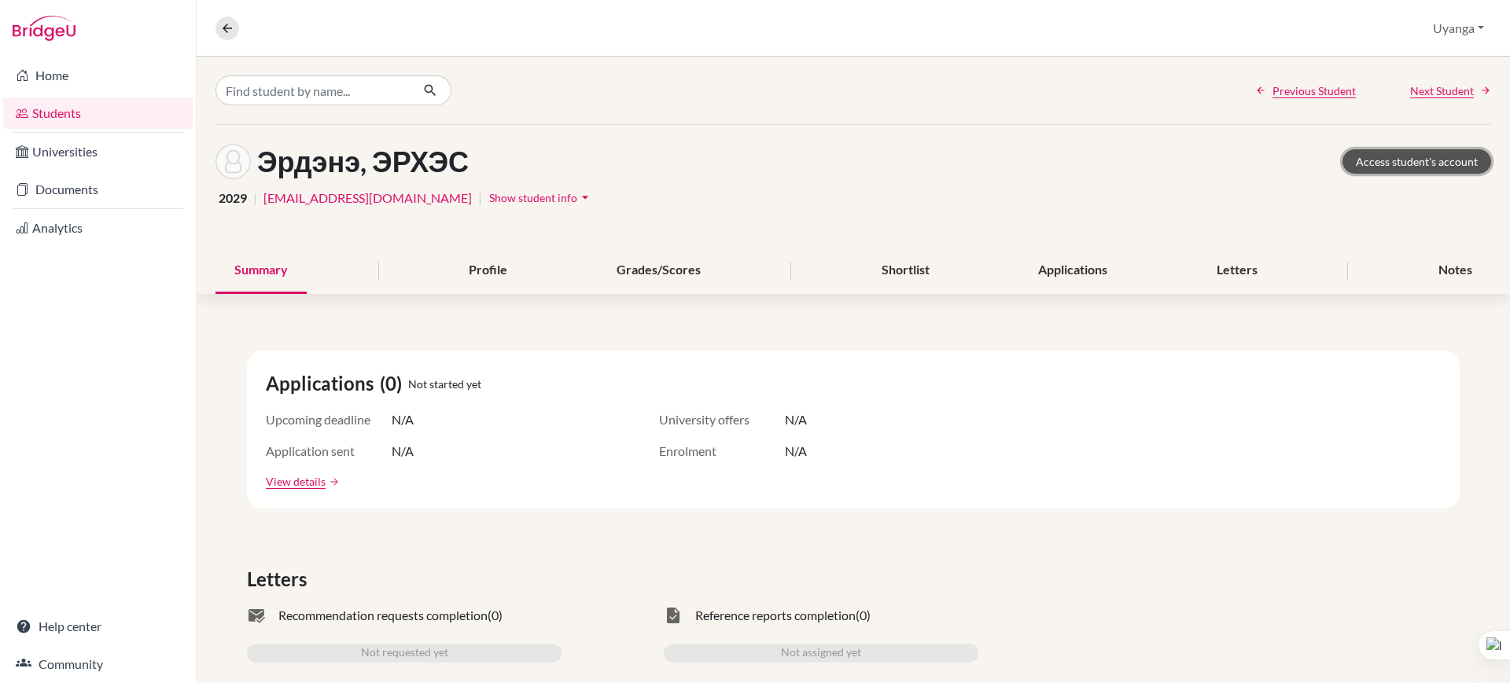
click at [1343, 154] on link "Access student's account" at bounding box center [1416, 161] width 149 height 24
click at [224, 25] on icon at bounding box center [227, 28] width 14 height 14
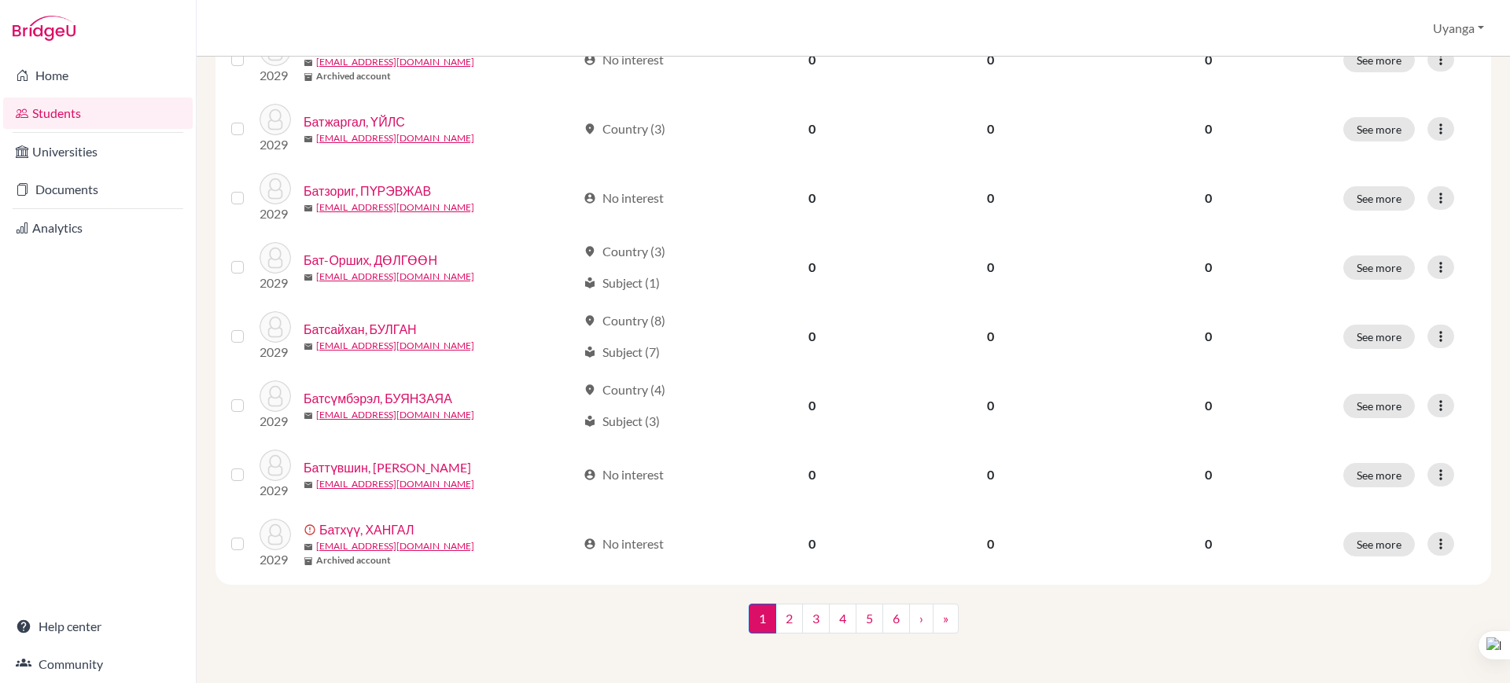
scroll to position [1116, 0]
click at [896, 614] on link "6" at bounding box center [896, 618] width 28 height 30
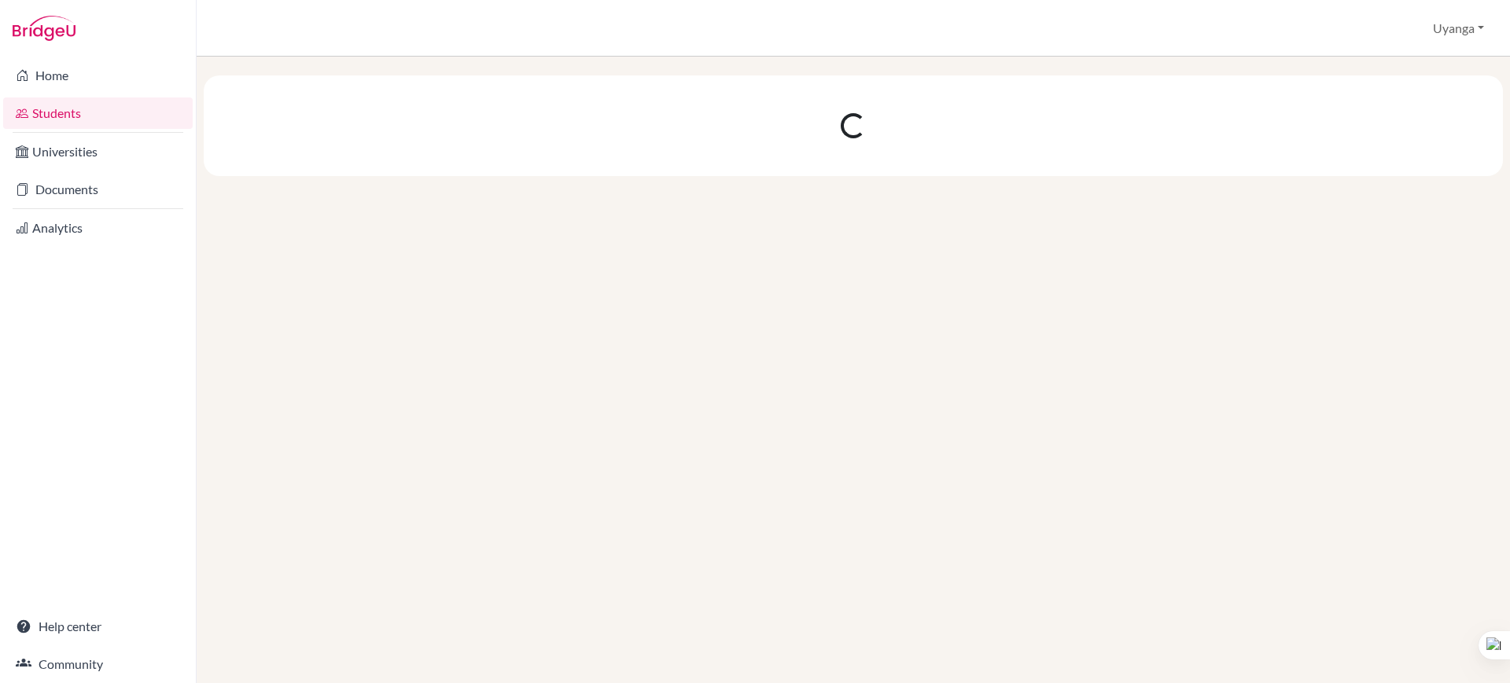
scroll to position [0, 0]
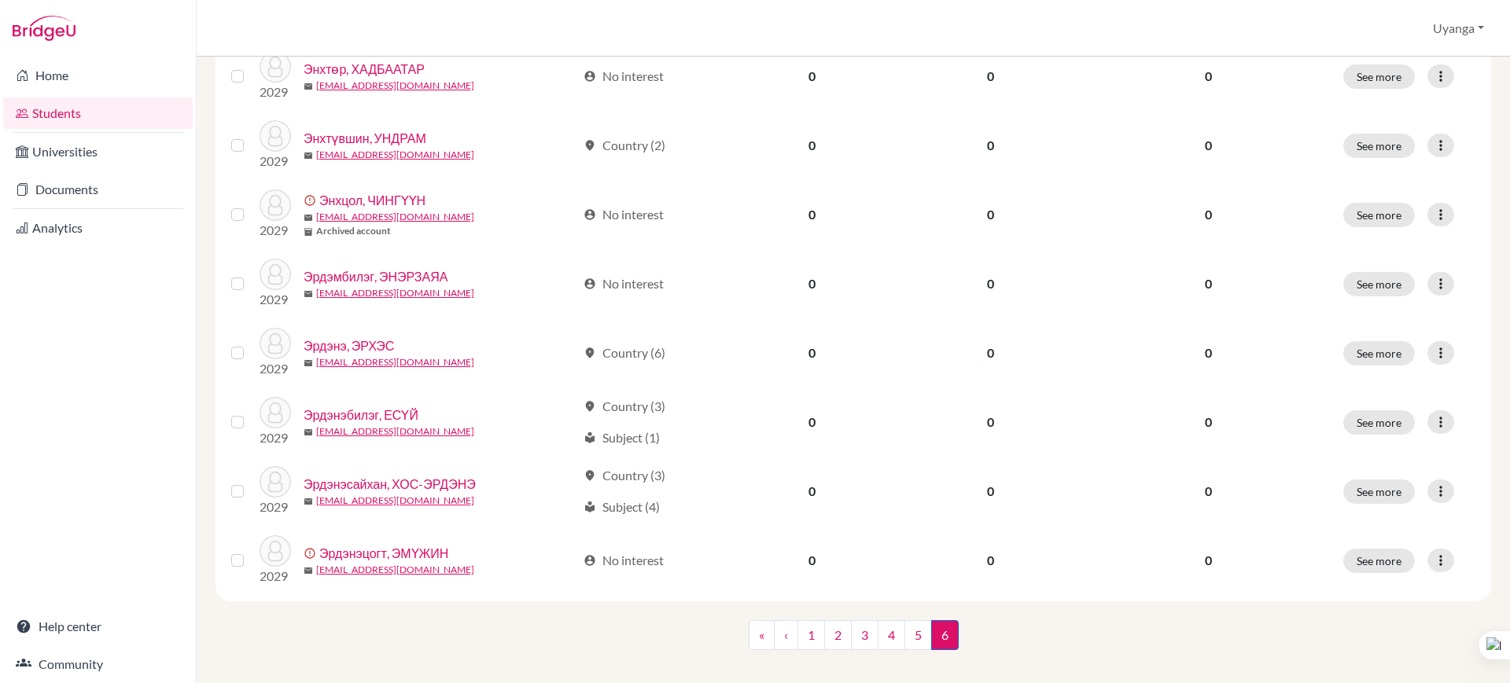
scroll to position [770, 0]
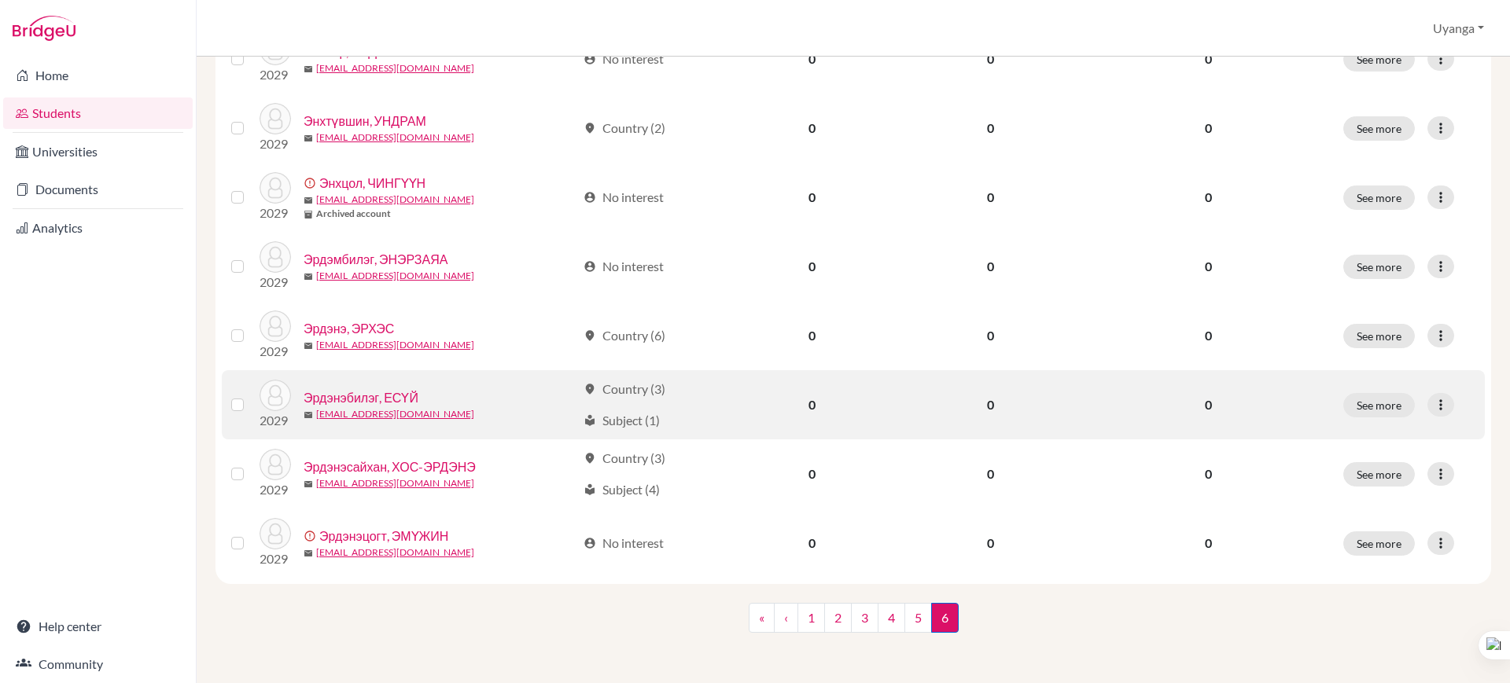
click at [356, 394] on link "Эрдэнэбилэг, ЕСҮЙ" at bounding box center [360, 397] width 115 height 19
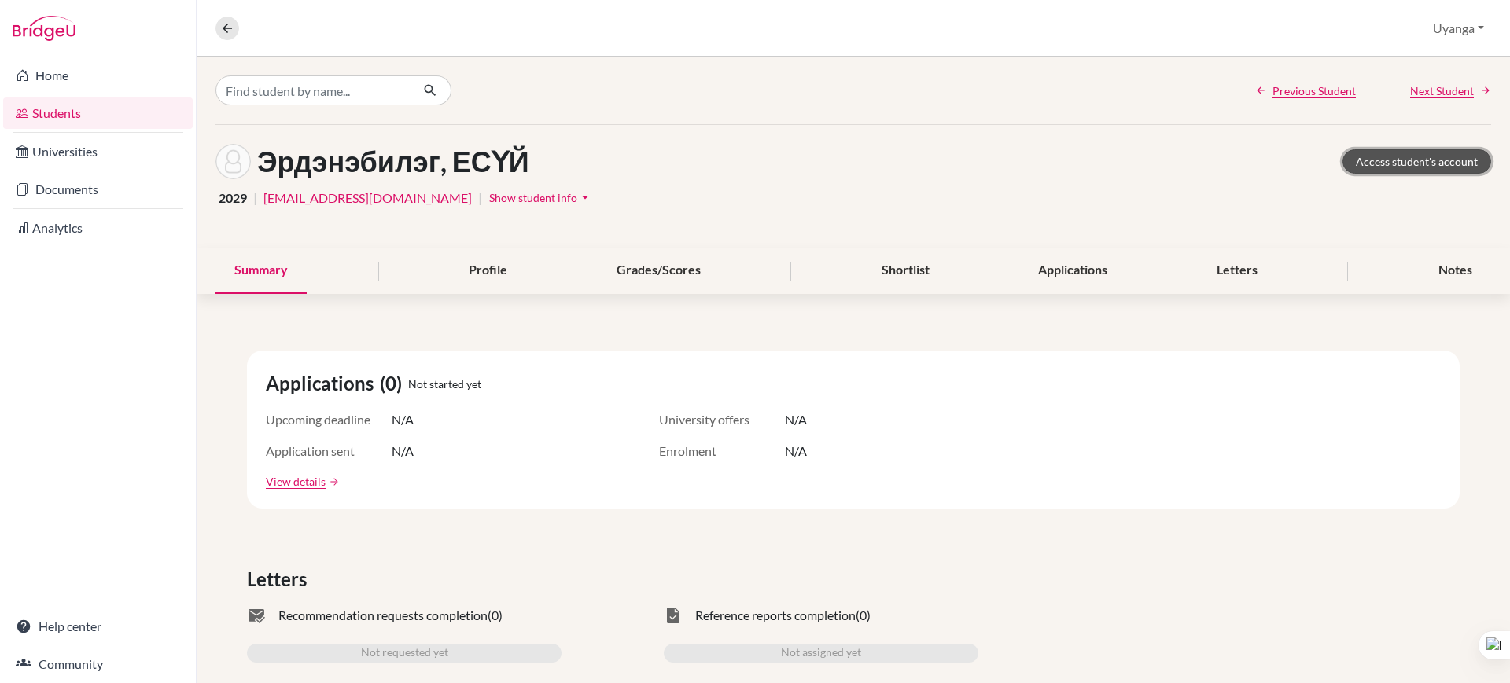
click at [1372, 156] on link "Access student's account" at bounding box center [1416, 161] width 149 height 24
click at [234, 26] on button at bounding box center [227, 29] width 24 height 24
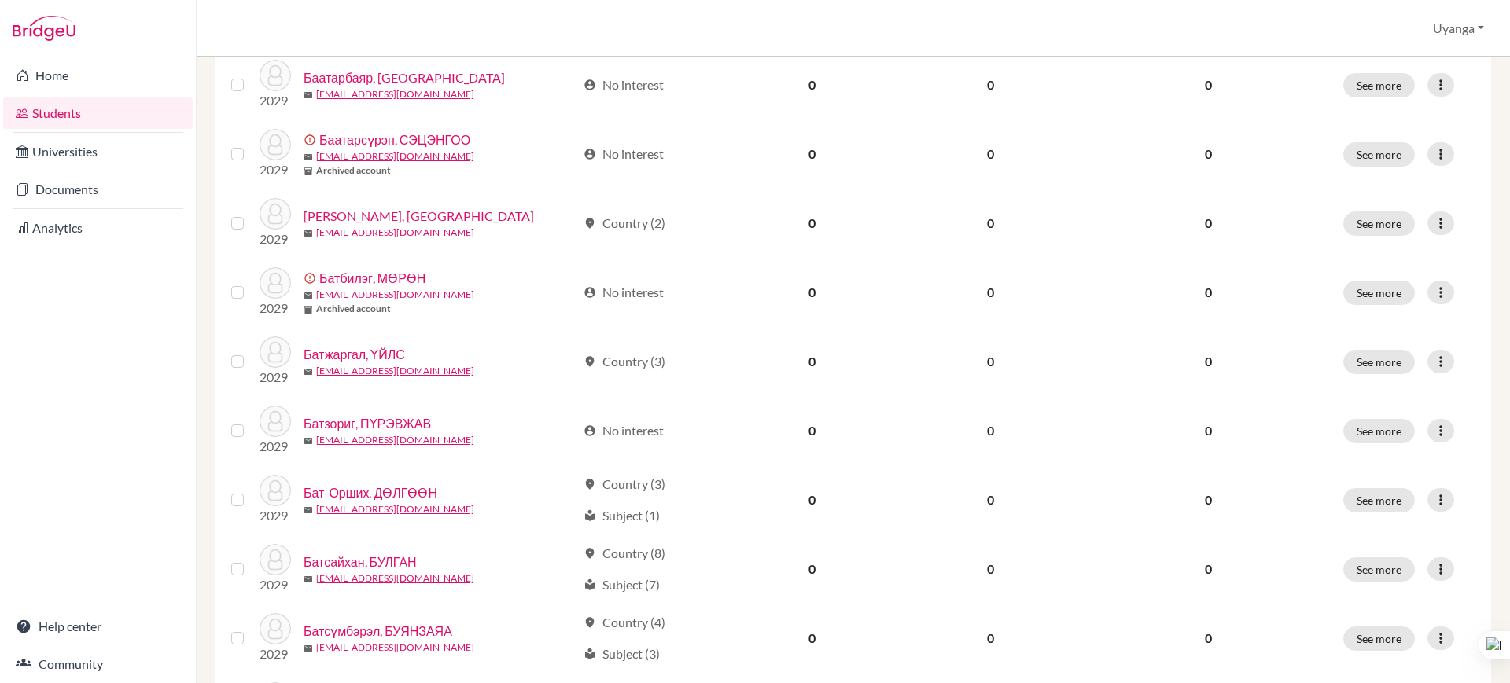
scroll to position [1116, 0]
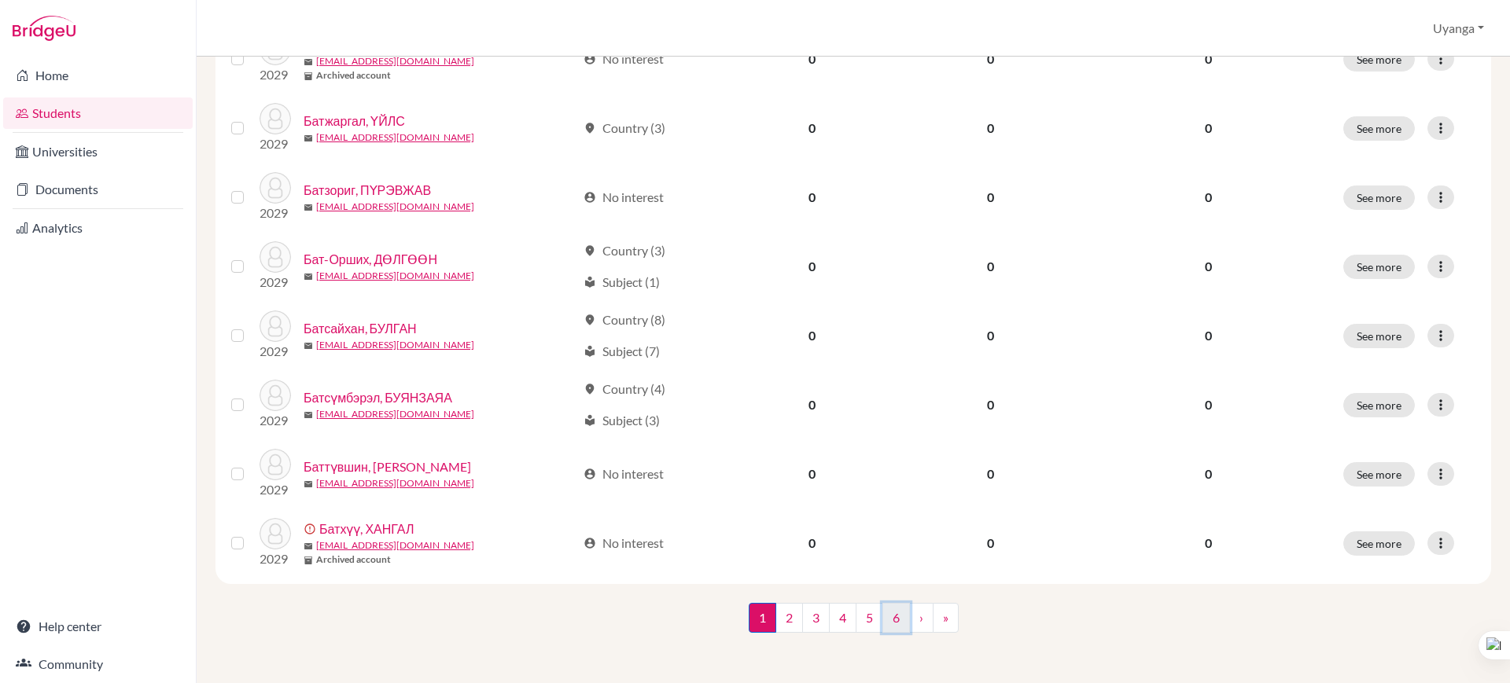
click at [891, 618] on link "6" at bounding box center [896, 618] width 28 height 30
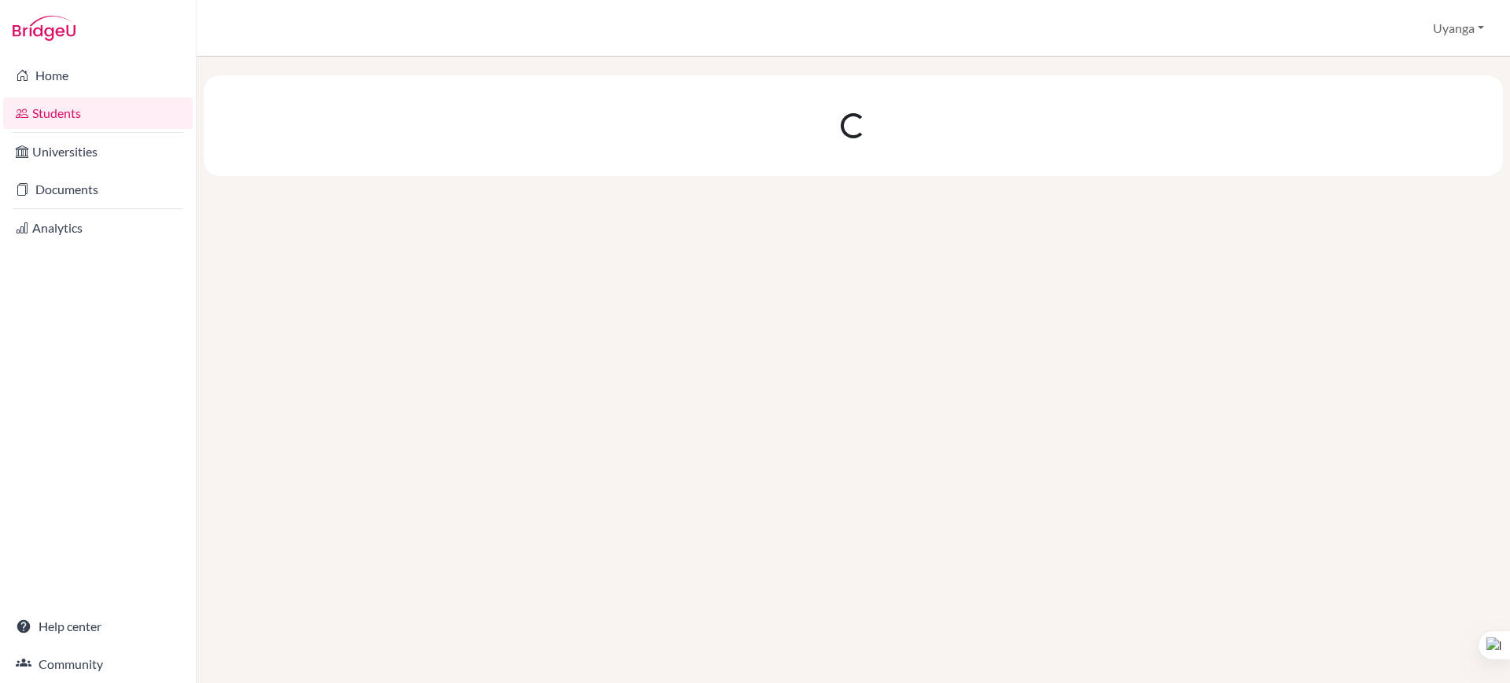
scroll to position [0, 0]
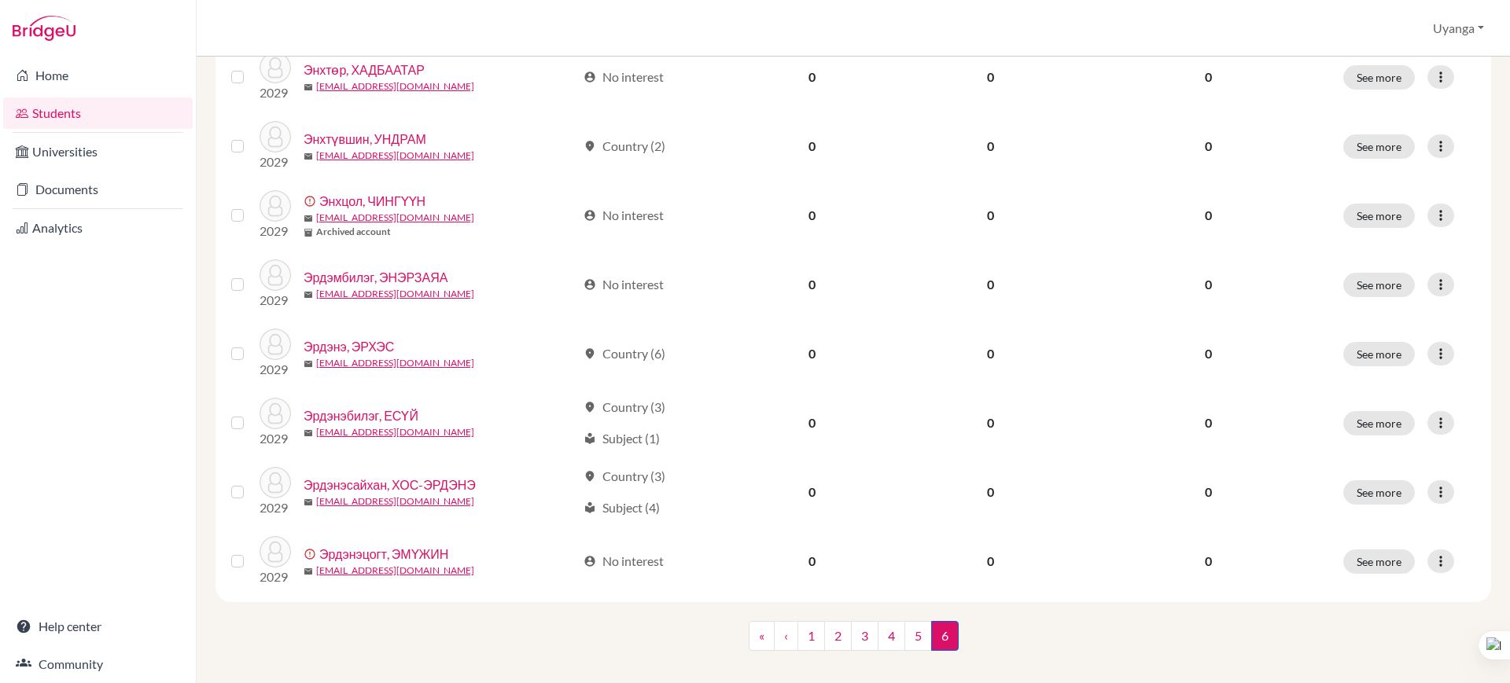
scroll to position [770, 0]
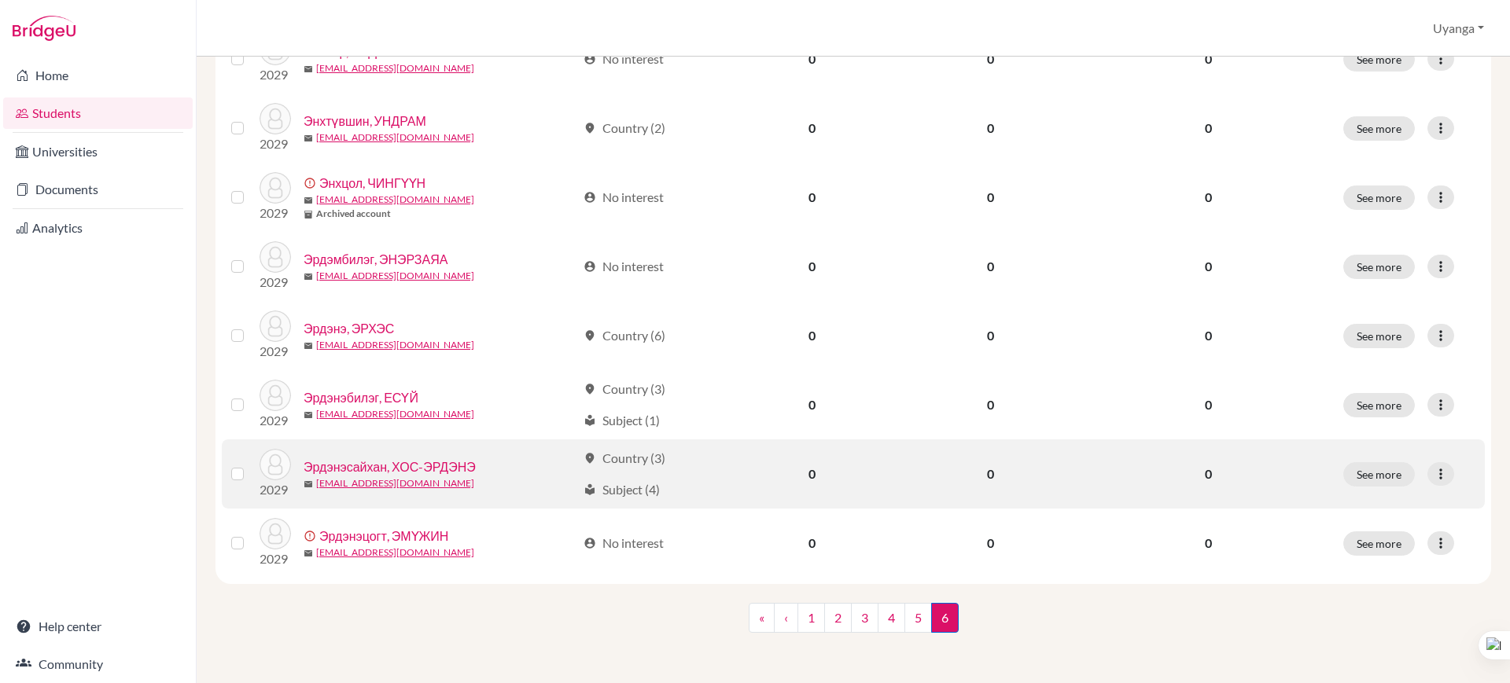
click at [420, 468] on link "Эрдэнэсайхан, ХОС-ЭРДЭНЭ" at bounding box center [389, 467] width 172 height 19
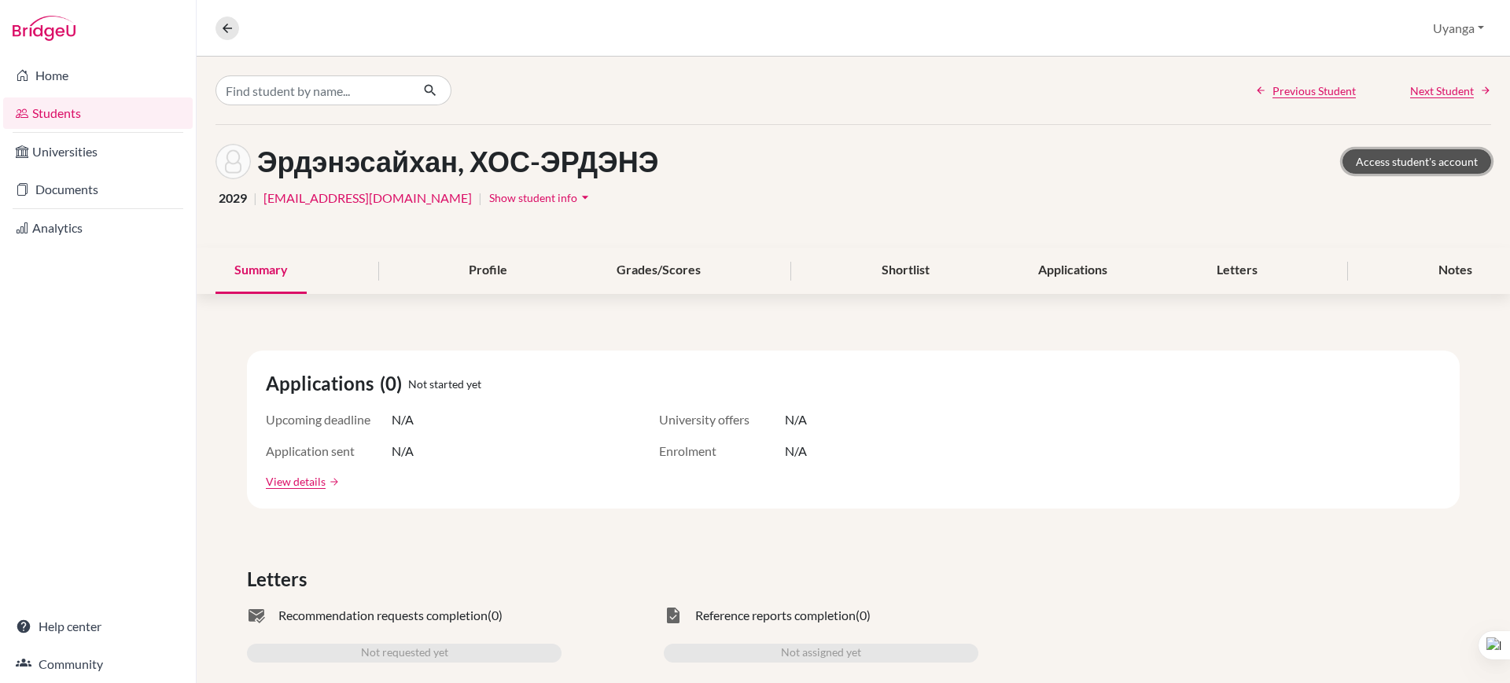
click at [1400, 163] on link "Access student's account" at bounding box center [1416, 161] width 149 height 24
